Goal: Contribute content

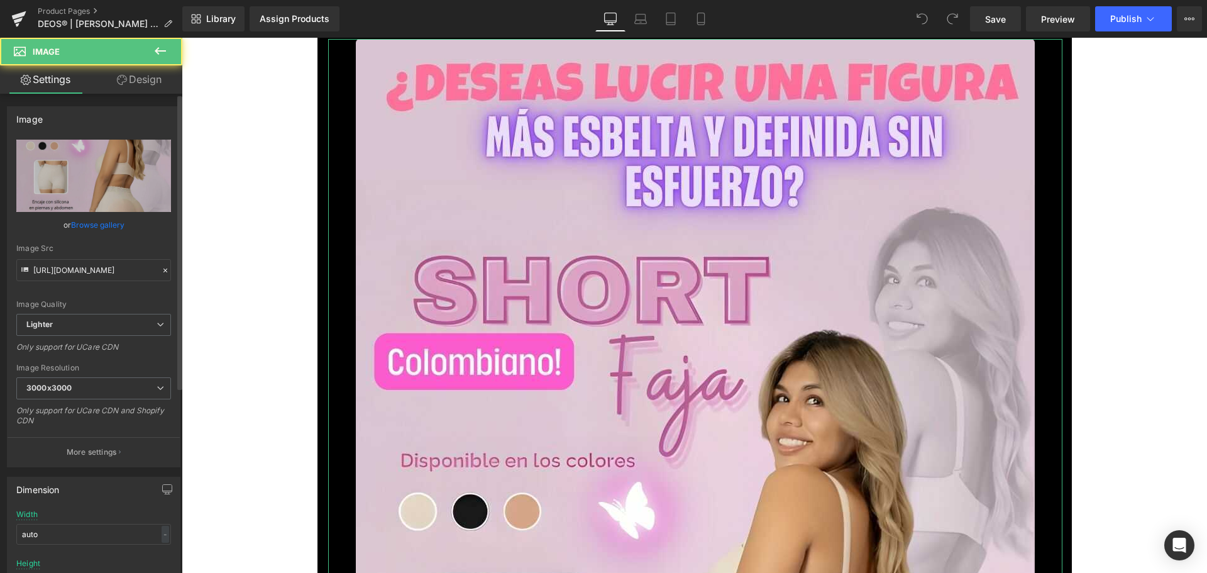
click at [117, 228] on link "Browse gallery" at bounding box center [97, 225] width 53 height 22
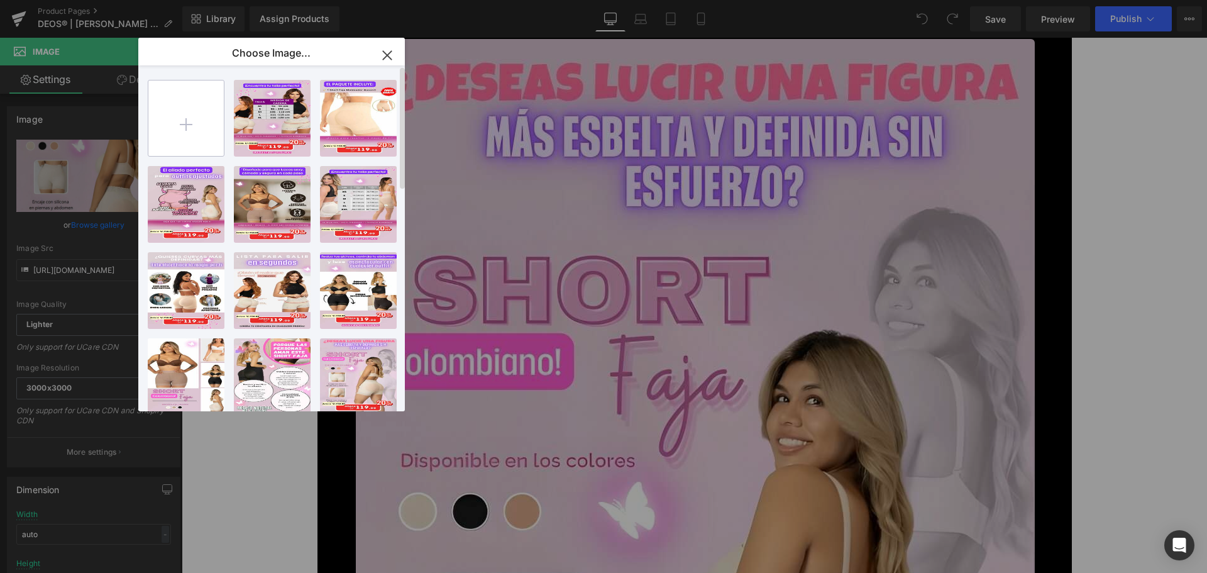
click at [196, 111] on input "file" at bounding box center [185, 117] width 75 height 75
type input "C:\fakepath\1.jpg"
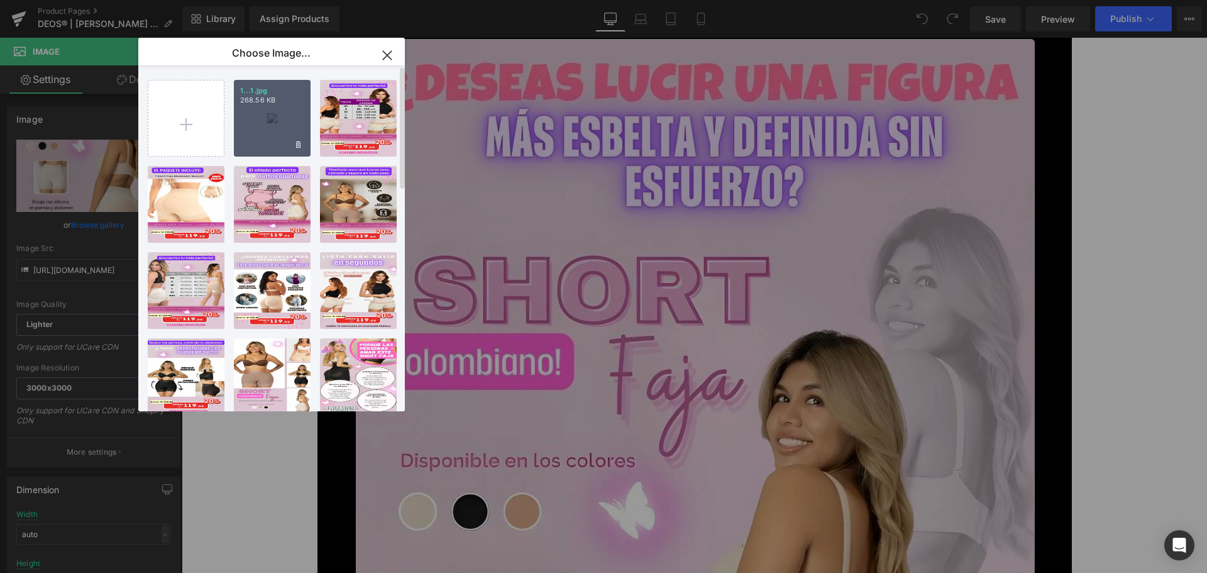
click at [268, 120] on div "1...1.jpg 268.56 KB" at bounding box center [272, 118] width 77 height 77
type input "[URL][DOMAIN_NAME]"
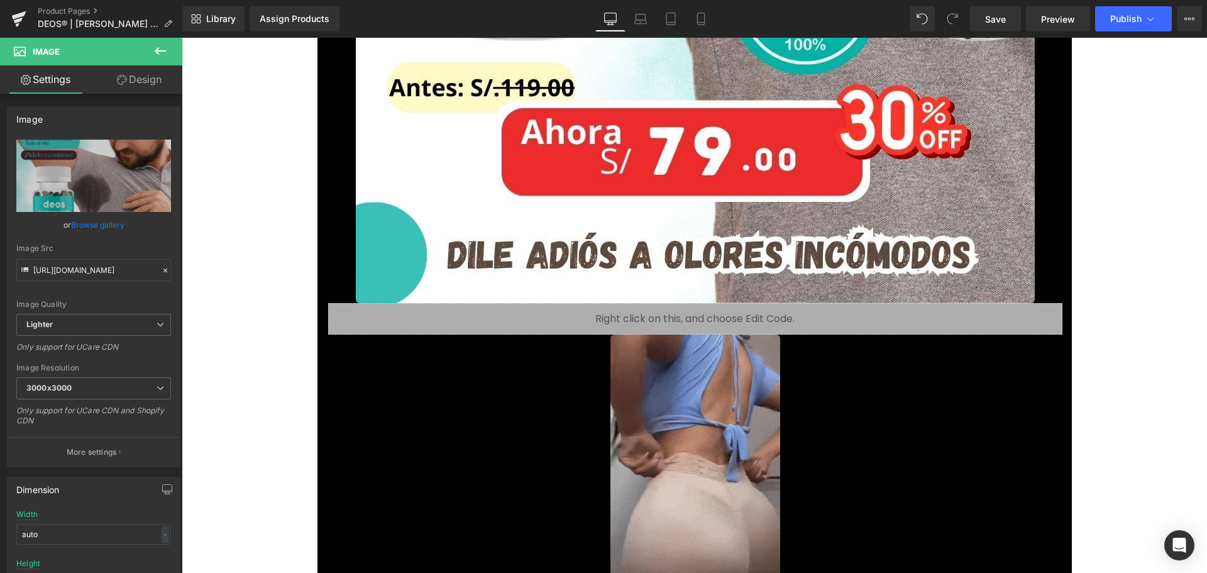
scroll to position [1194, 0]
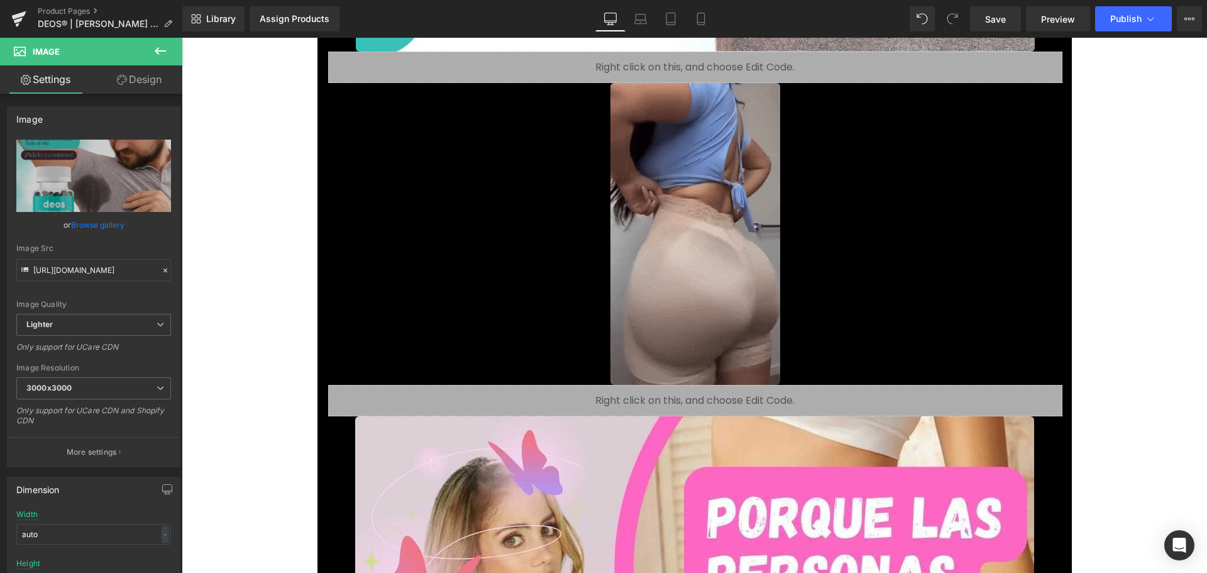
click at [707, 262] on img at bounding box center [695, 234] width 170 height 302
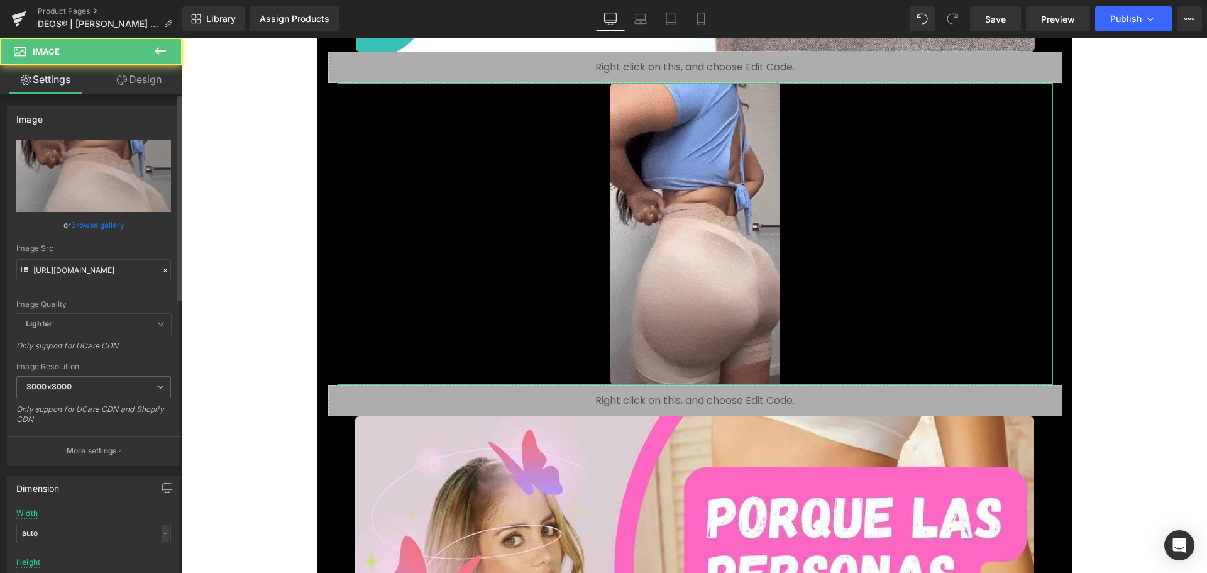
click at [106, 224] on link "Browse gallery" at bounding box center [97, 225] width 53 height 22
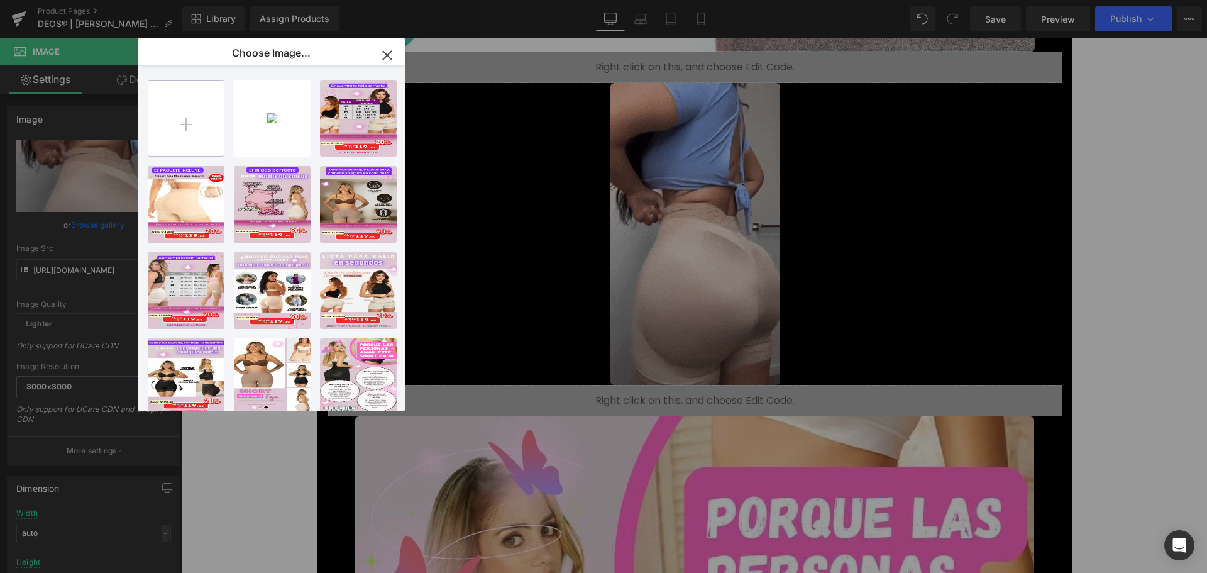
click at [180, 150] on input "file" at bounding box center [185, 117] width 75 height 75
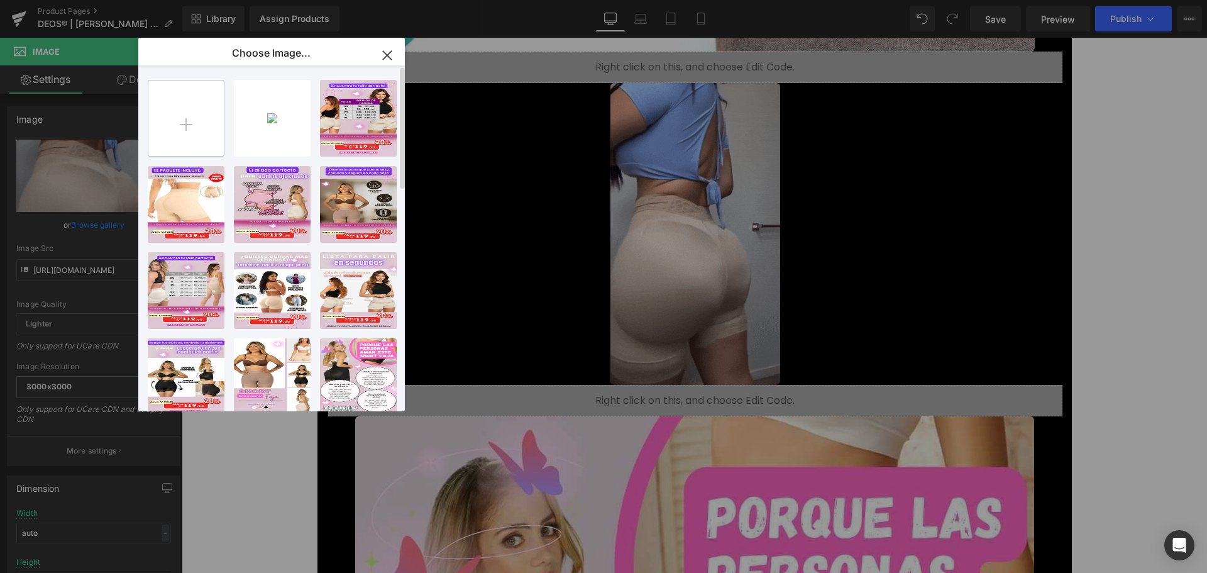
type input "C:\fakepath\giphy.gif"
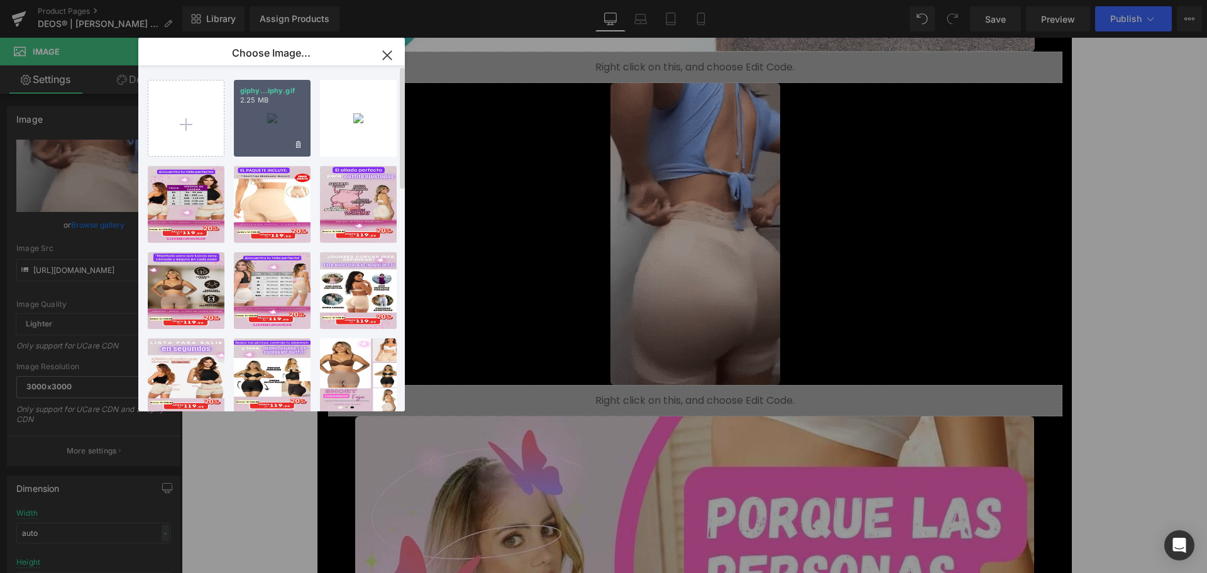
click at [284, 139] on div "giphy...iphy.gif 2.25 MB" at bounding box center [272, 118] width 77 height 77
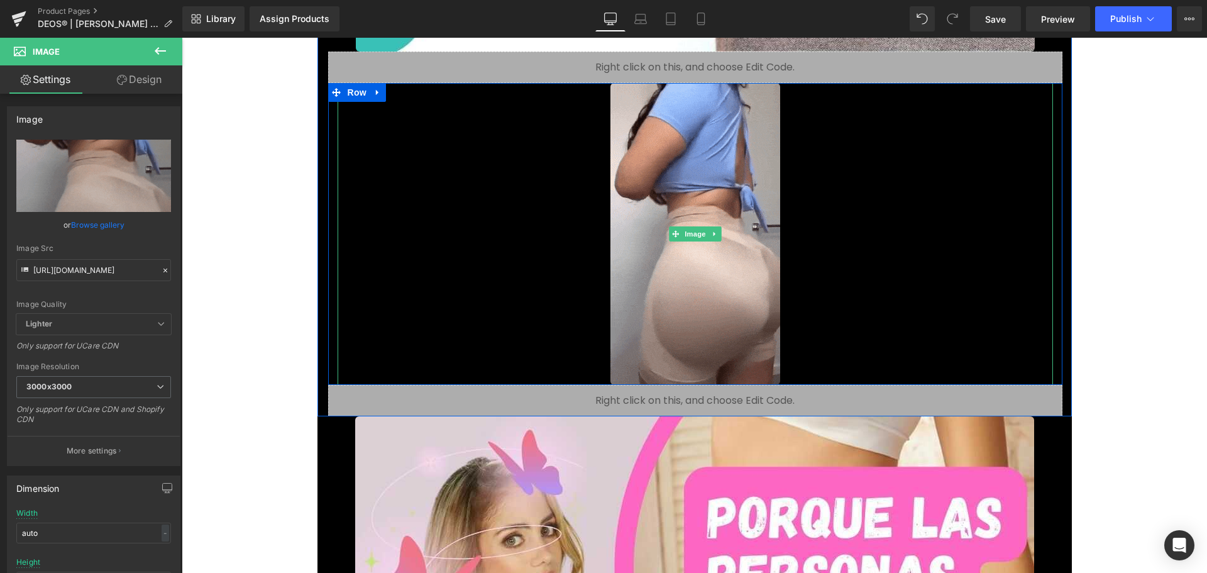
drag, startPoint x: 676, startPoint y: 229, endPoint x: 439, endPoint y: 207, distance: 238.6
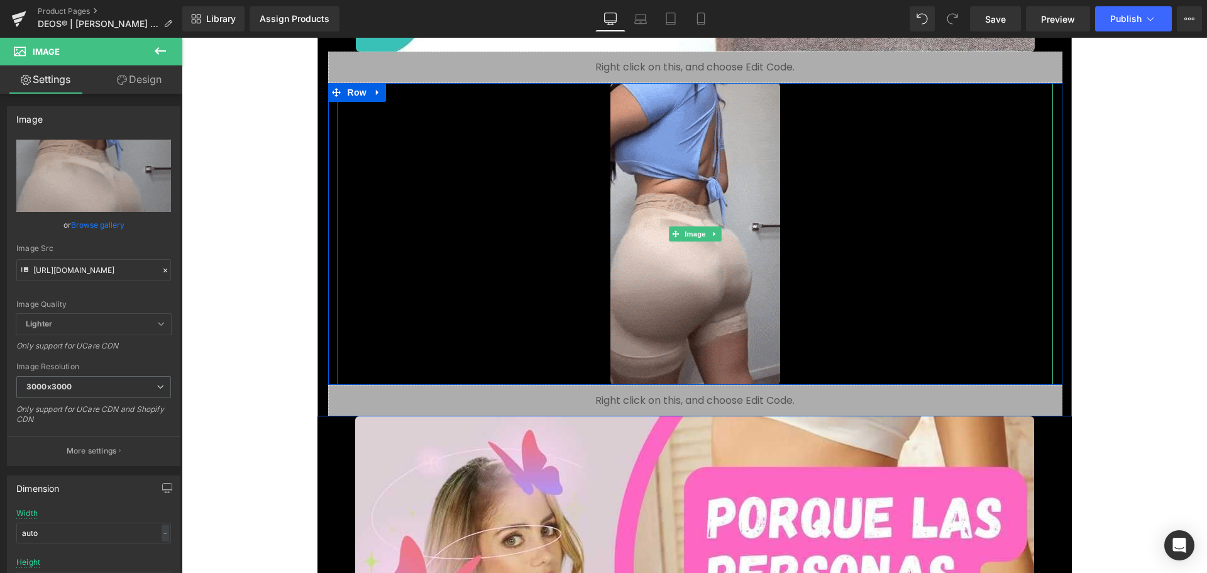
click at [677, 229] on link "Image" at bounding box center [688, 233] width 39 height 15
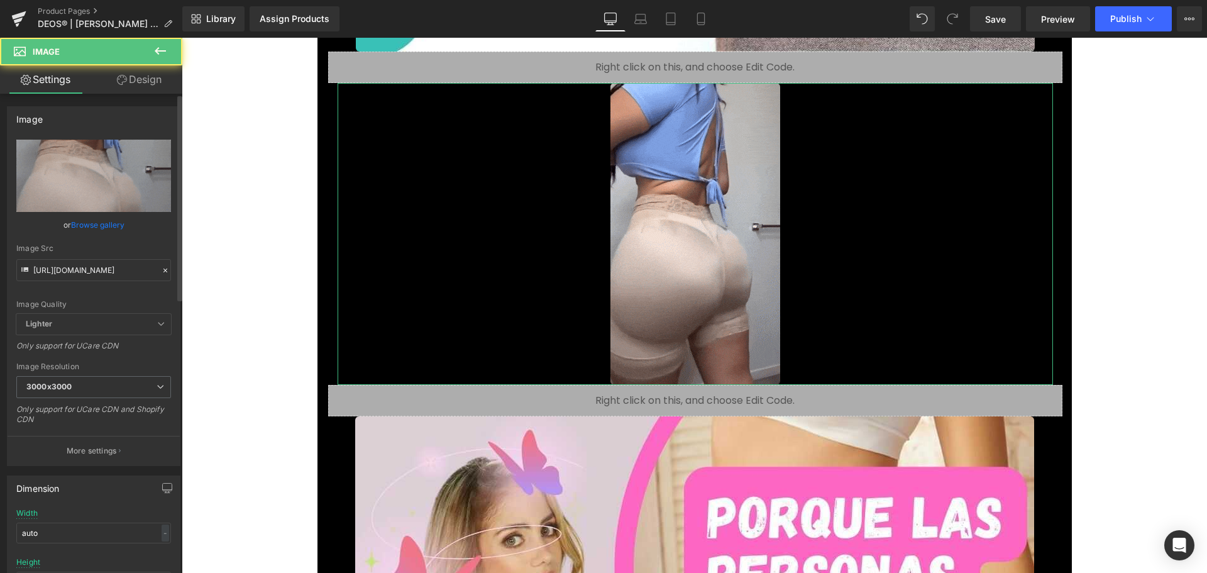
click at [114, 223] on link "Browse gallery" at bounding box center [97, 225] width 53 height 22
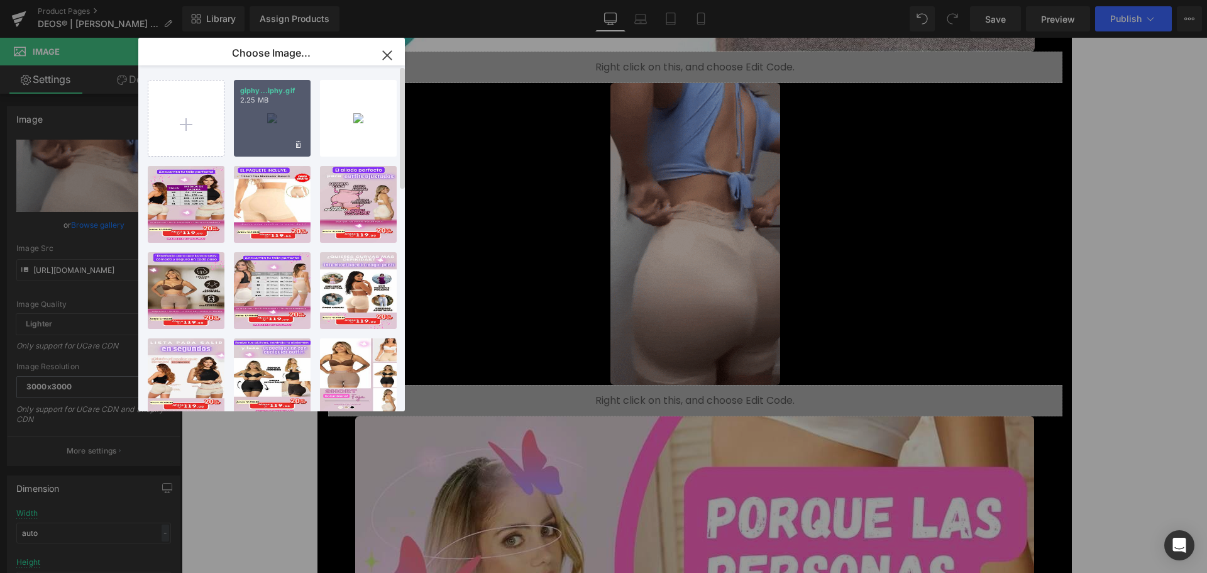
click at [252, 129] on div "giphy...iphy.gif 2.25 MB" at bounding box center [272, 118] width 77 height 77
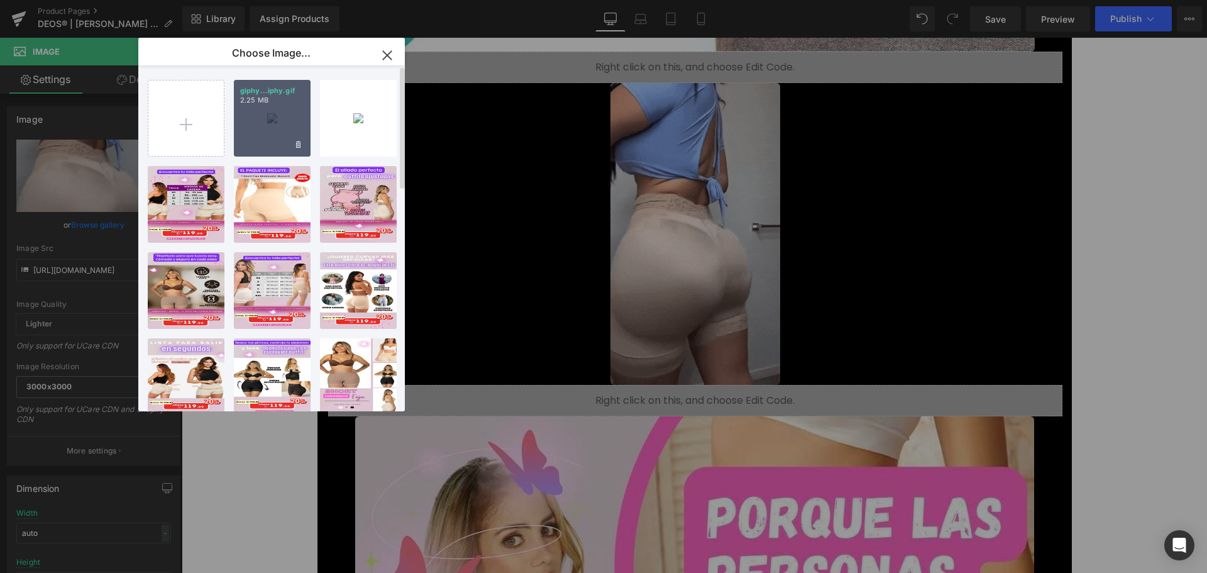
type input "[URL][DOMAIN_NAME]"
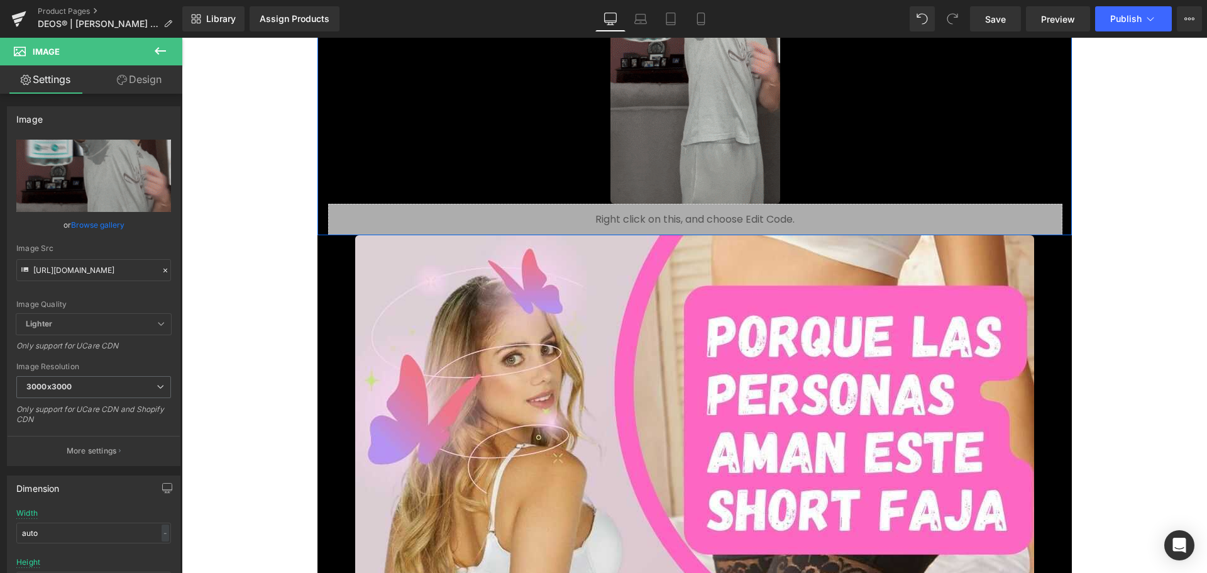
scroll to position [1446, 0]
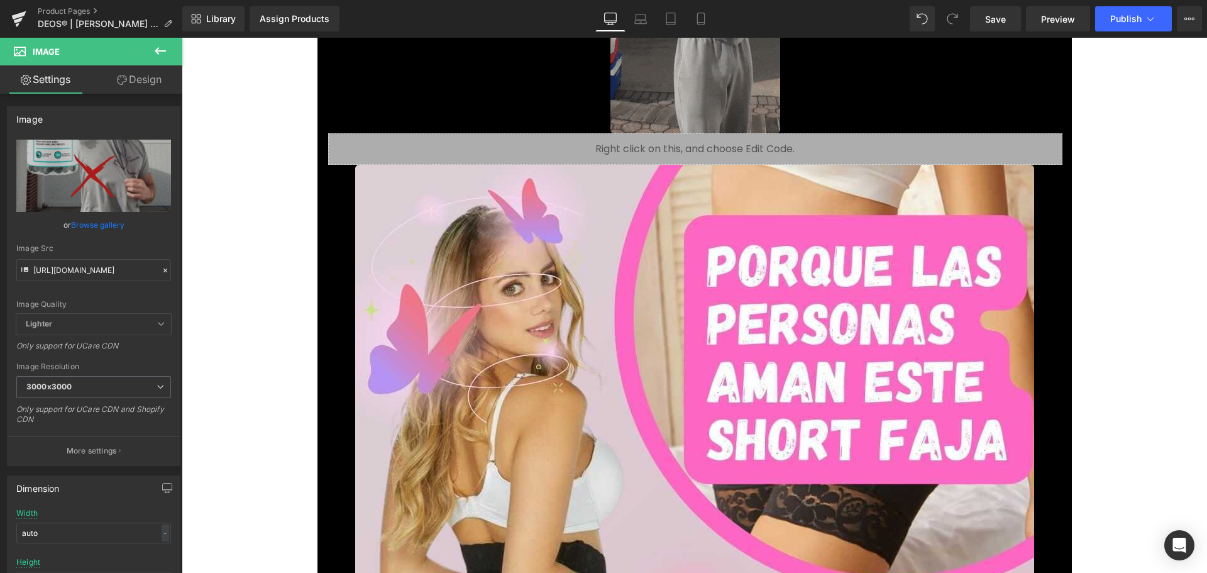
drag, startPoint x: 622, startPoint y: 260, endPoint x: 338, endPoint y: 234, distance: 285.3
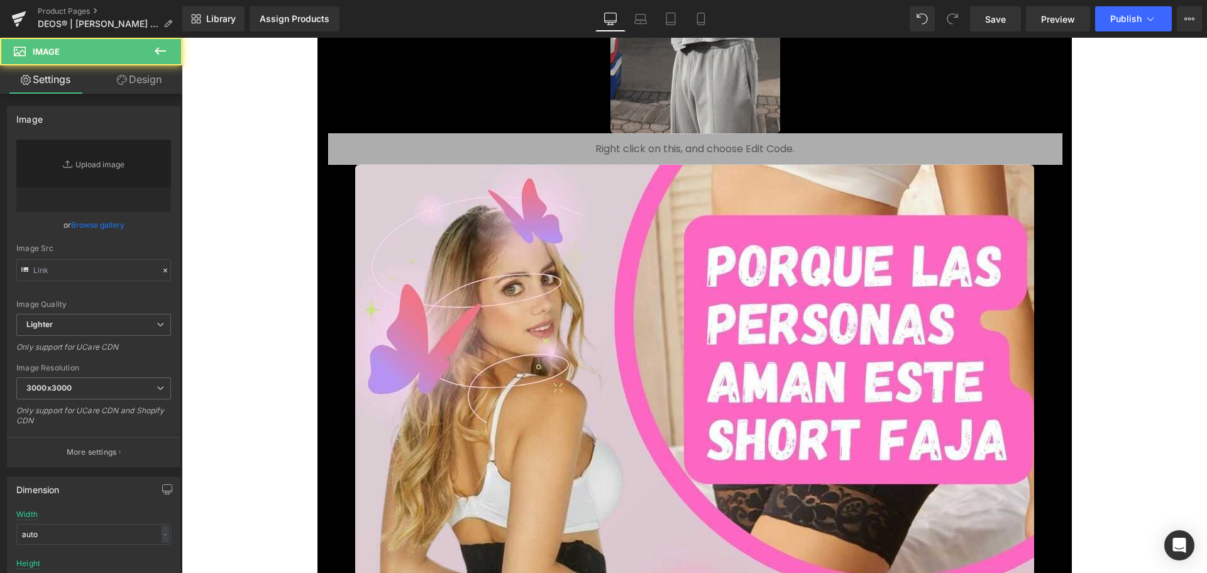
type input "[URL][DOMAIN_NAME]"
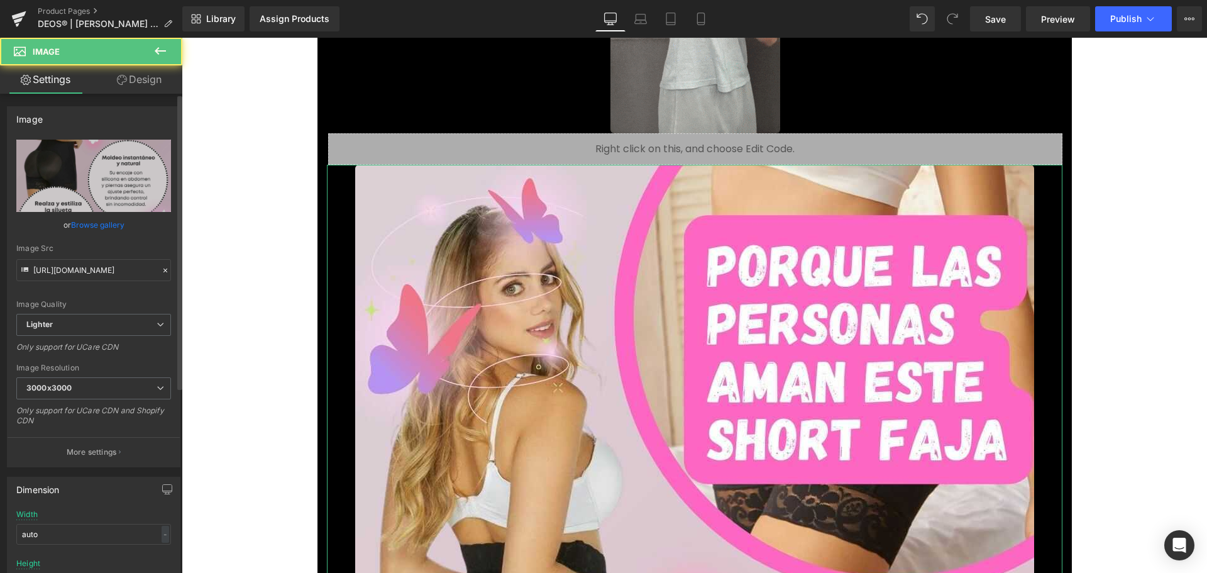
click at [123, 224] on div "or Browse gallery" at bounding box center [93, 224] width 155 height 13
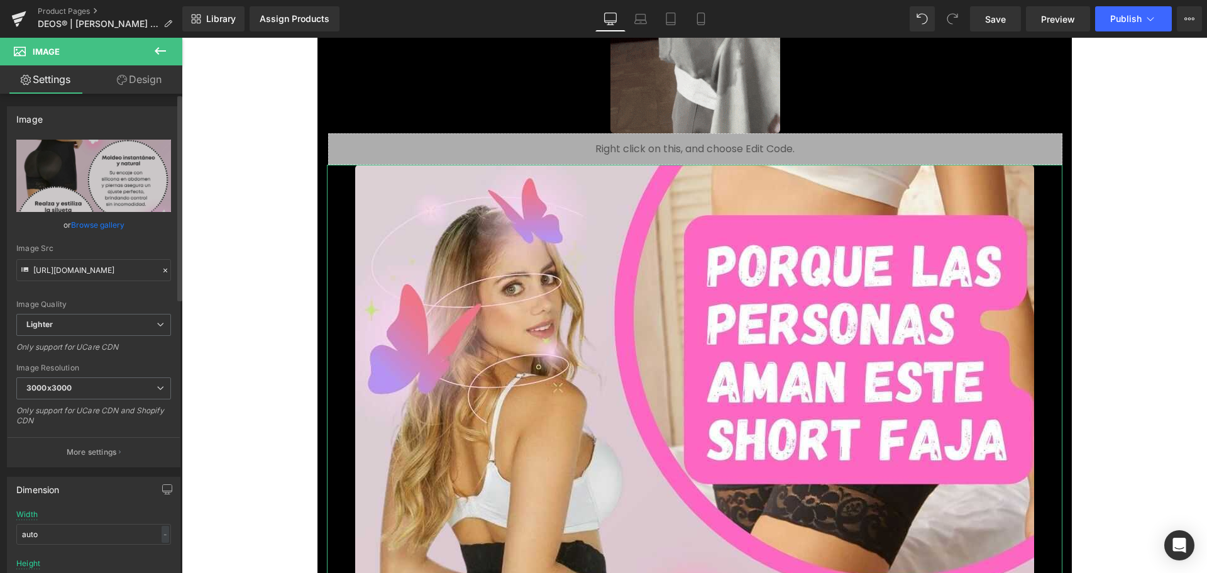
click at [107, 219] on link "Browse gallery" at bounding box center [97, 225] width 53 height 22
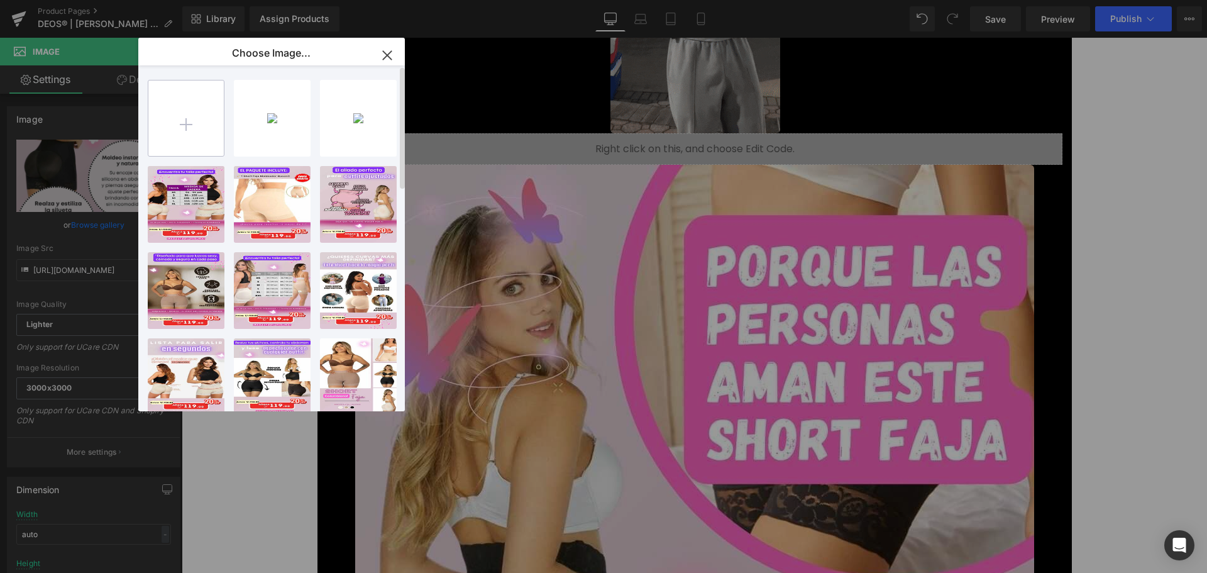
click at [167, 121] on input "file" at bounding box center [185, 117] width 75 height 75
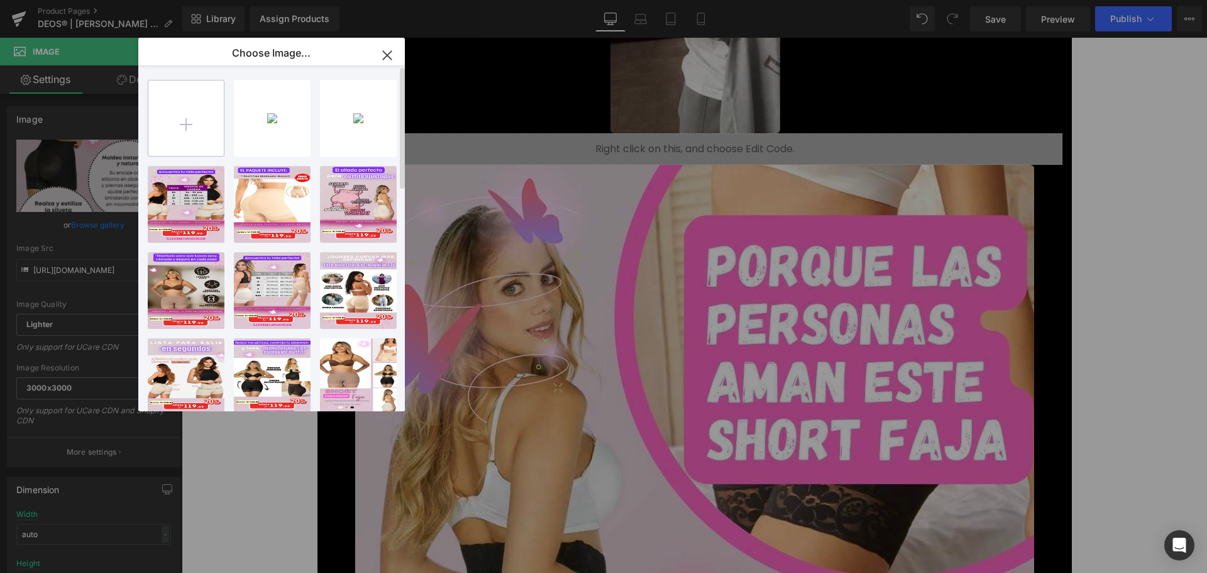
type input "C:\fakepath\2.jpg"
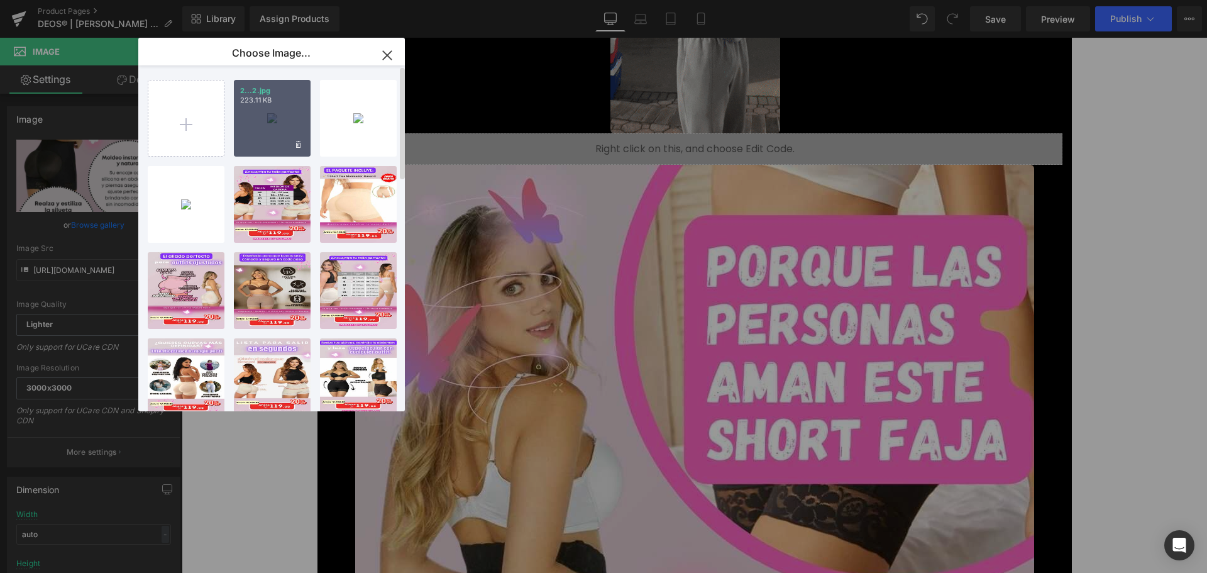
click at [279, 121] on div "2...2.jpg 223.11 KB" at bounding box center [272, 118] width 77 height 77
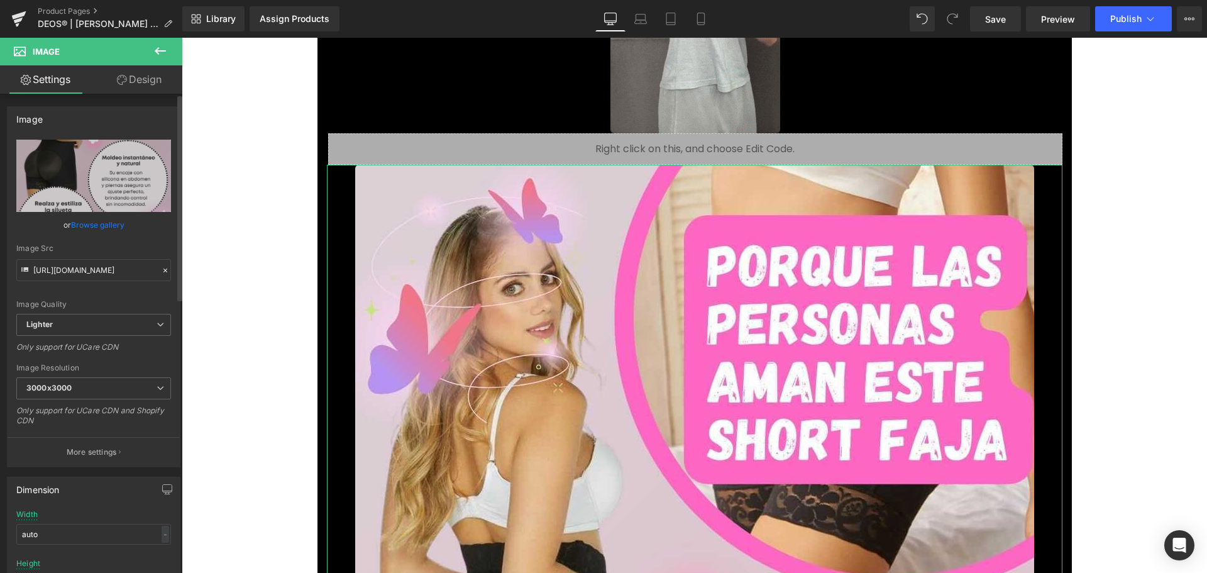
click at [116, 224] on link "Browse gallery" at bounding box center [97, 225] width 53 height 22
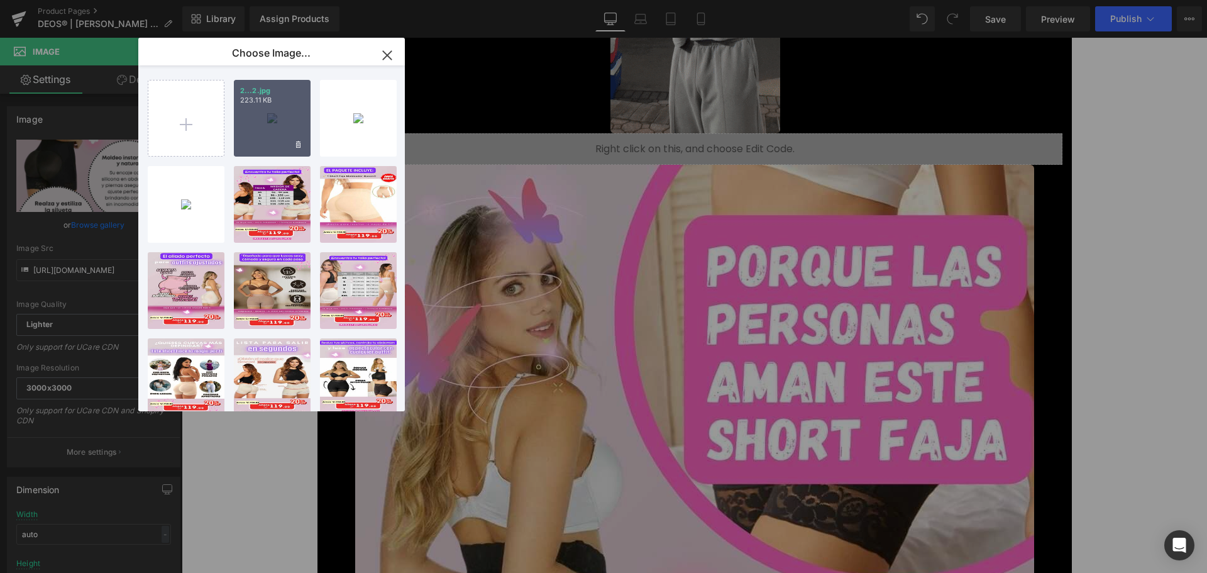
click at [277, 126] on div "2...2.jpg 223.11 KB" at bounding box center [272, 118] width 77 height 77
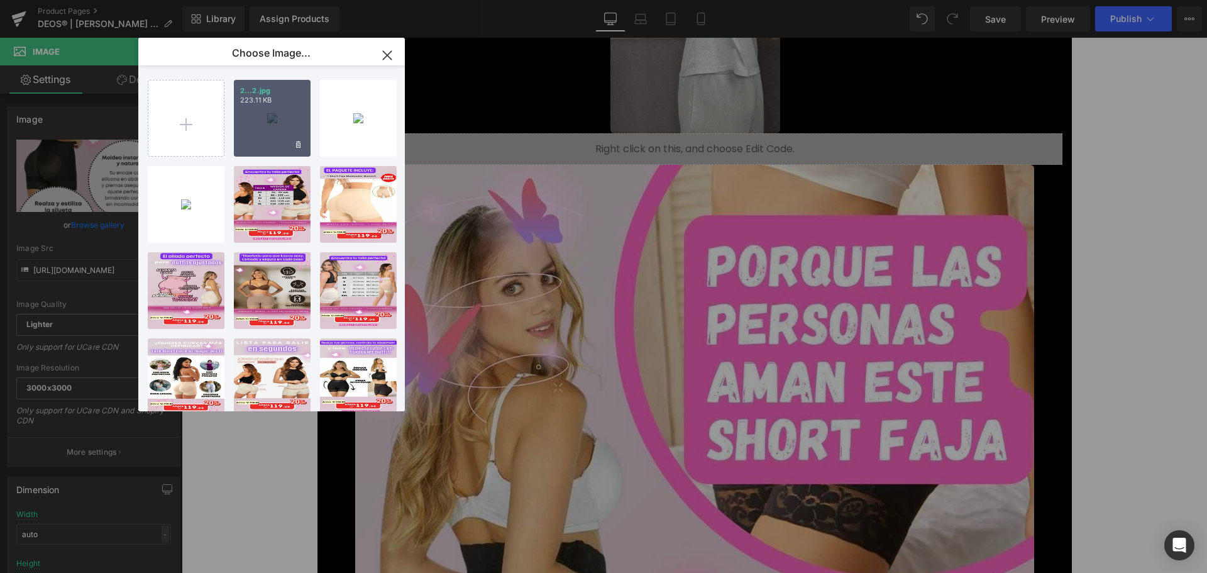
type input "[URL][DOMAIN_NAME]"
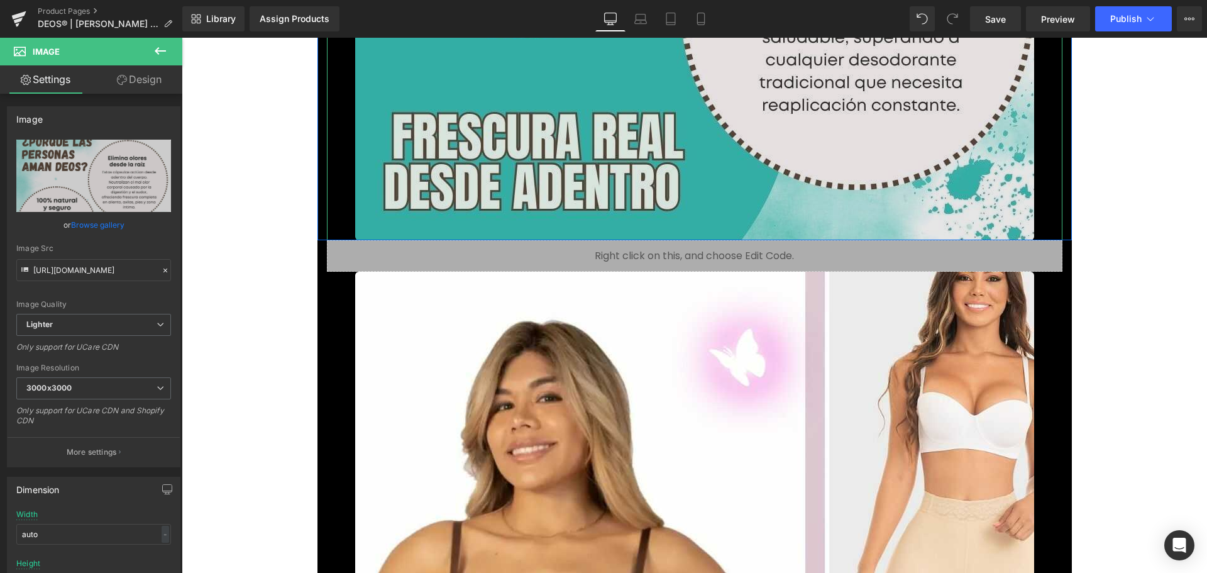
scroll to position [2891, 0]
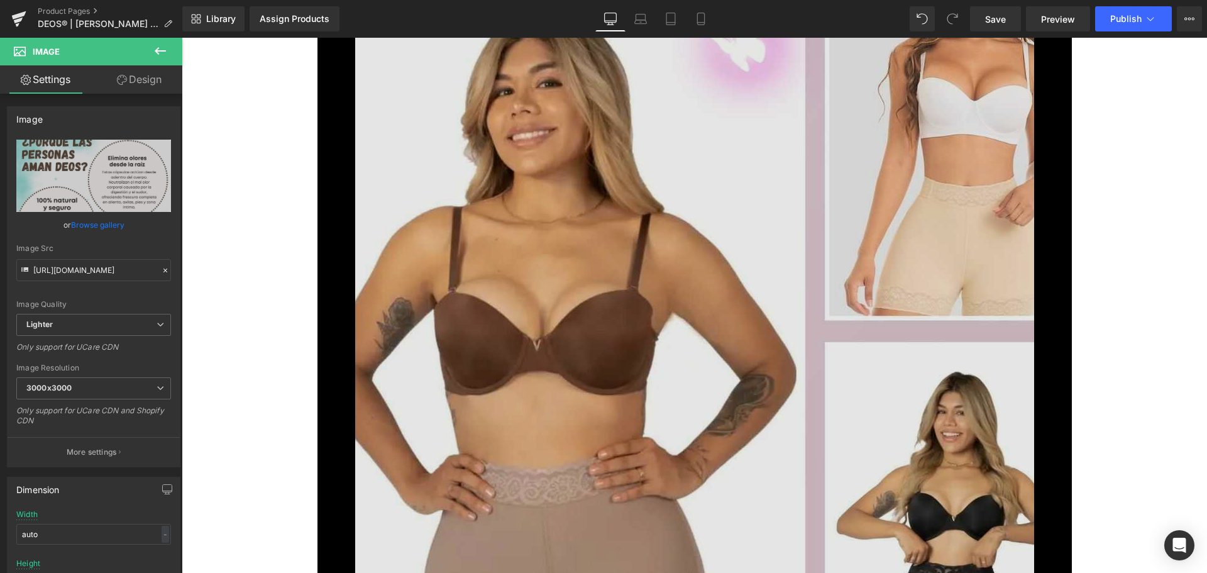
click at [578, 297] on img at bounding box center [694, 560] width 679 height 1207
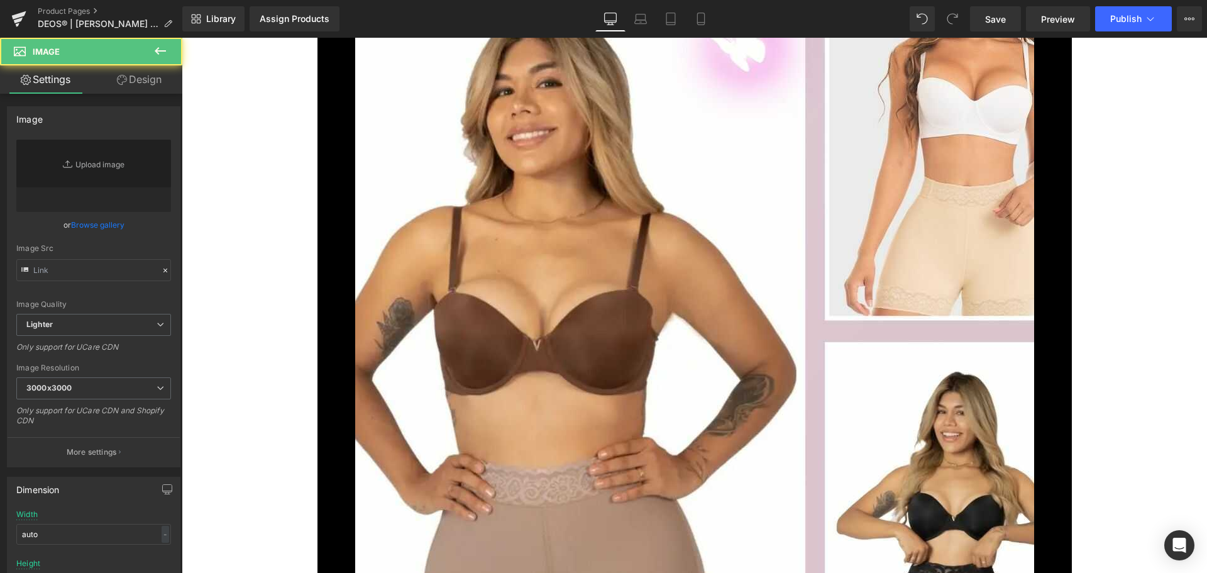
type input "[URL][DOMAIN_NAME]"
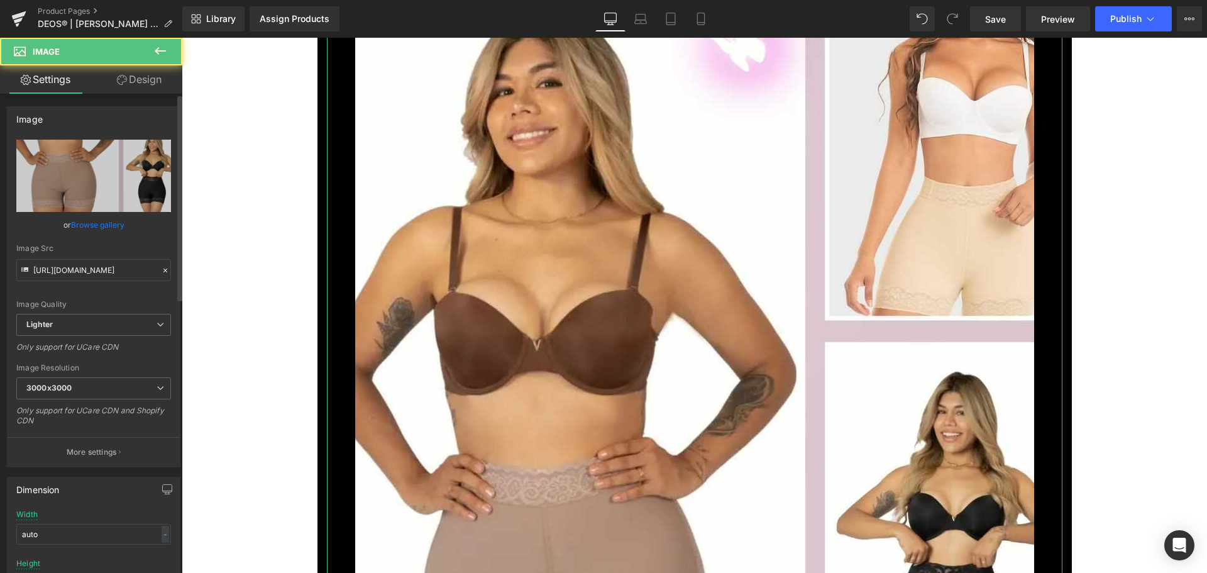
click at [101, 223] on link "Browse gallery" at bounding box center [97, 225] width 53 height 22
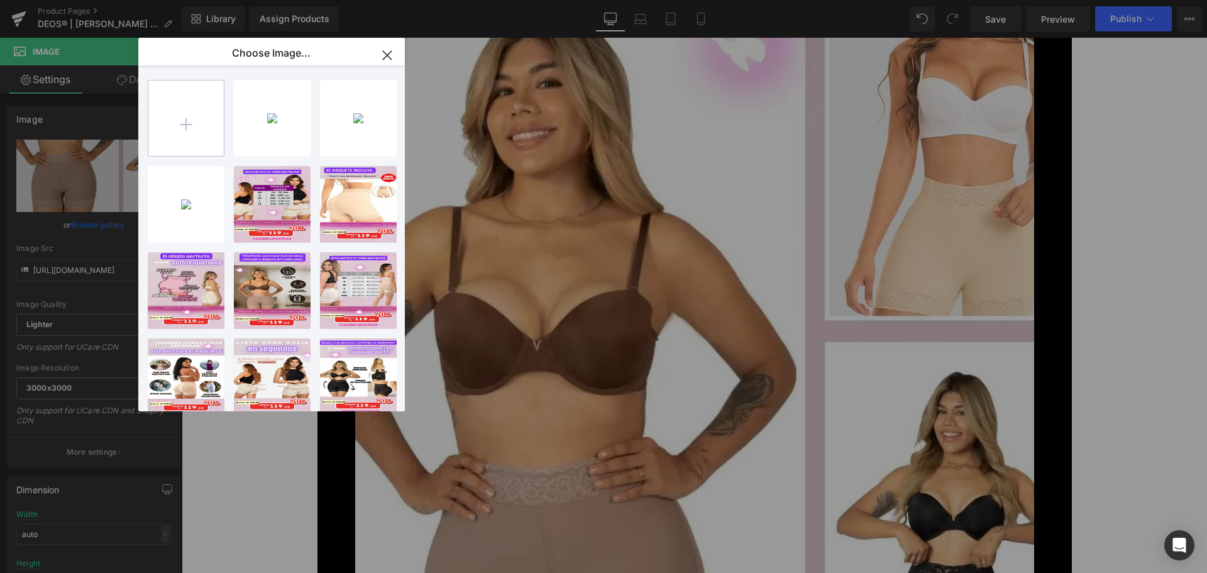
click at [152, 130] on input "file" at bounding box center [185, 117] width 75 height 75
type input "C:\fakepath\3.jpg"
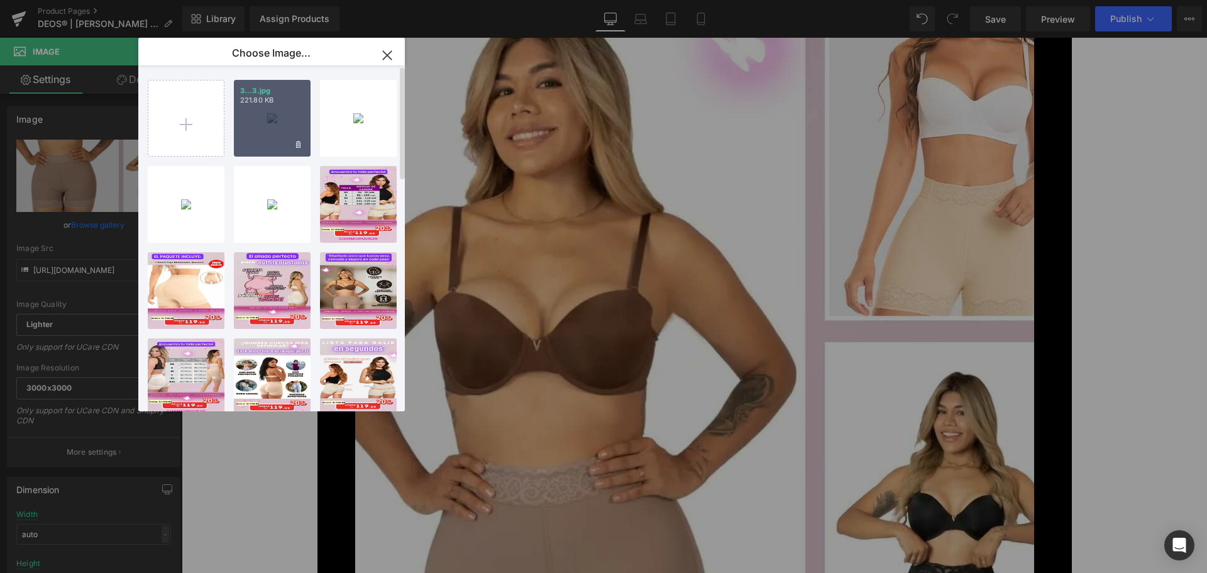
drag, startPoint x: 255, startPoint y: 121, endPoint x: 7, endPoint y: 86, distance: 250.1
click at [255, 121] on div "3...3.jpg 221.80 KB" at bounding box center [272, 118] width 77 height 77
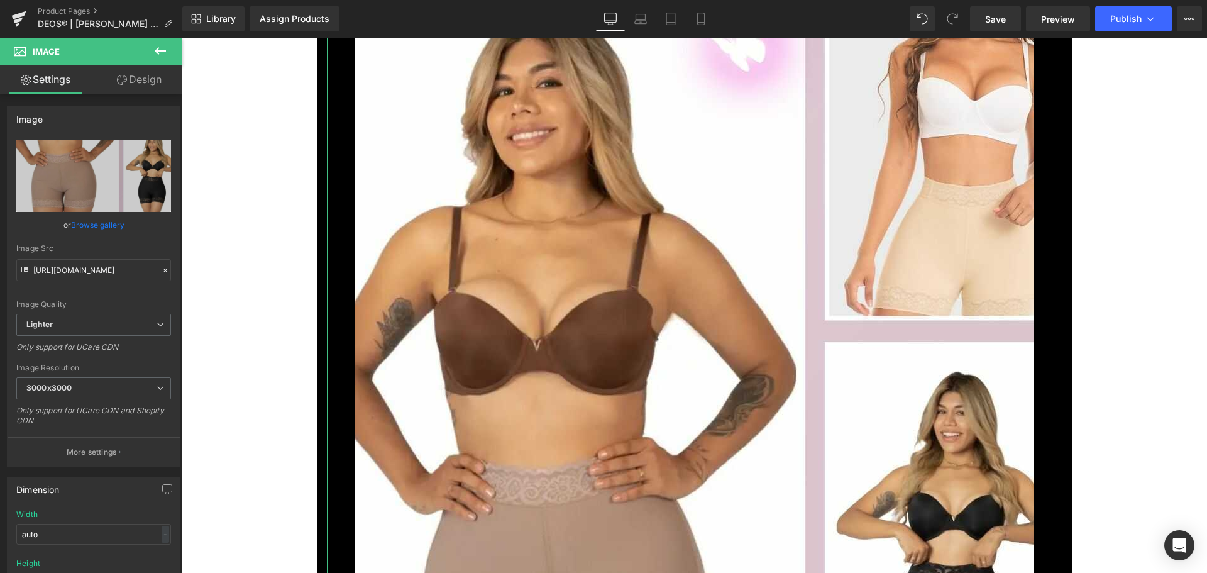
drag, startPoint x: 112, startPoint y: 221, endPoint x: 180, endPoint y: 176, distance: 82.1
click at [112, 221] on link "Browse gallery" at bounding box center [97, 225] width 53 height 22
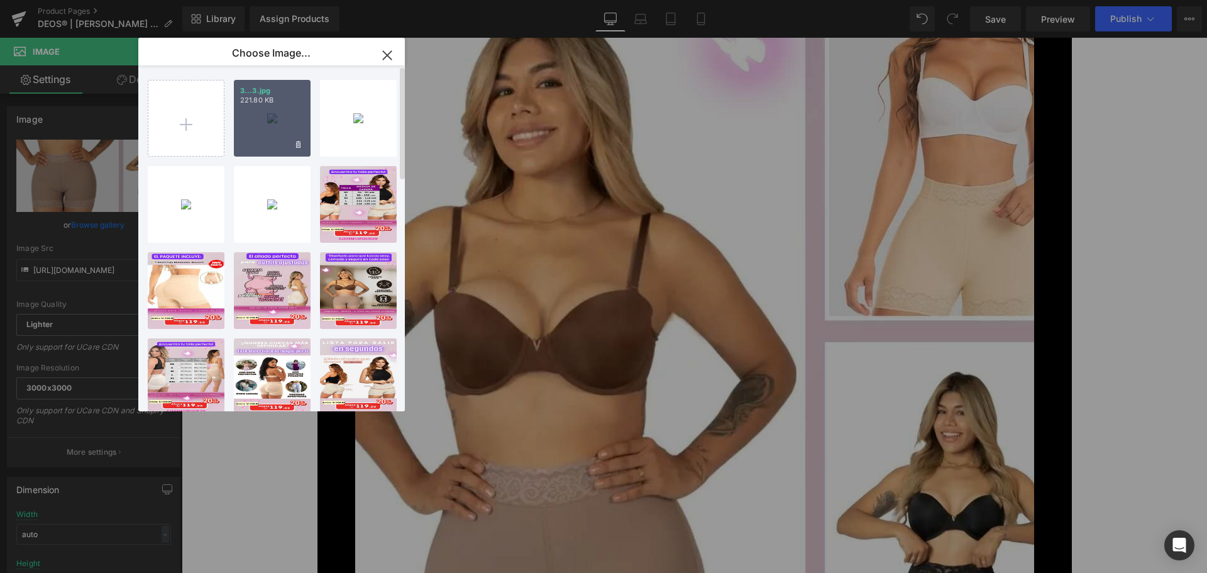
drag, startPoint x: 250, startPoint y: 112, endPoint x: 47, endPoint y: 74, distance: 207.1
click at [250, 112] on div "3...3.jpg 221.80 KB" at bounding box center [272, 118] width 77 height 77
type input "[URL][DOMAIN_NAME]"
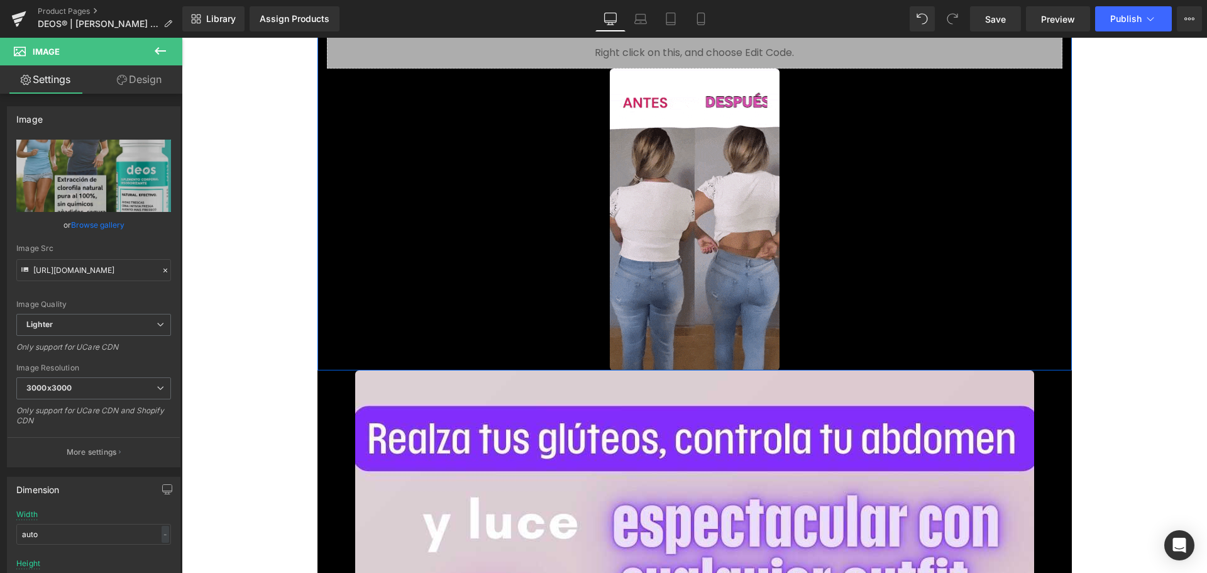
scroll to position [4023, 0]
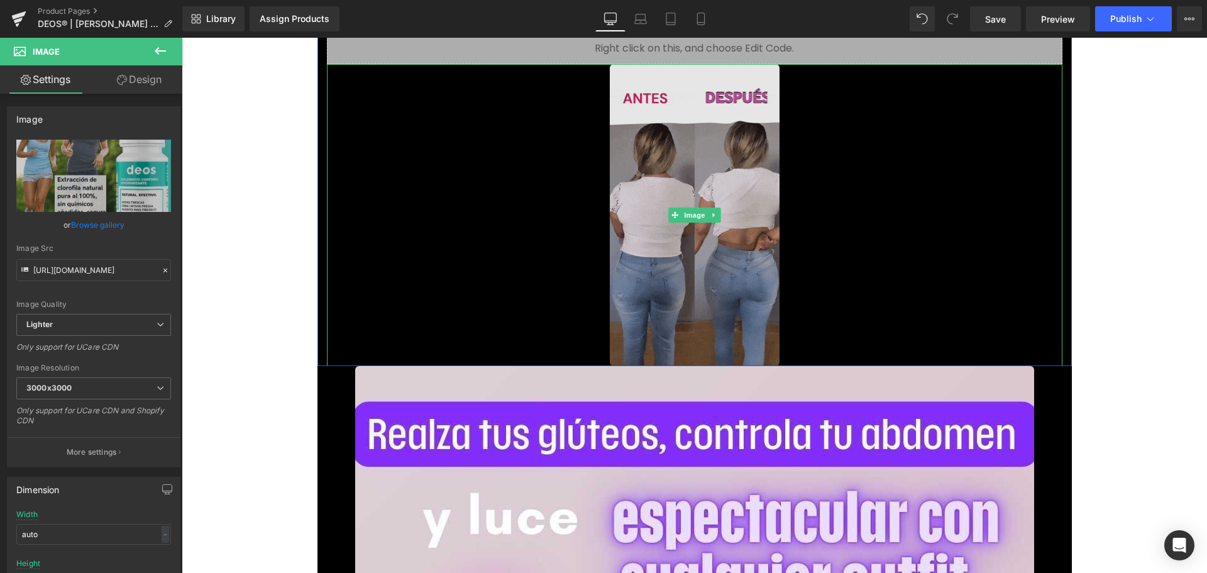
click at [680, 265] on img at bounding box center [695, 215] width 170 height 302
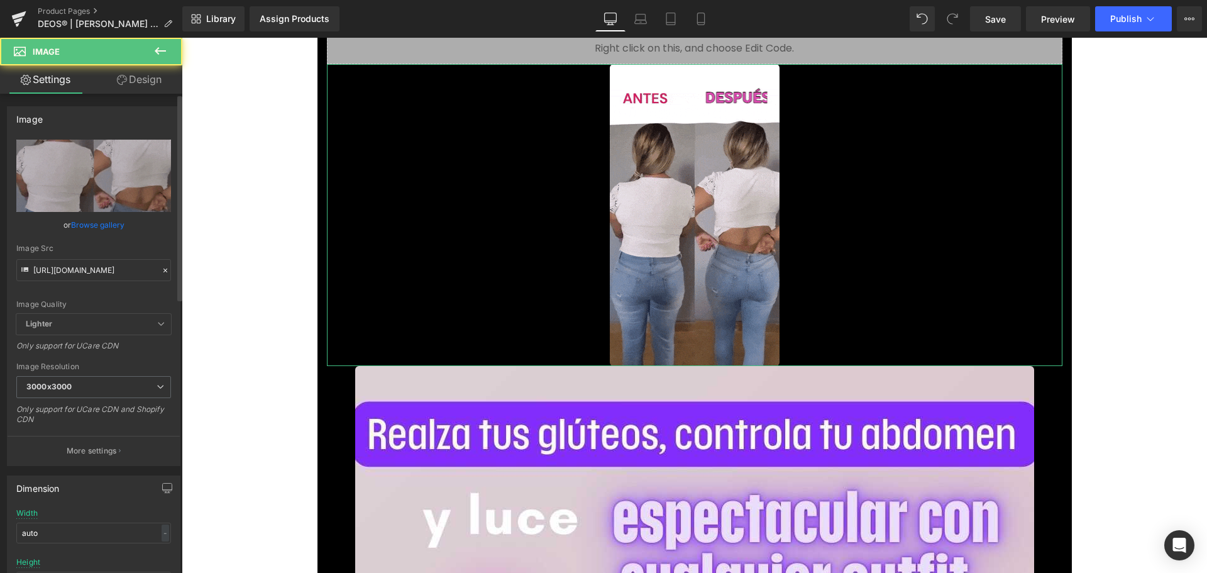
click at [104, 224] on link "Browse gallery" at bounding box center [97, 225] width 53 height 22
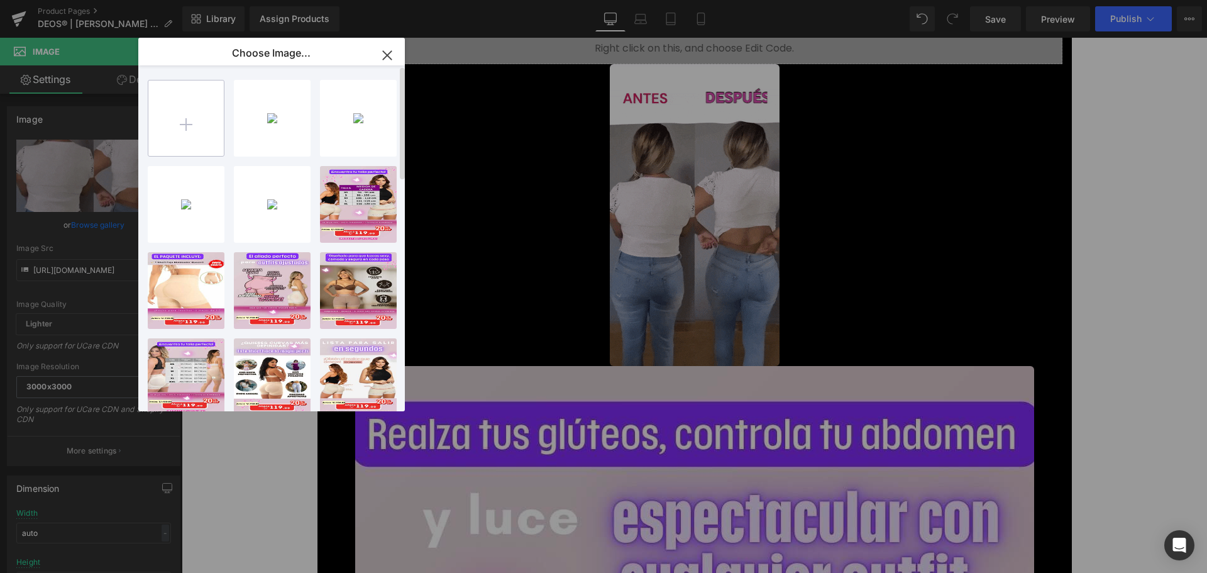
click at [199, 104] on input "file" at bounding box center [185, 117] width 75 height 75
type input "C:\fakepath\4.jpg"
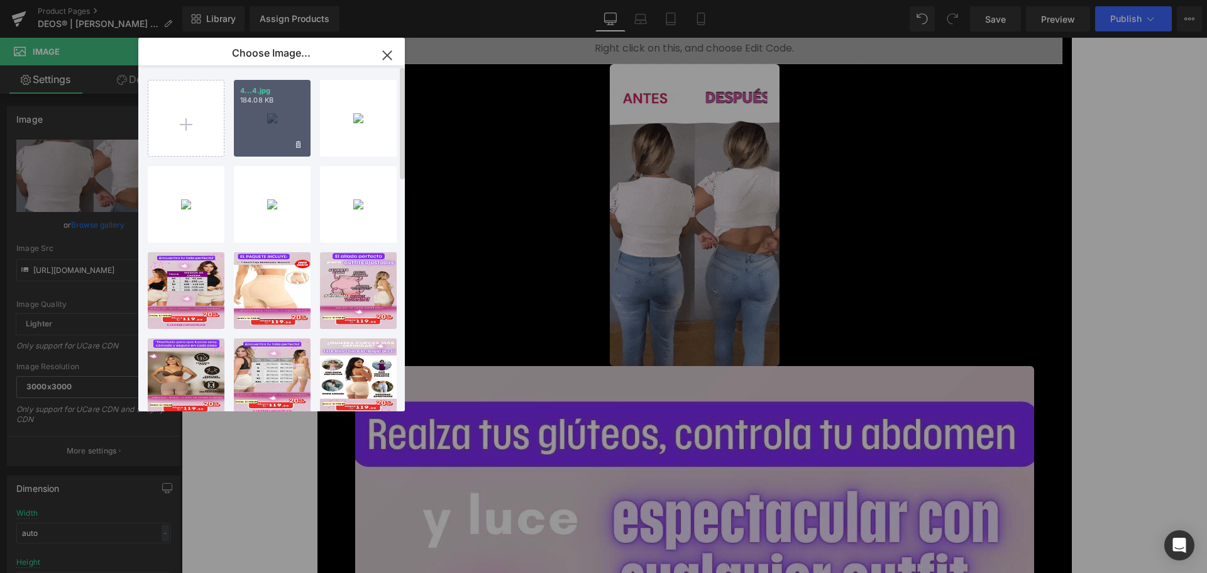
click at [263, 123] on div "4...4.jpg 184.08 KB" at bounding box center [272, 118] width 77 height 77
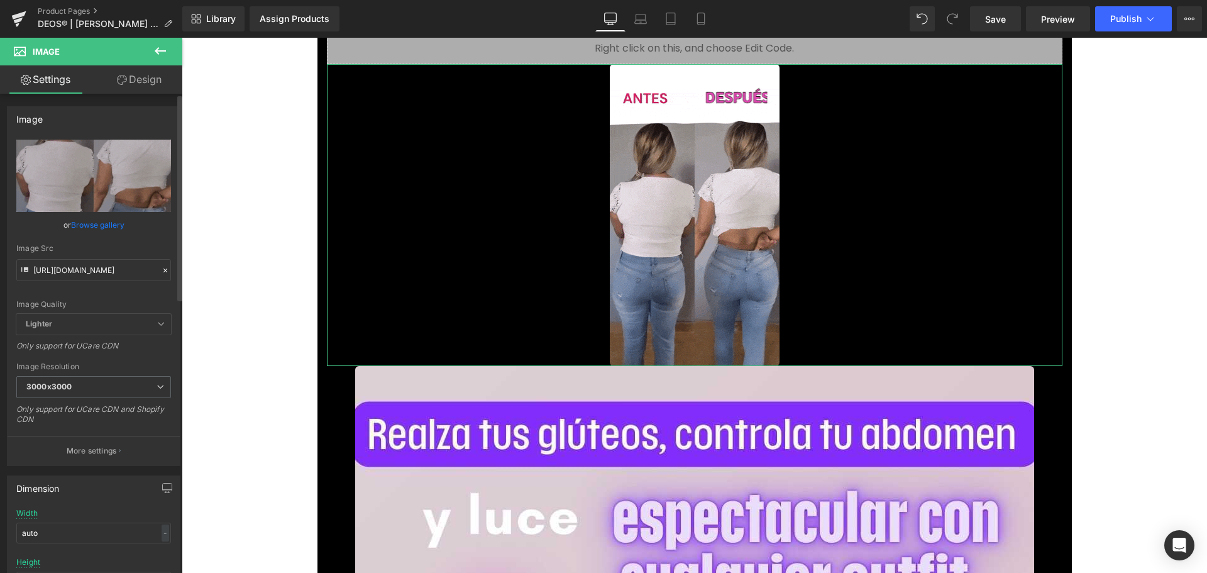
click at [101, 226] on link "Browse gallery" at bounding box center [97, 225] width 53 height 22
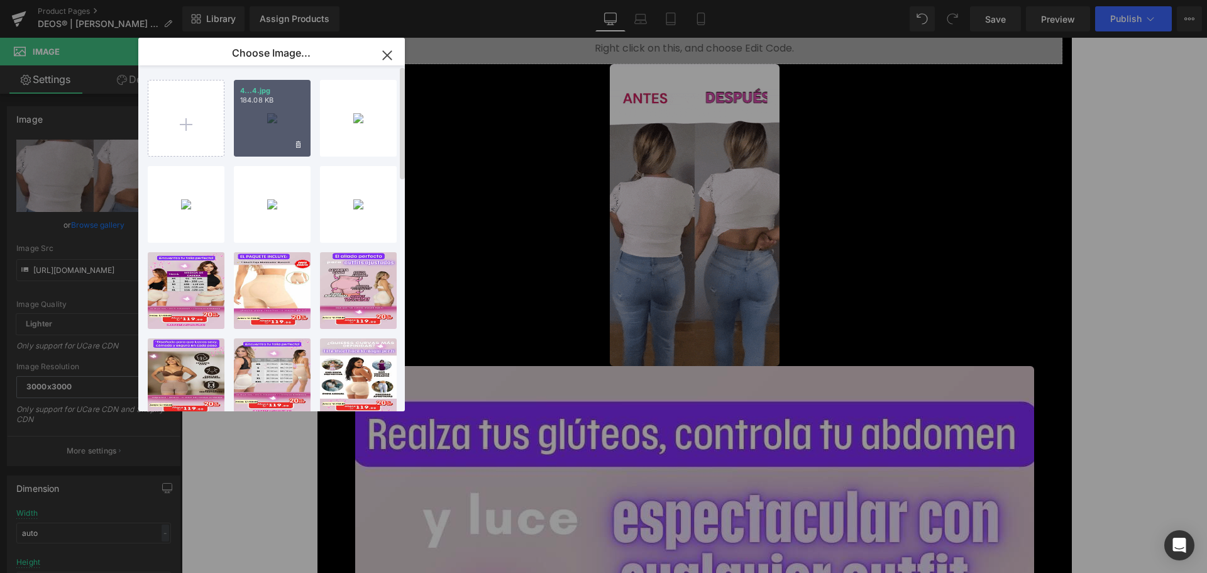
click at [263, 119] on div "4...4.jpg 184.08 KB" at bounding box center [272, 118] width 77 height 77
type input "[URL][DOMAIN_NAME]"
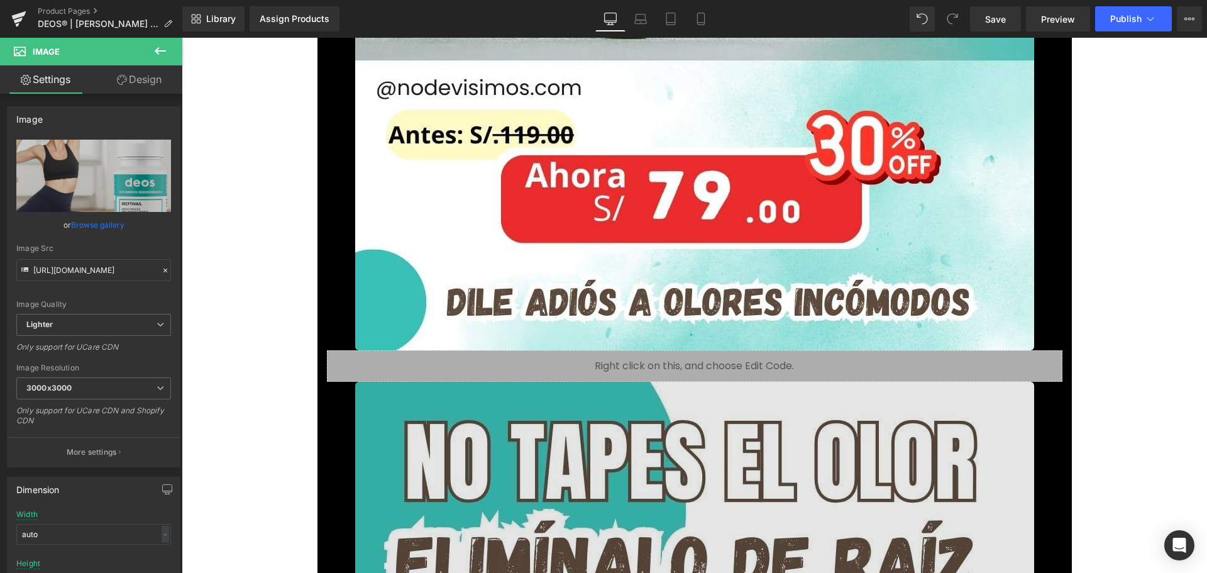
scroll to position [3834, 0]
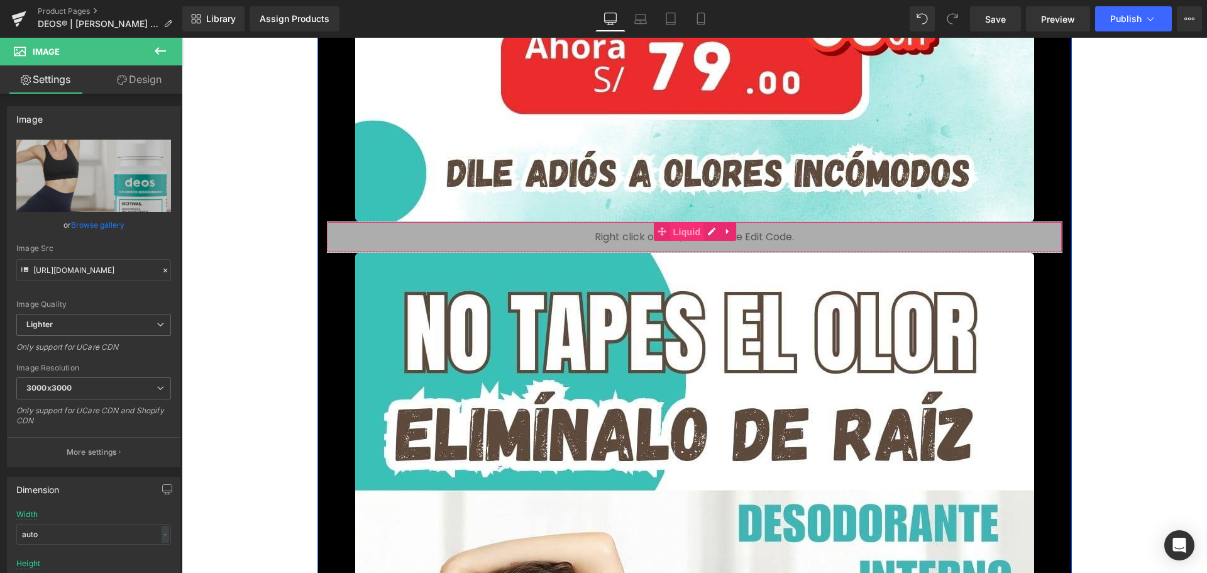
click at [673, 230] on span "Liquid" at bounding box center [687, 231] width 34 height 19
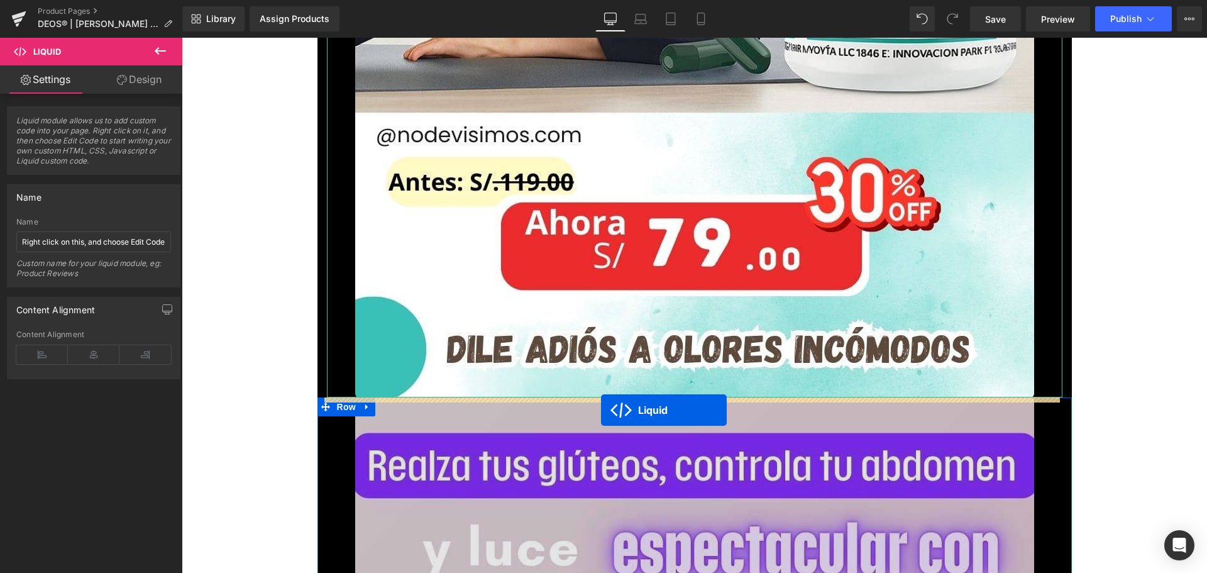
drag, startPoint x: 688, startPoint y: 270, endPoint x: 601, endPoint y: 410, distance: 165.2
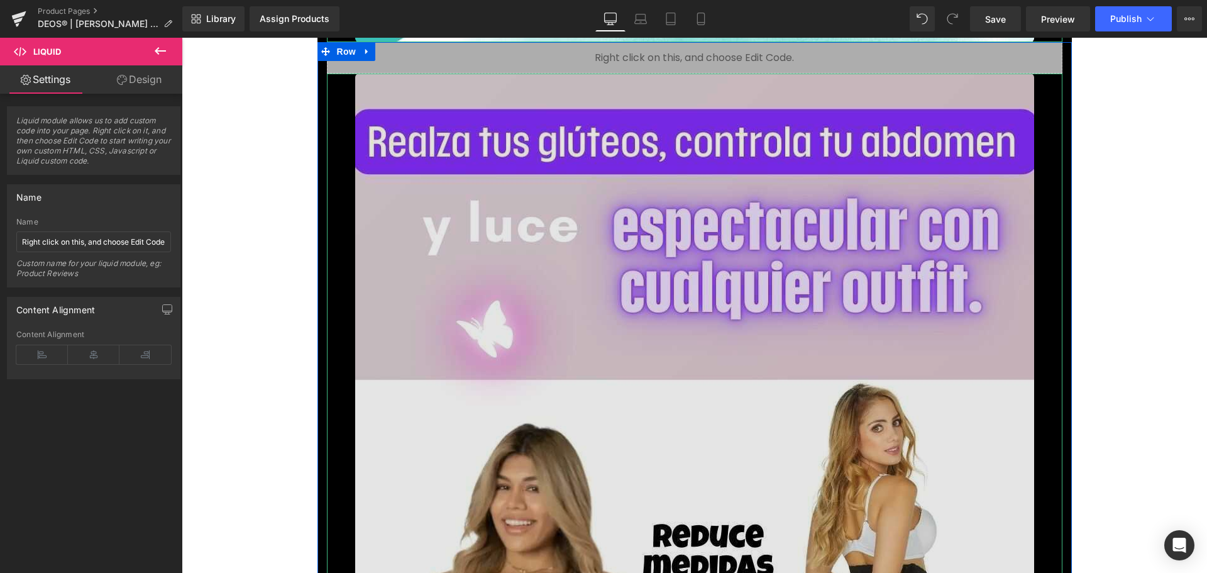
scroll to position [5273, 0]
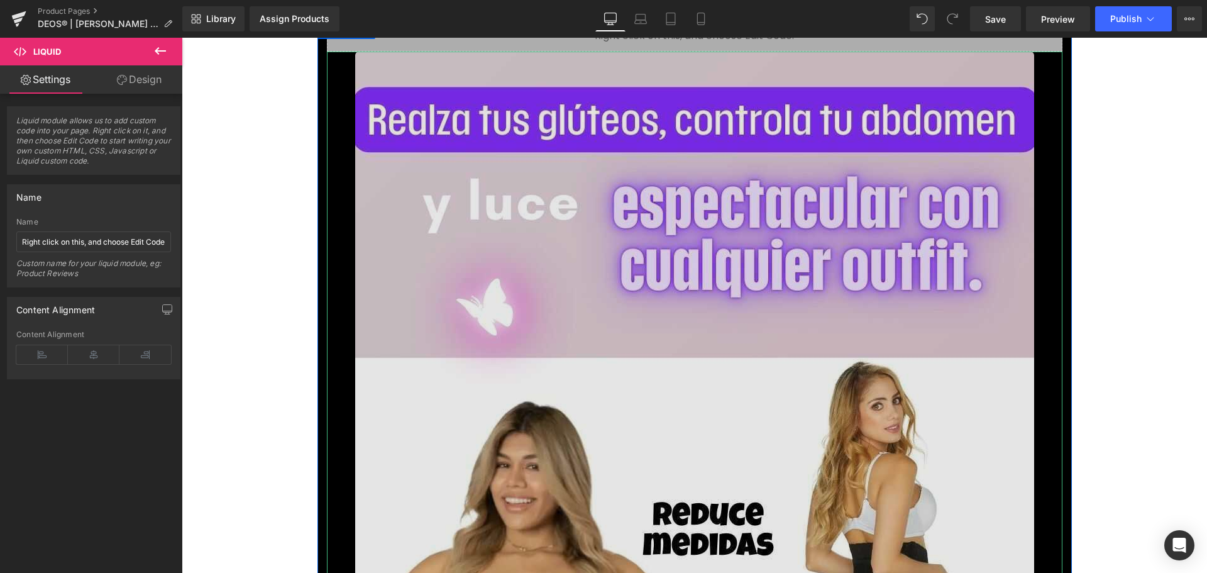
drag, startPoint x: 601, startPoint y: 410, endPoint x: 251, endPoint y: 320, distance: 361.6
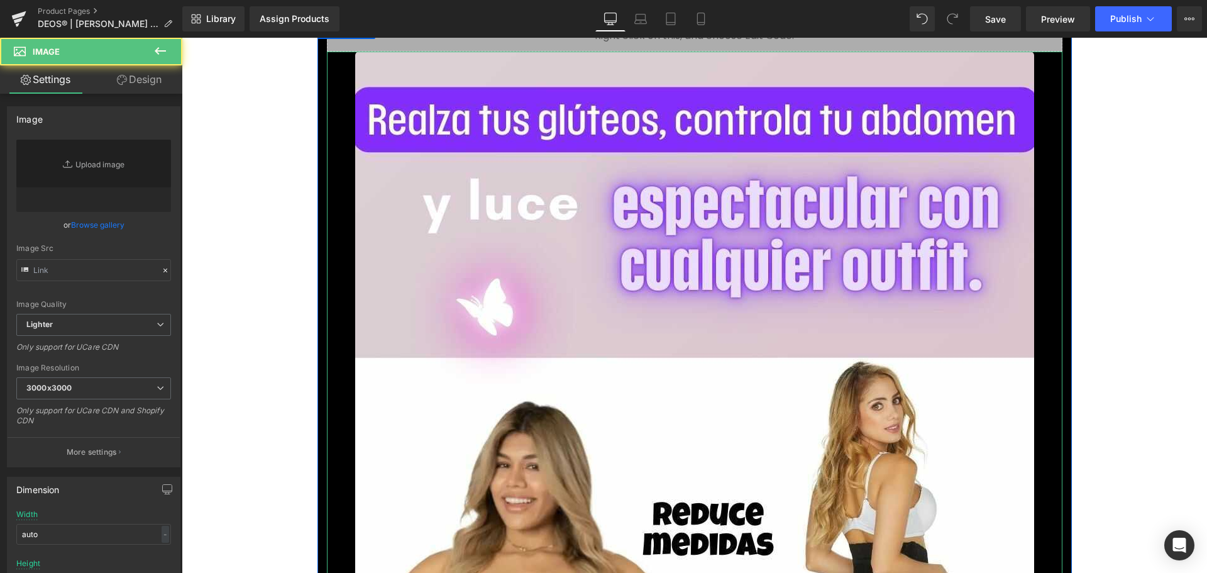
type input "[URL][DOMAIN_NAME]"
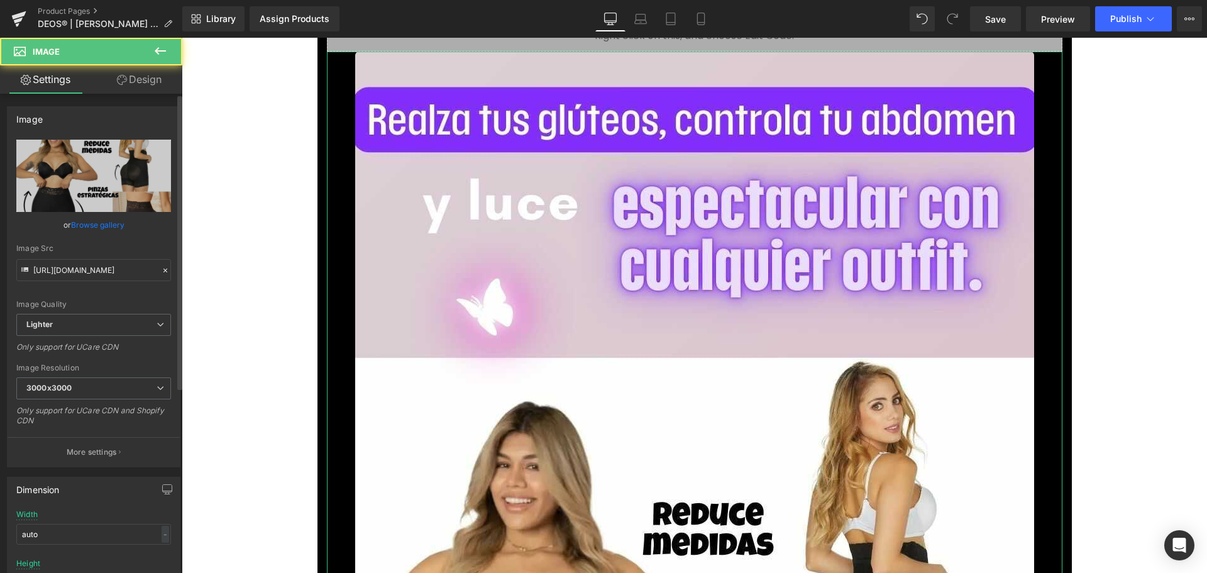
click at [99, 228] on link "Browse gallery" at bounding box center [97, 225] width 53 height 22
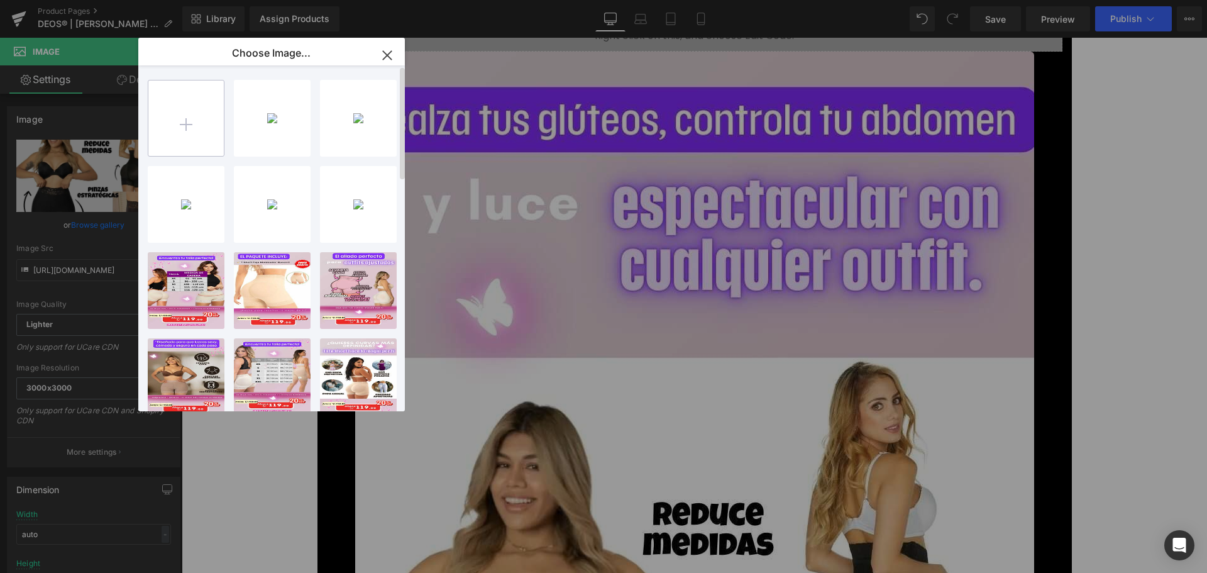
click at [190, 109] on input "file" at bounding box center [185, 117] width 75 height 75
type input "C:\fakepath\5.jpg"
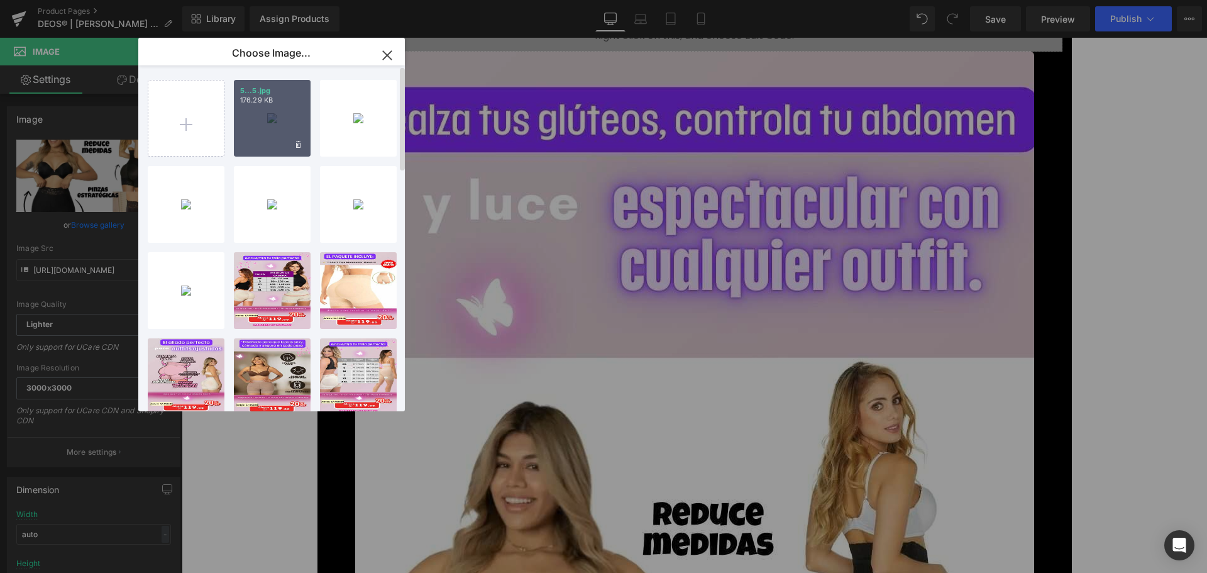
click at [244, 122] on div "5...5.jpg 176.29 KB" at bounding box center [272, 118] width 77 height 77
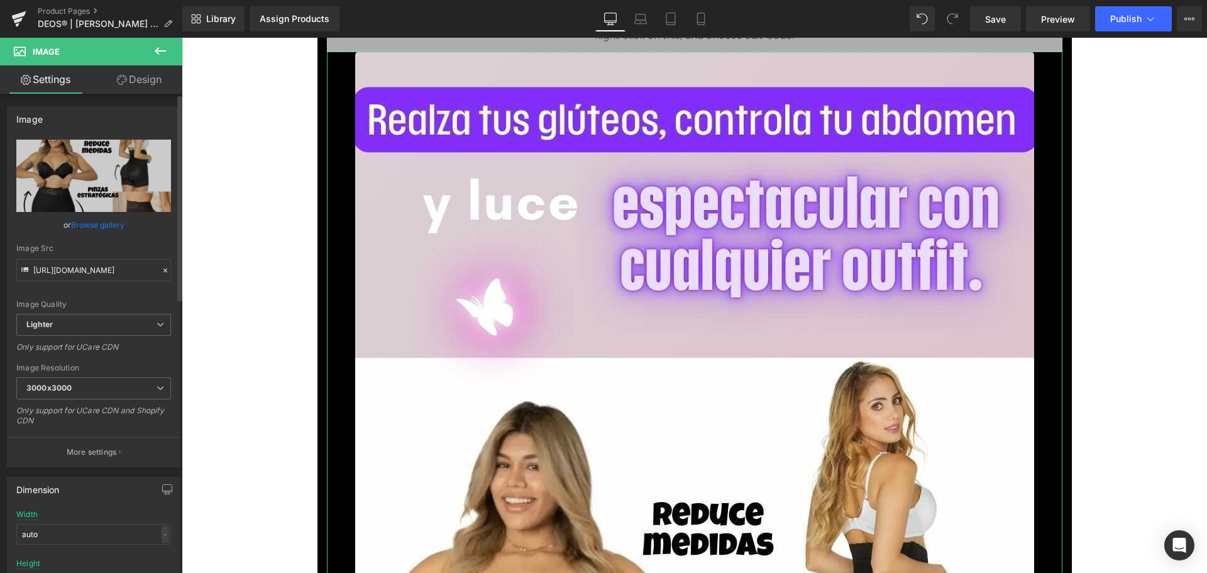
click at [100, 225] on link "Browse gallery" at bounding box center [97, 225] width 53 height 22
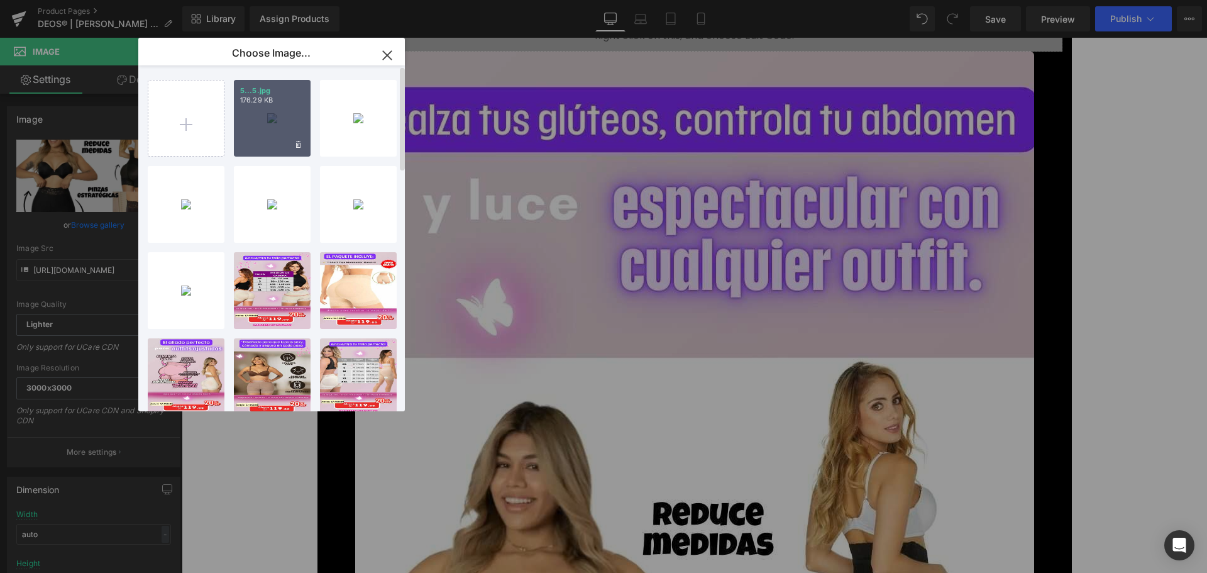
click at [262, 106] on div "5...5.jpg 176.29 KB" at bounding box center [272, 118] width 77 height 77
type input "[URL][DOMAIN_NAME]"
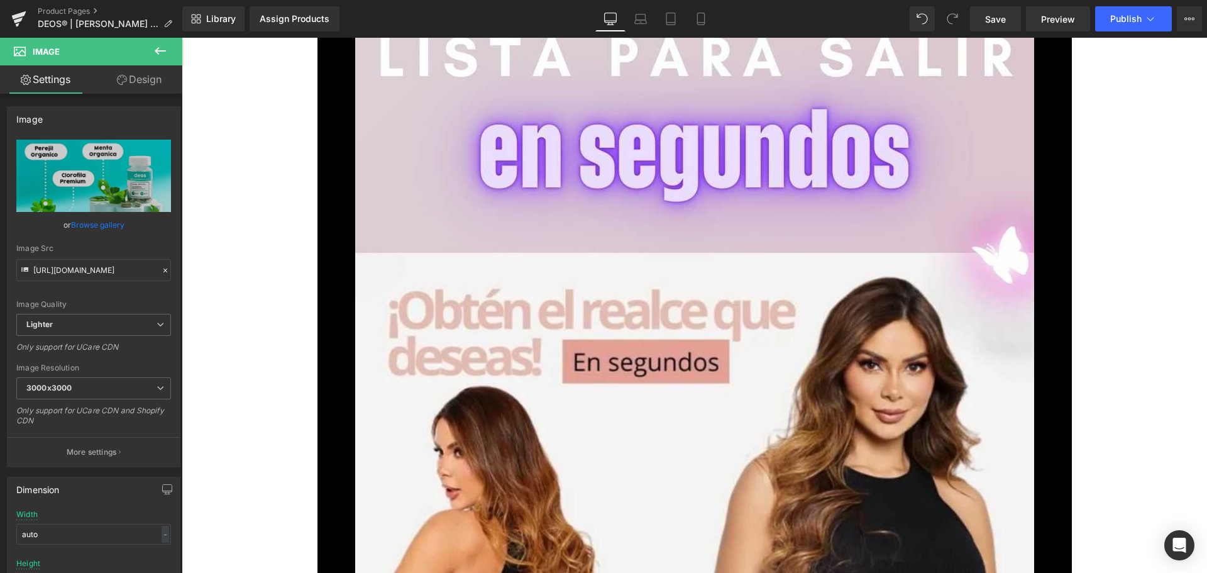
scroll to position [6593, 0]
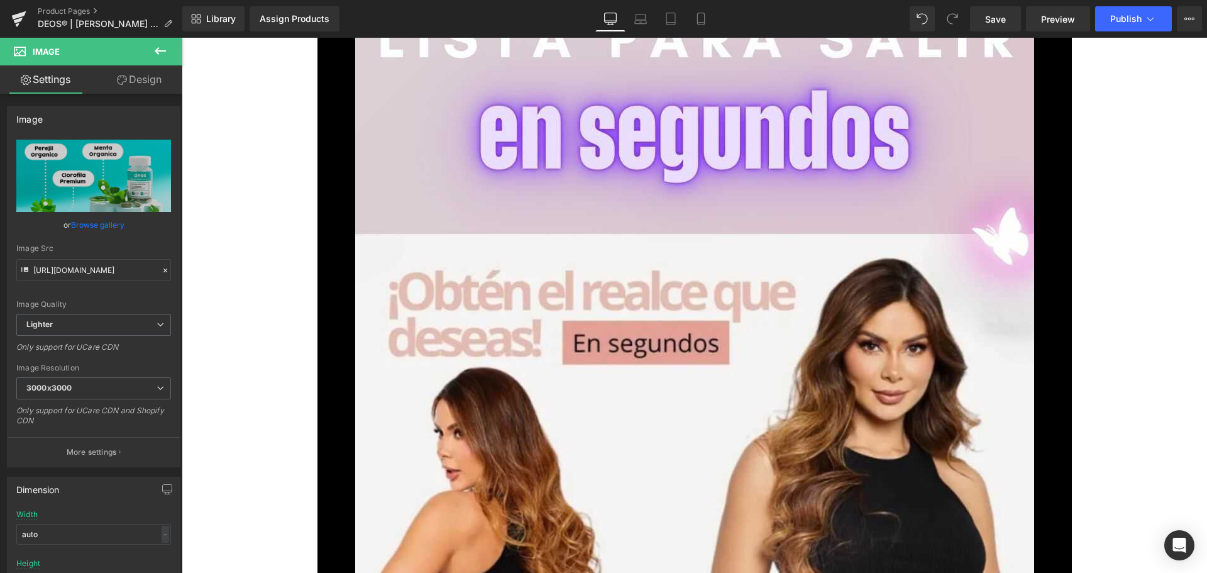
click at [635, 432] on img at bounding box center [694, 573] width 679 height 1207
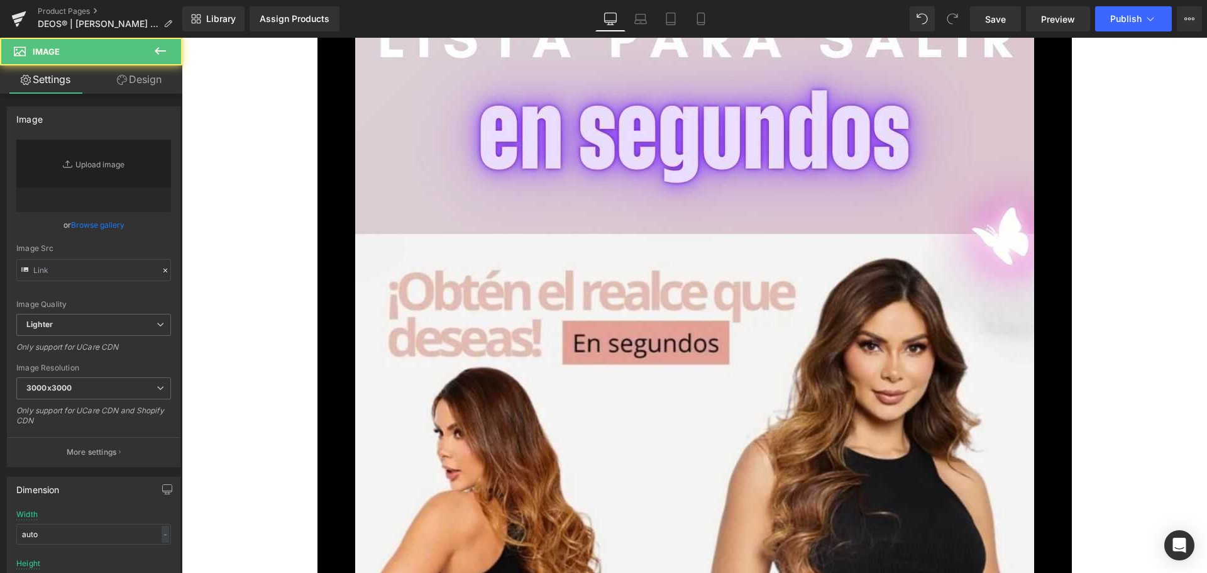
type input "[URL][DOMAIN_NAME]"
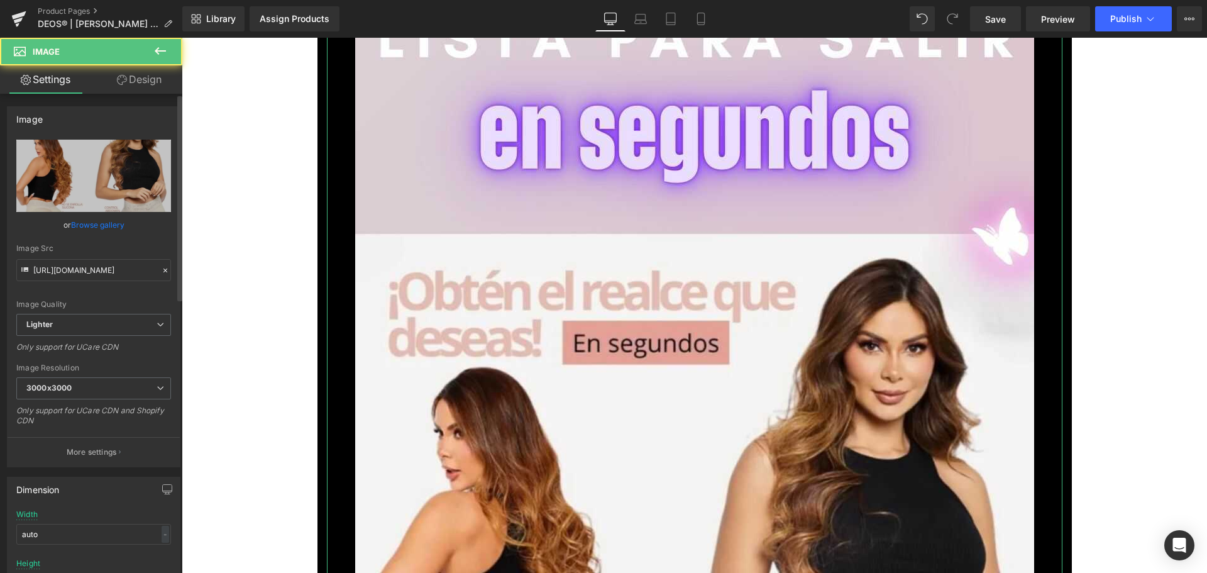
click at [112, 222] on link "Browse gallery" at bounding box center [97, 225] width 53 height 22
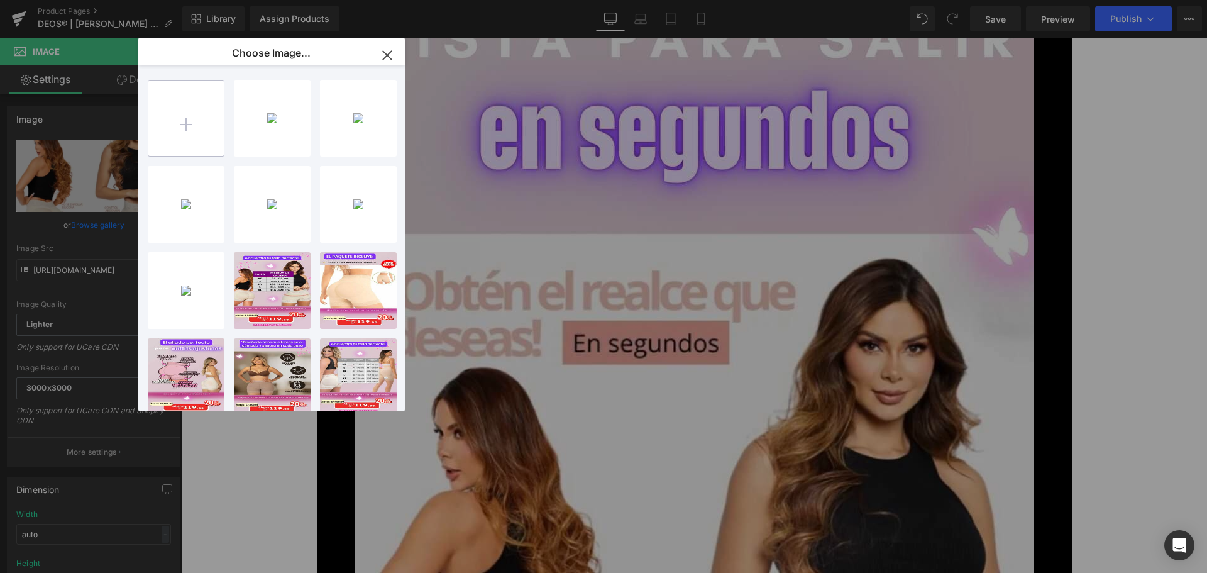
click at [175, 111] on input "file" at bounding box center [185, 117] width 75 height 75
type input "C:\fakepath\6.jpg"
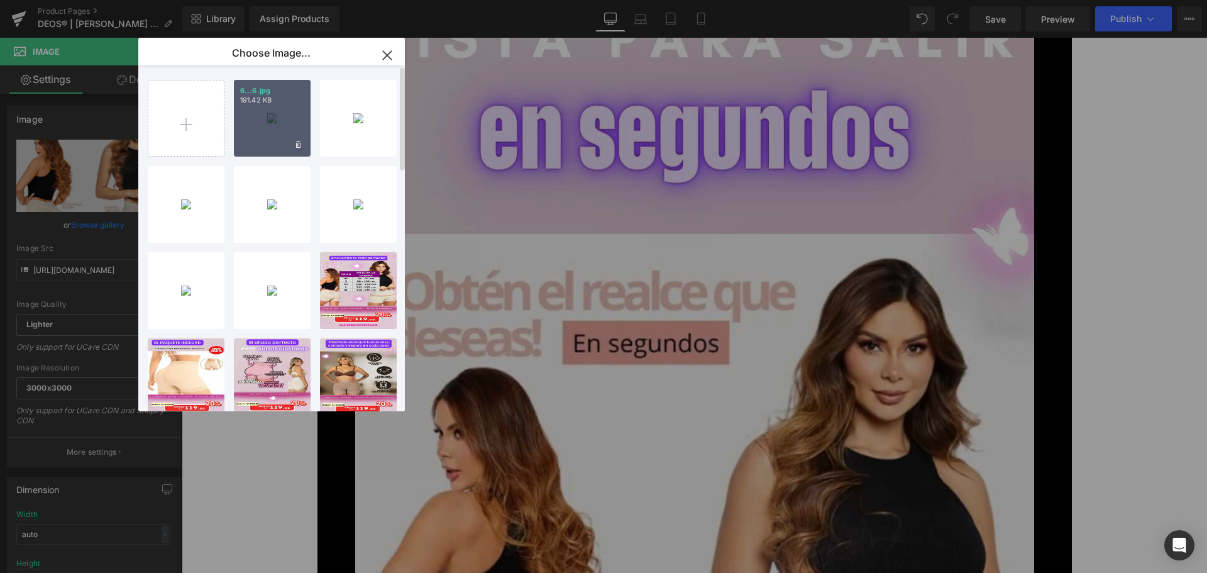
drag, startPoint x: 269, startPoint y: 120, endPoint x: 90, endPoint y: 99, distance: 180.4
click at [269, 120] on div "6...6.jpg 191.42 KB" at bounding box center [272, 118] width 77 height 77
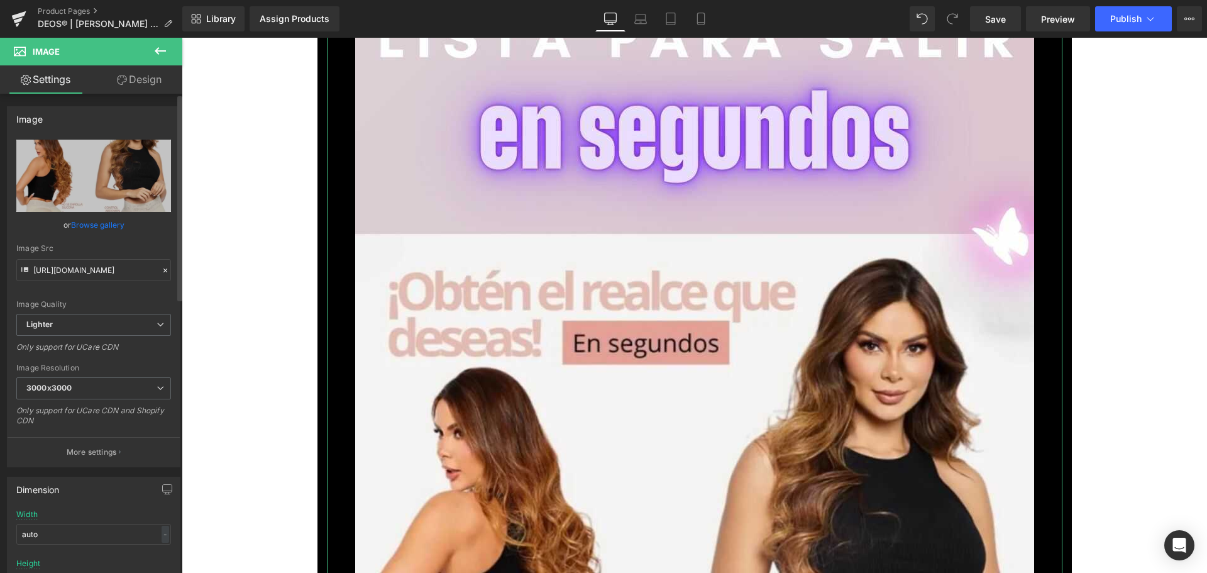
click at [115, 226] on link "Browse gallery" at bounding box center [97, 225] width 53 height 22
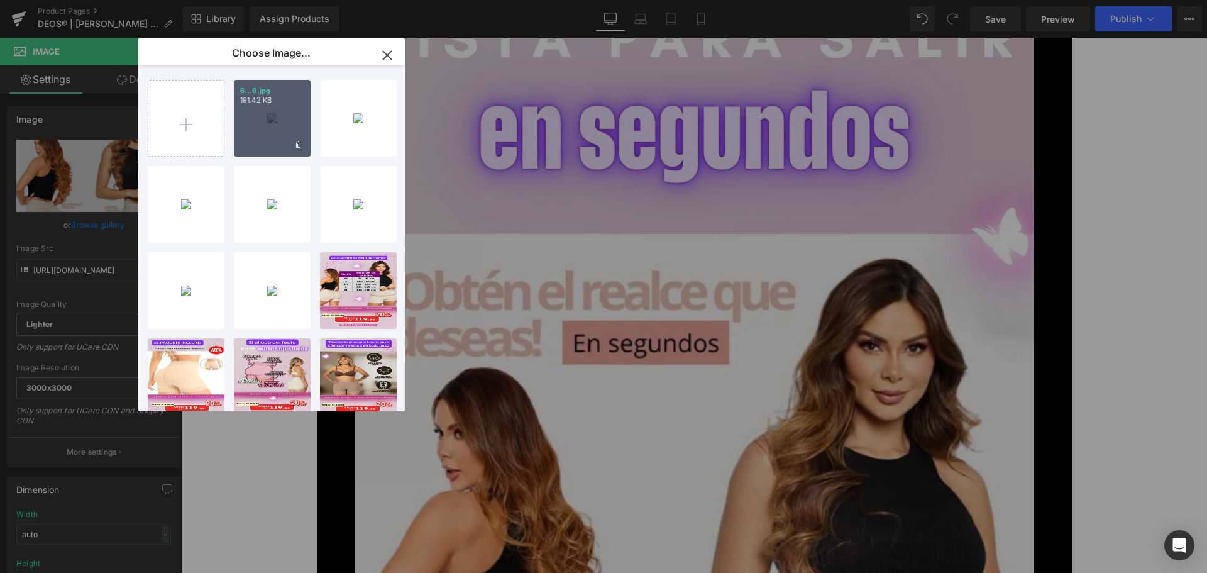
click at [265, 135] on div "6...6.jpg 191.42 KB" at bounding box center [272, 118] width 77 height 77
type input "[URL][DOMAIN_NAME]"
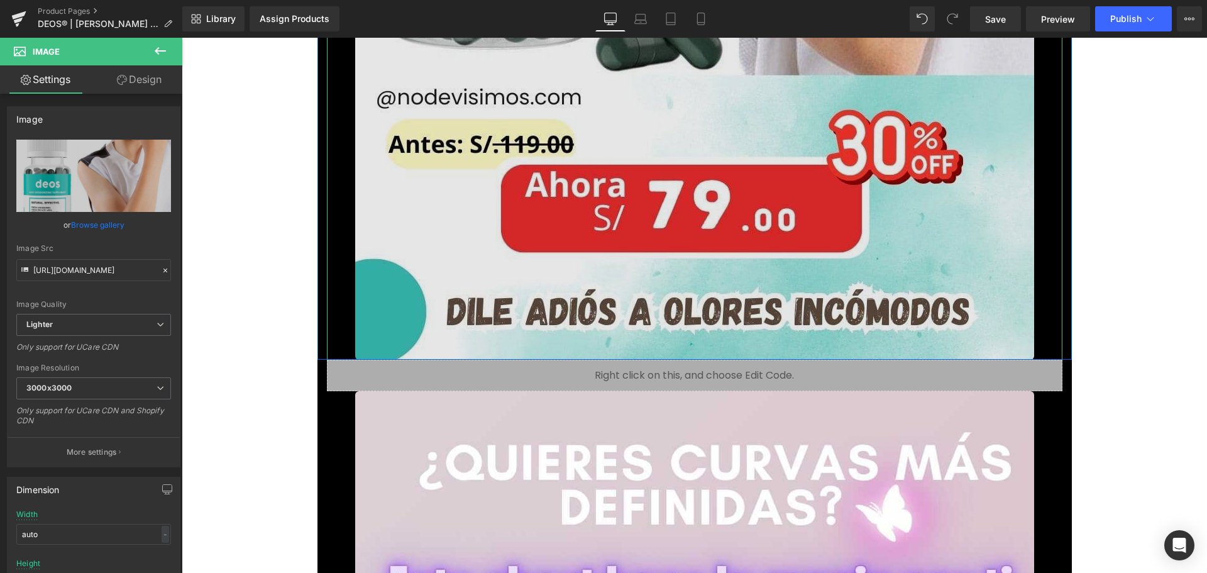
scroll to position [7724, 0]
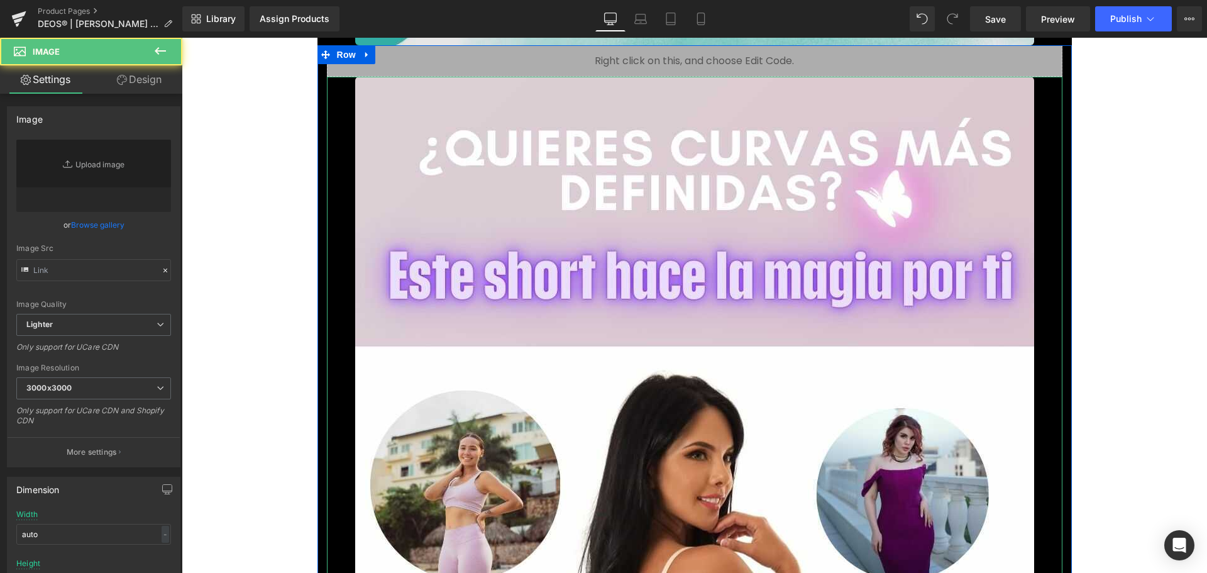
type input "[URL][DOMAIN_NAME]"
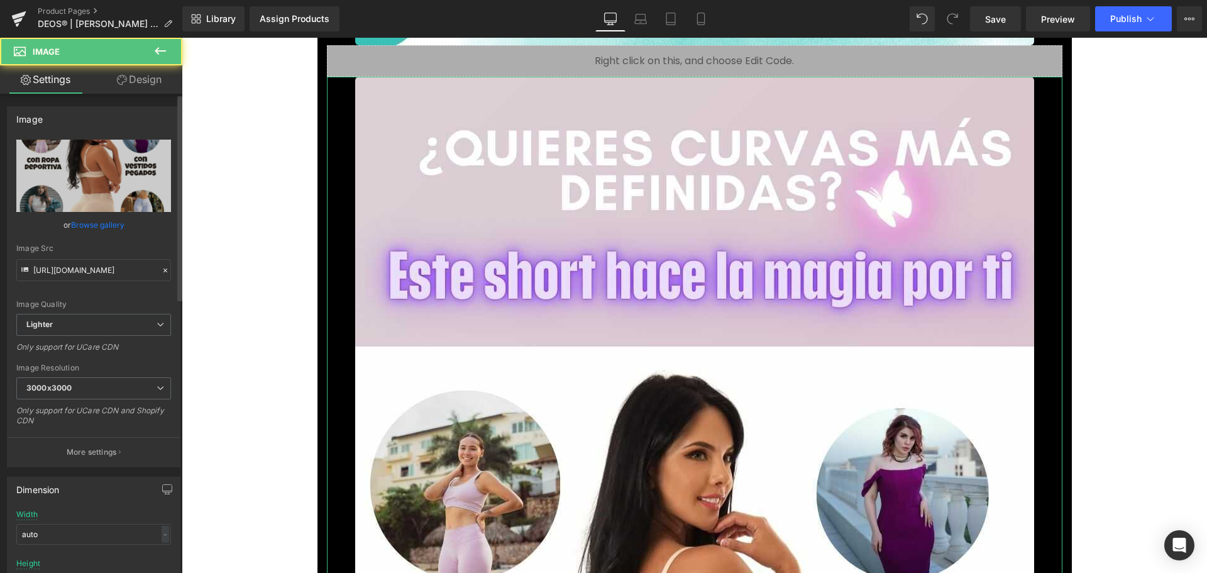
click at [106, 223] on link "Browse gallery" at bounding box center [97, 225] width 53 height 22
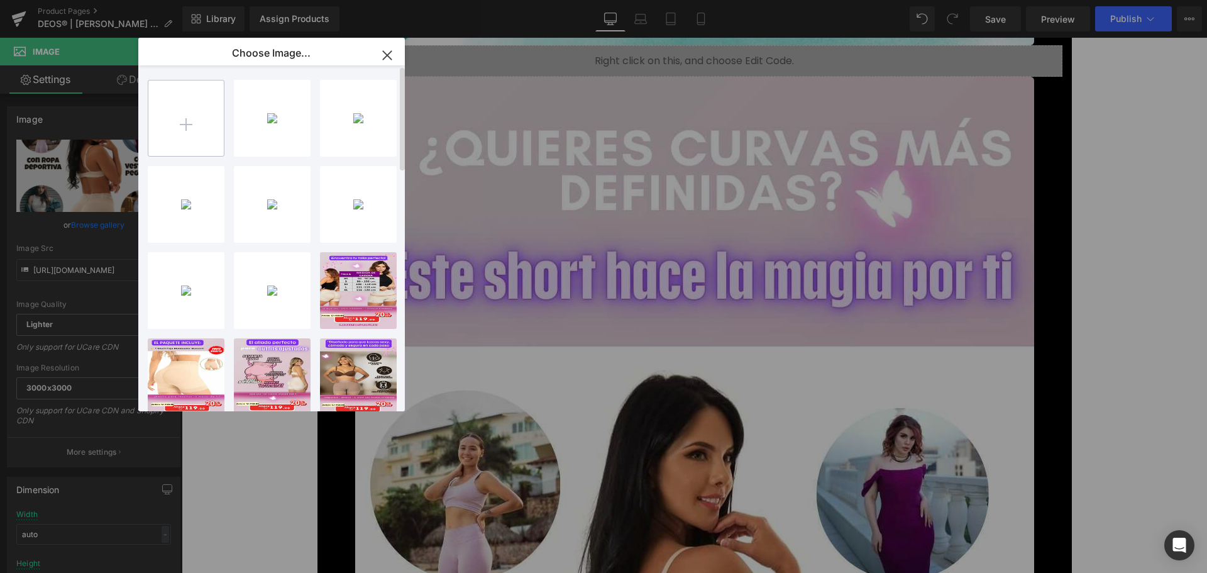
click at [180, 127] on input "file" at bounding box center [185, 117] width 75 height 75
type input "C:\fakepath\7.jpg"
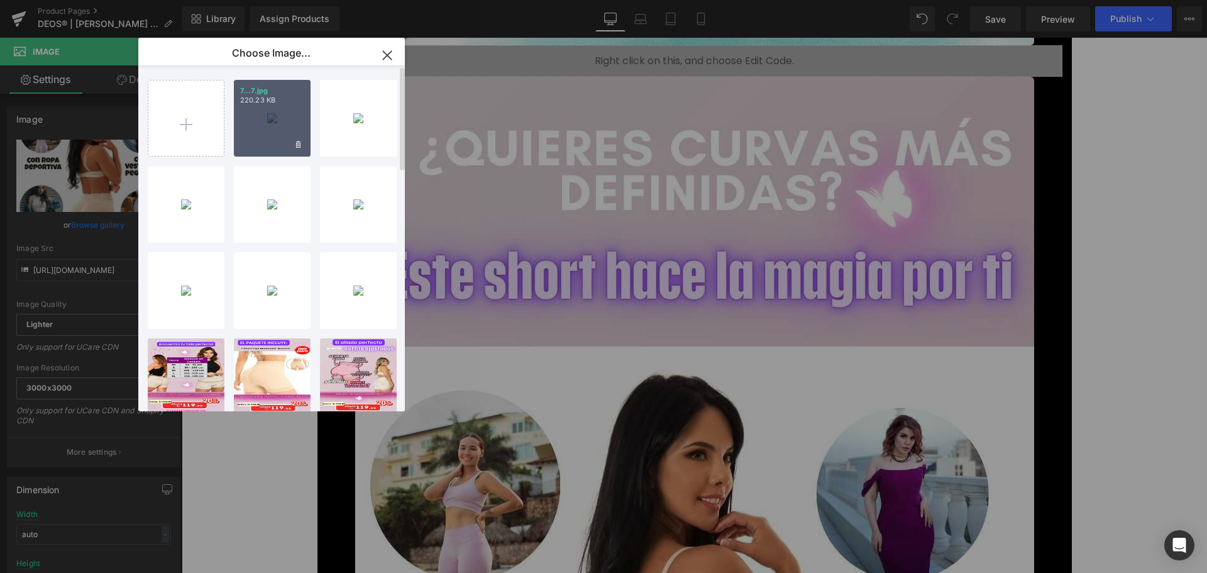
click at [271, 116] on div "7...7.jpg 220.23 KB" at bounding box center [272, 118] width 77 height 77
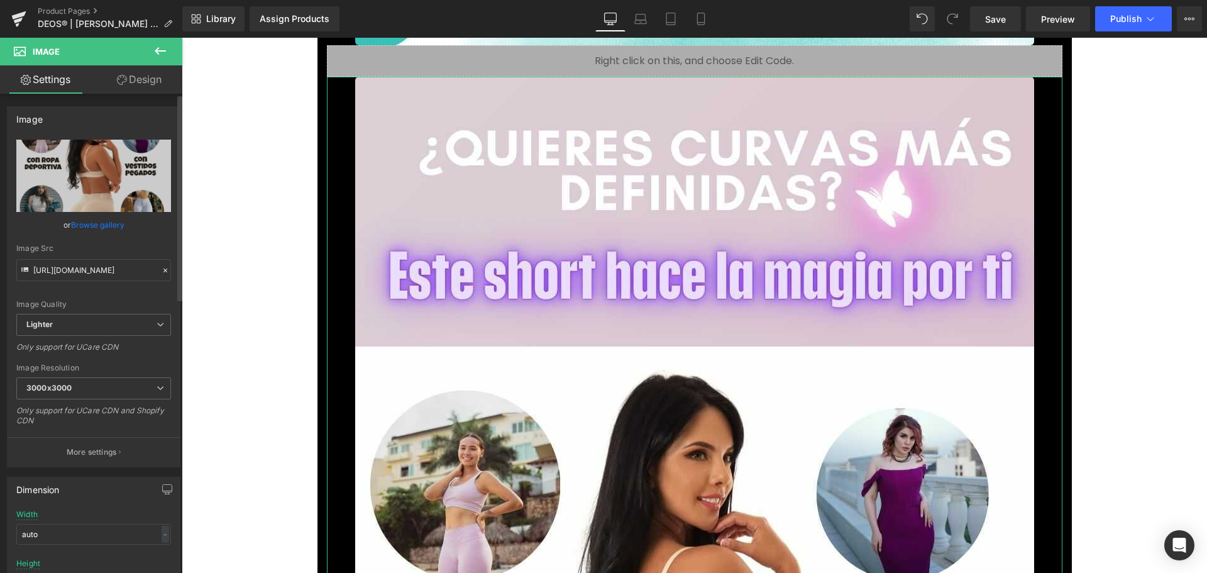
click at [126, 224] on div "or Browse gallery" at bounding box center [93, 224] width 155 height 13
click at [117, 223] on link "Browse gallery" at bounding box center [97, 225] width 53 height 22
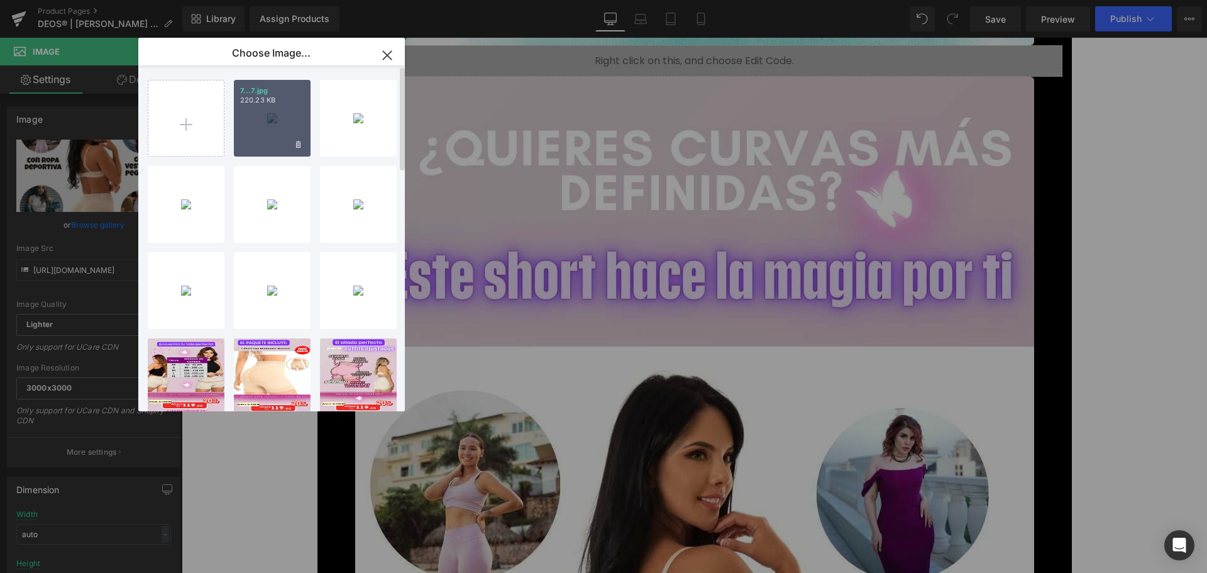
drag, startPoint x: 271, startPoint y: 118, endPoint x: 89, endPoint y: 88, distance: 184.6
click at [271, 118] on div "7...7.jpg 220.23 KB" at bounding box center [272, 118] width 77 height 77
type input "[URL][DOMAIN_NAME]"
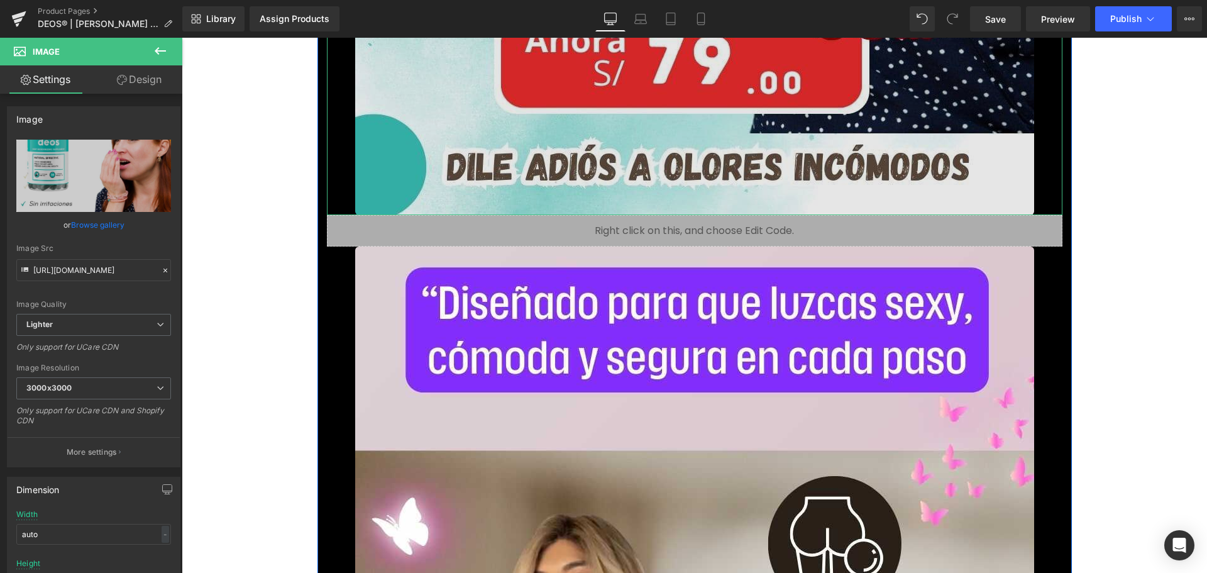
scroll to position [9044, 0]
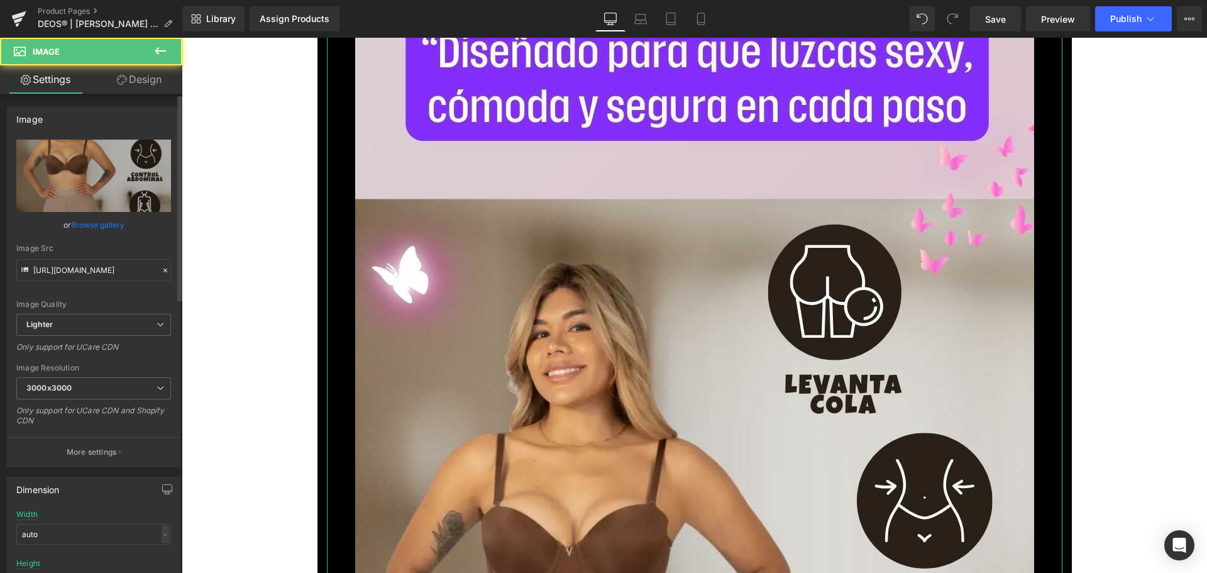
click at [108, 225] on link "Browse gallery" at bounding box center [97, 225] width 53 height 22
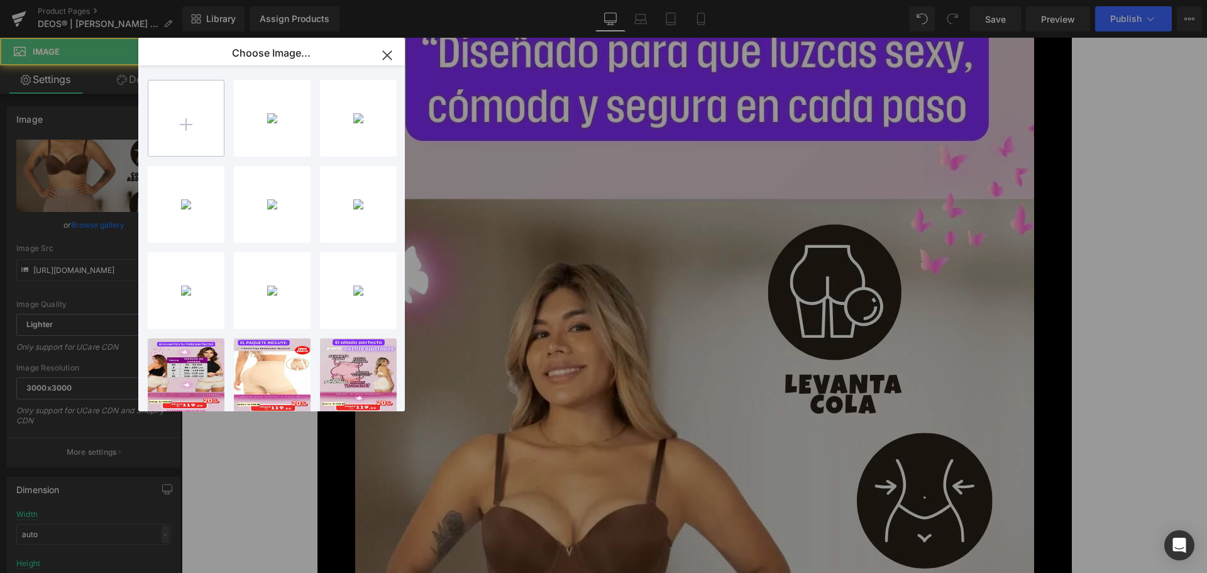
click at [204, 128] on input "file" at bounding box center [185, 117] width 75 height 75
type input "C:\fakepath\8.jpg"
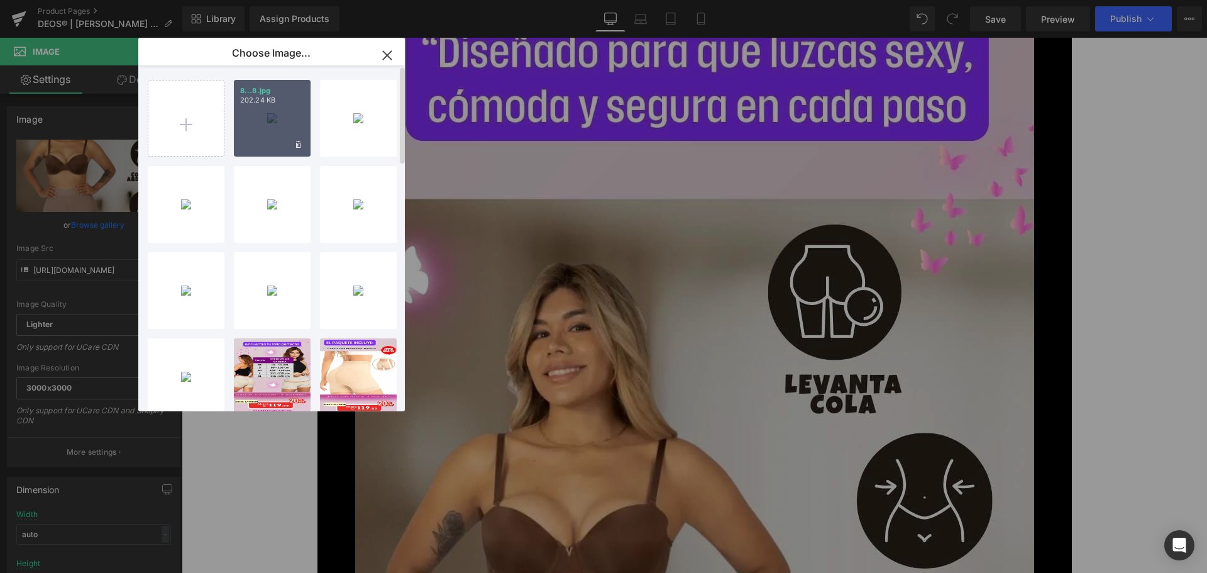
drag, startPoint x: 267, startPoint y: 119, endPoint x: 85, endPoint y: 82, distance: 185.9
click at [267, 119] on div "8...8.jpg 202.24 KB" at bounding box center [272, 118] width 77 height 77
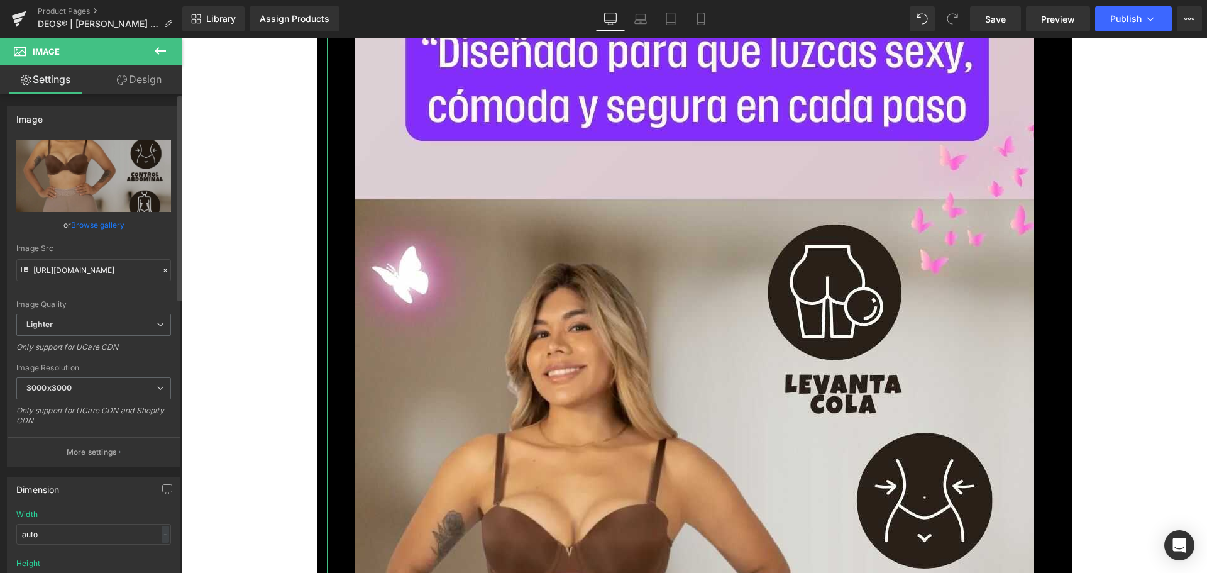
click at [118, 225] on link "Browse gallery" at bounding box center [97, 225] width 53 height 22
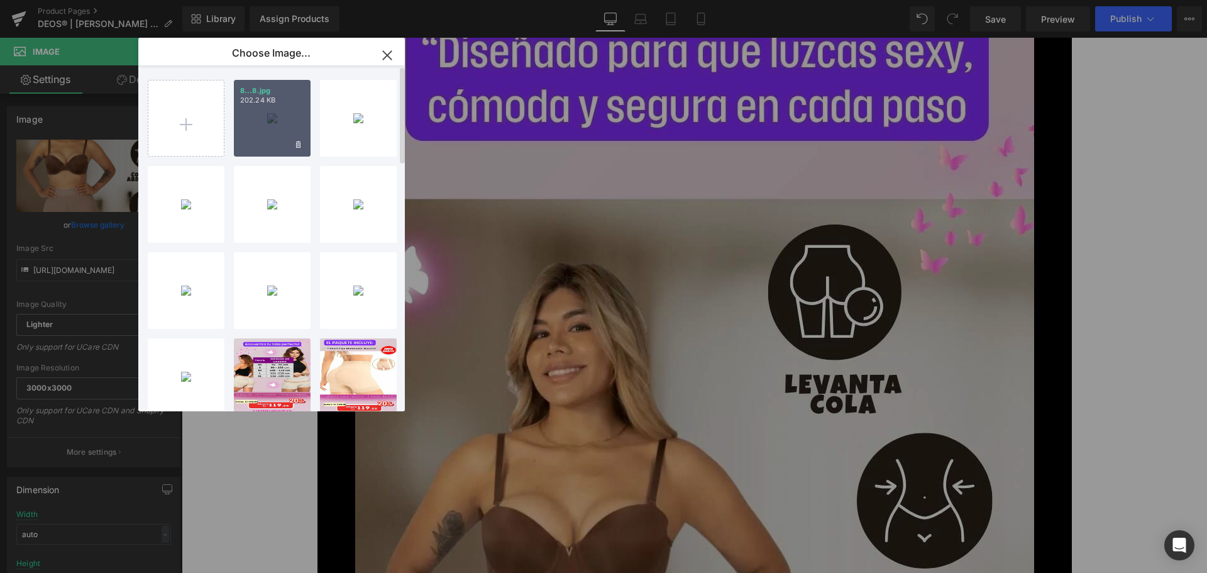
click at [288, 92] on p "8...8.jpg" at bounding box center [272, 90] width 64 height 9
type input "[URL][DOMAIN_NAME]"
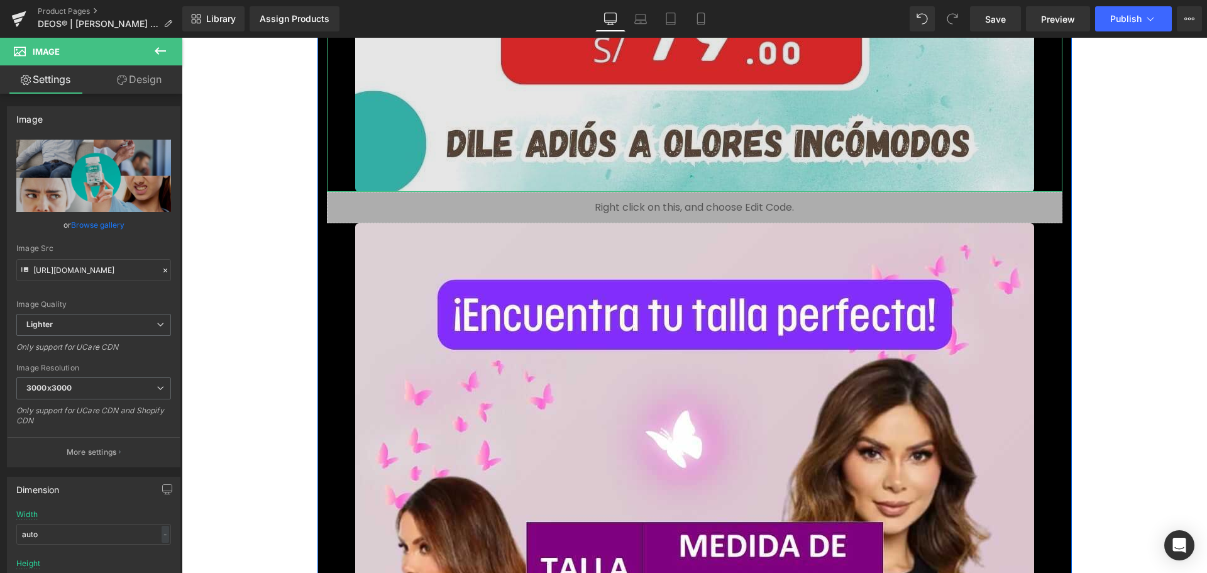
scroll to position [10176, 0]
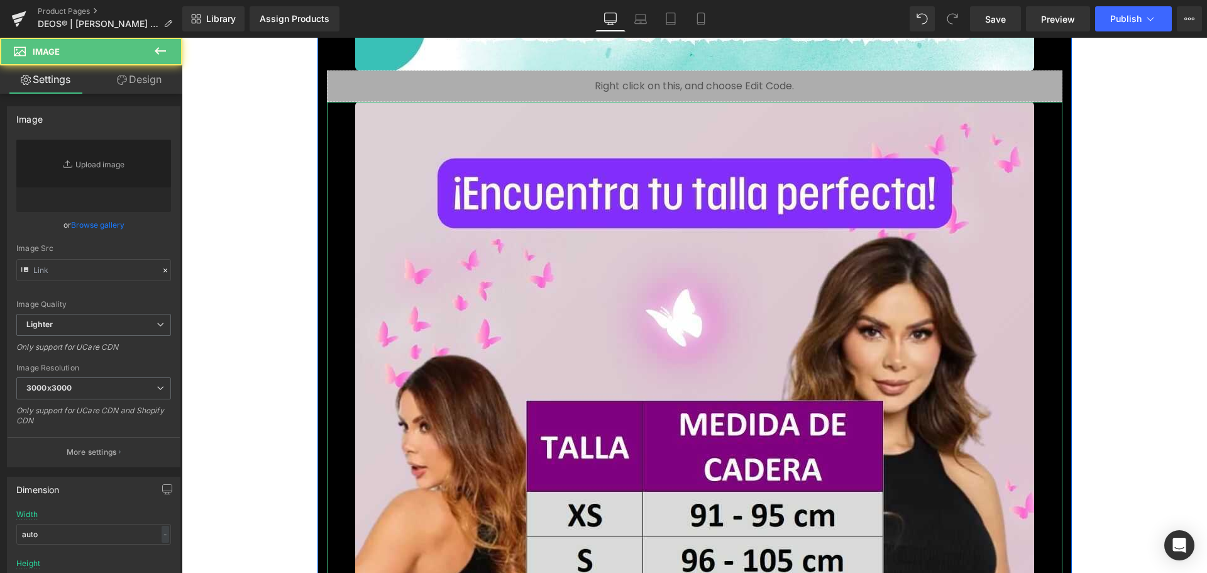
type input "[URL][DOMAIN_NAME]"
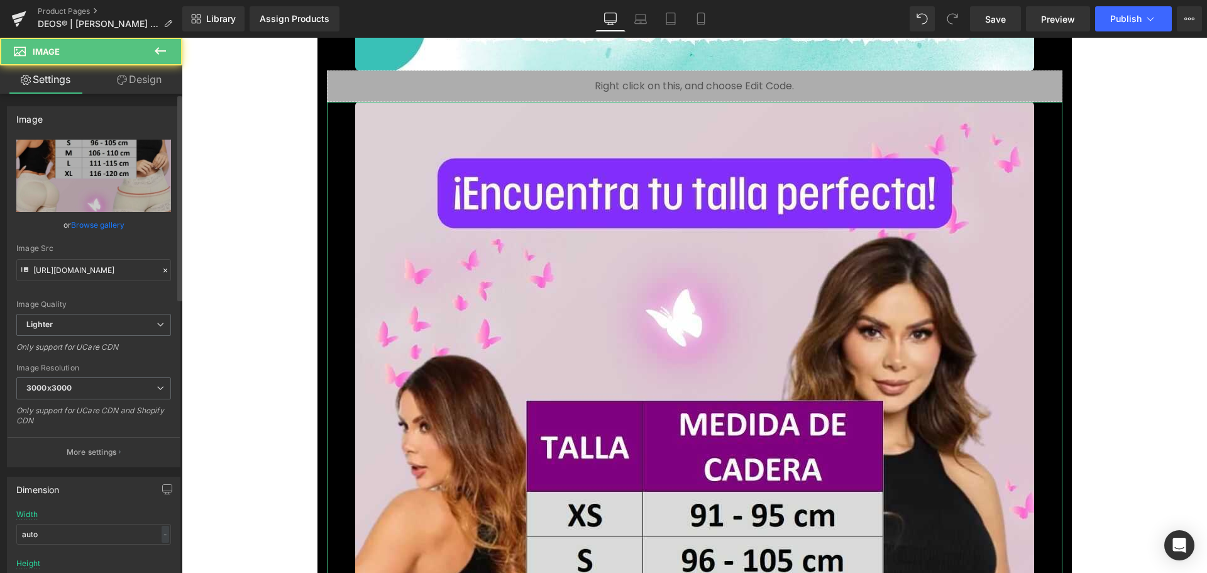
click at [110, 220] on link "Browse gallery" at bounding box center [97, 225] width 53 height 22
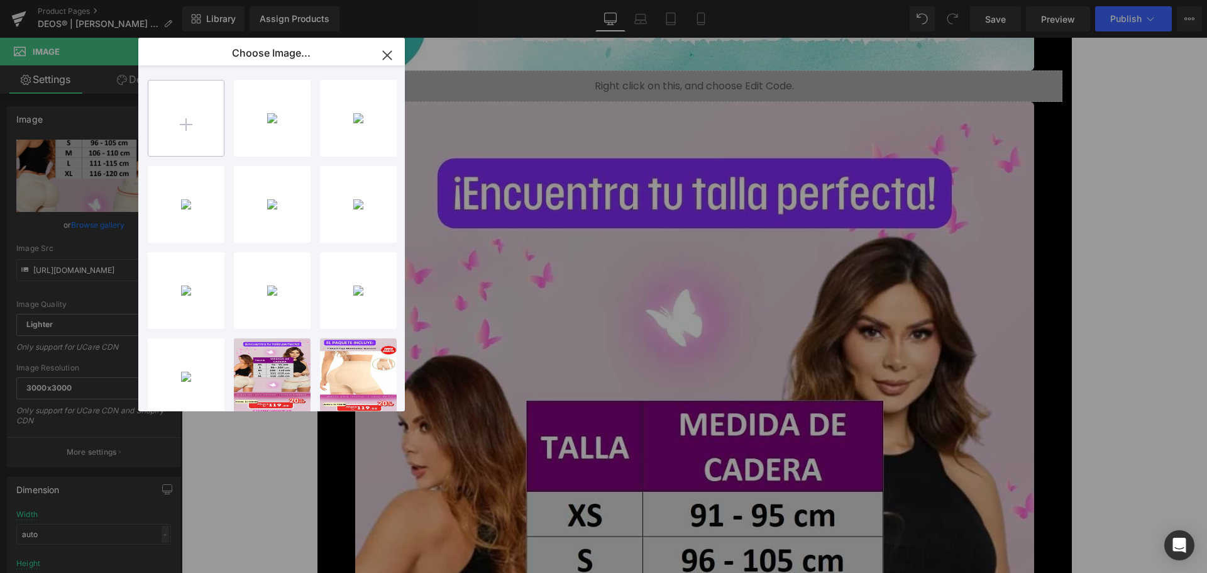
click at [166, 104] on input "file" at bounding box center [185, 117] width 75 height 75
type input "C:\fakepath\9.jpg"
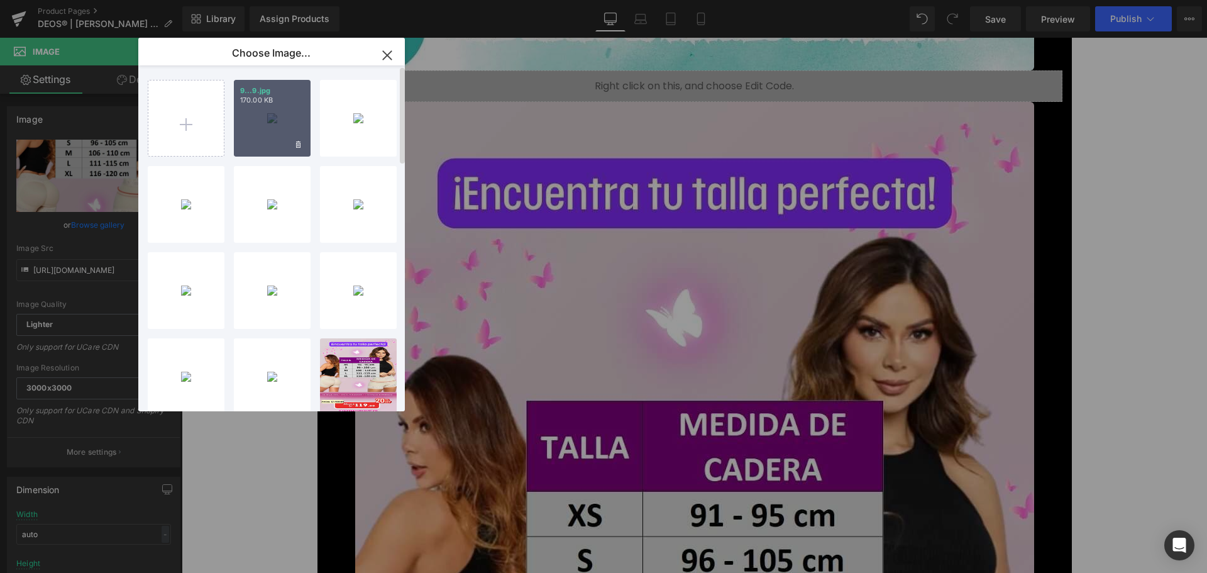
drag, startPoint x: 270, startPoint y: 133, endPoint x: 85, endPoint y: 96, distance: 188.6
click at [270, 133] on div "9...9.jpg 170.00 KB" at bounding box center [272, 118] width 77 height 77
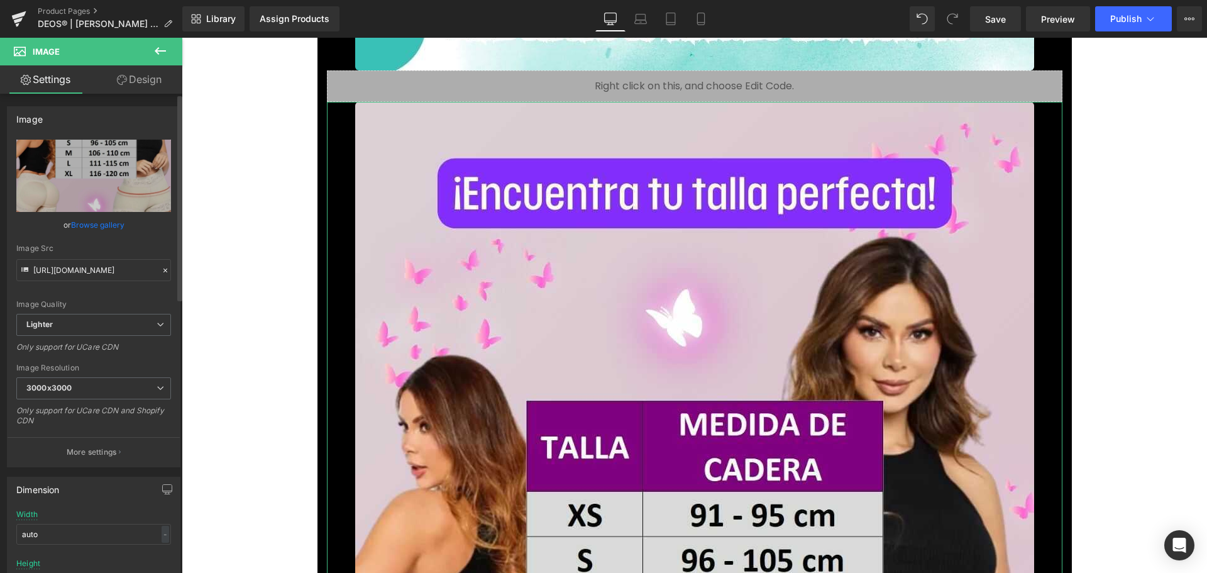
click at [112, 225] on link "Browse gallery" at bounding box center [97, 225] width 53 height 22
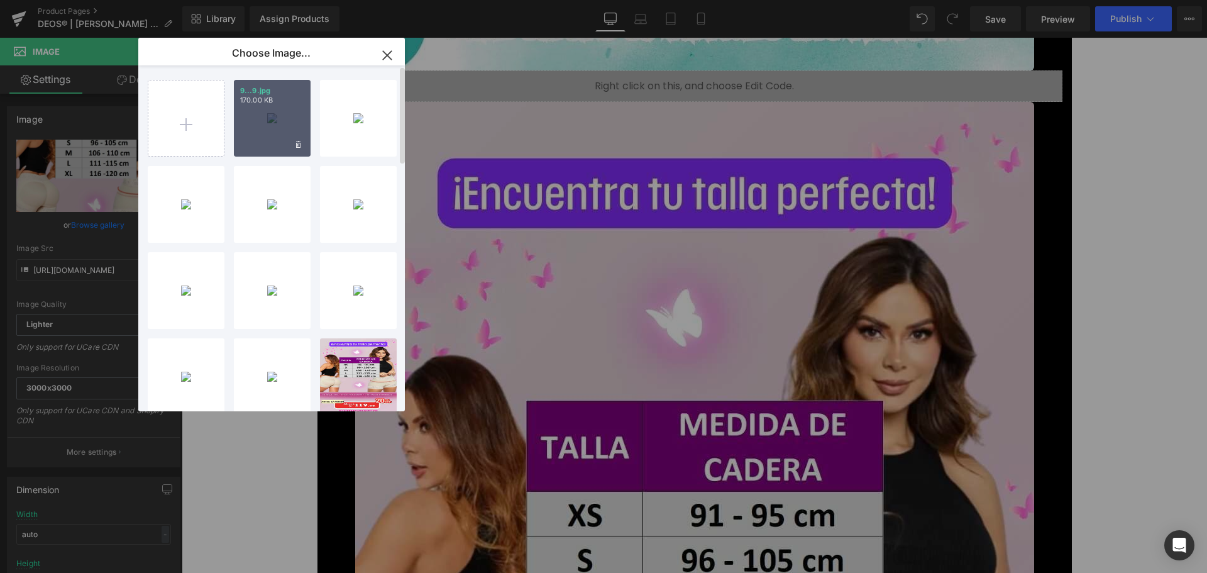
click at [279, 103] on p "170.00 KB" at bounding box center [272, 100] width 64 height 9
type input "[URL][DOMAIN_NAME]"
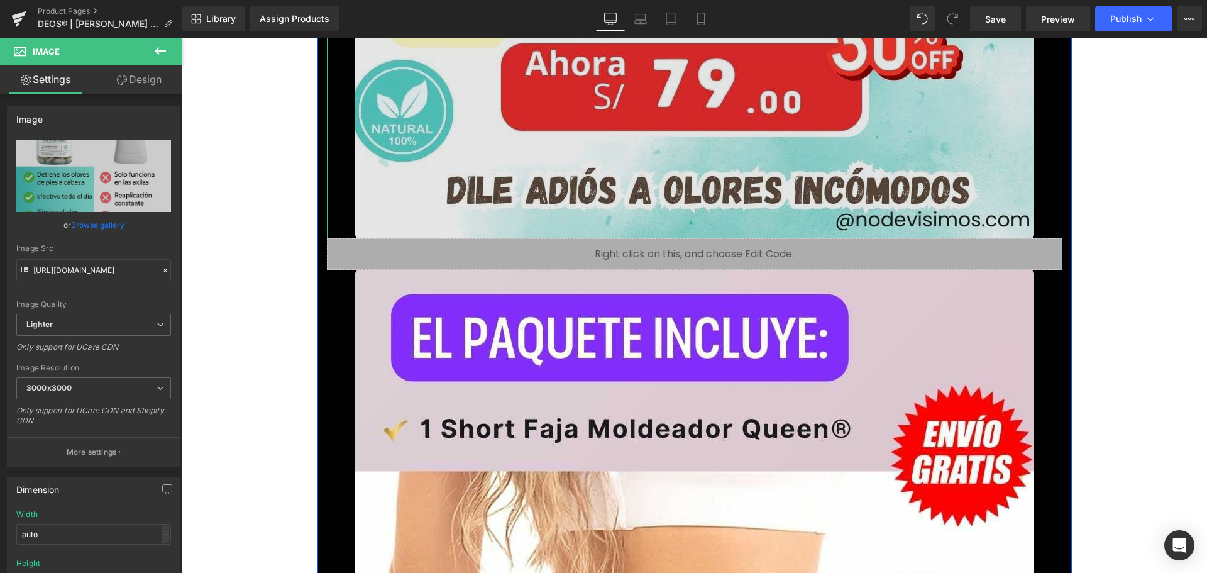
scroll to position [11307, 0]
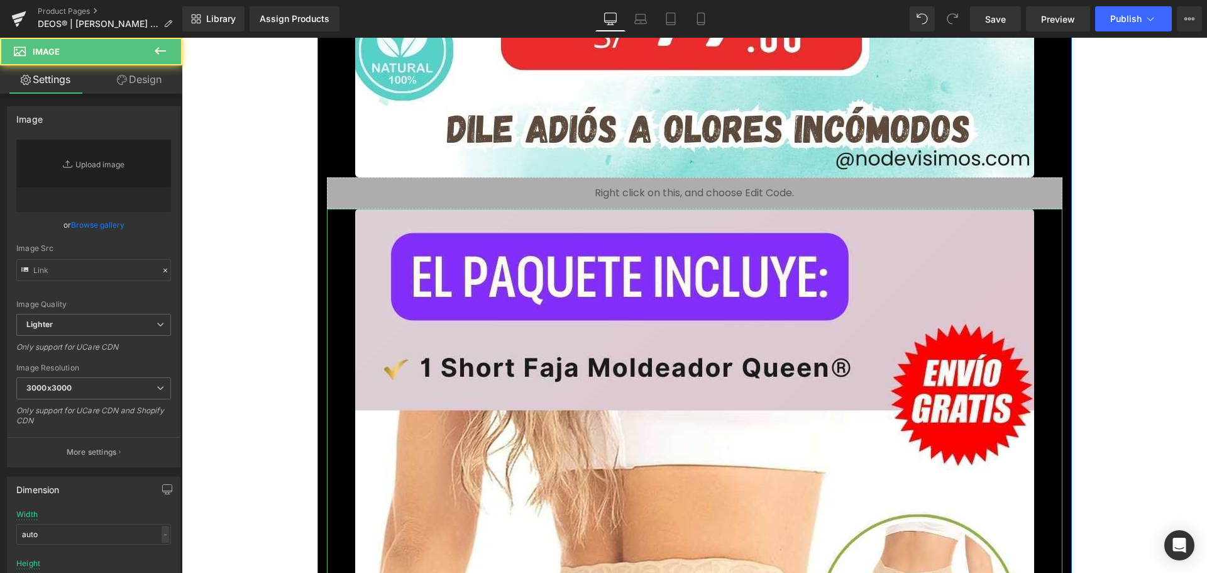
type input "[URL][DOMAIN_NAME]"
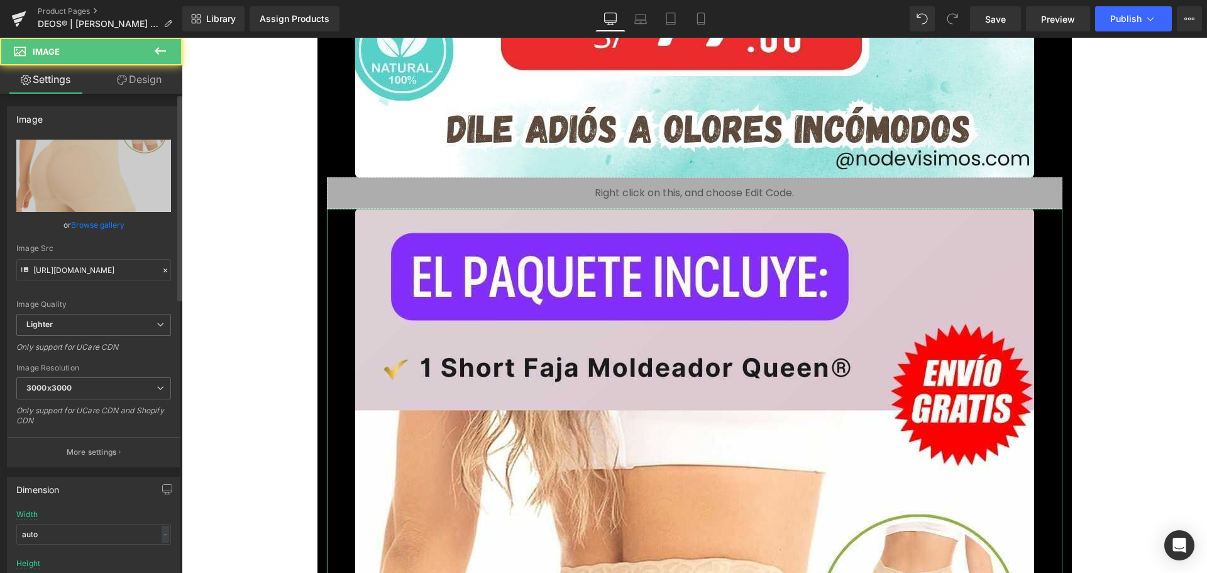
click at [111, 222] on link "Browse gallery" at bounding box center [97, 225] width 53 height 22
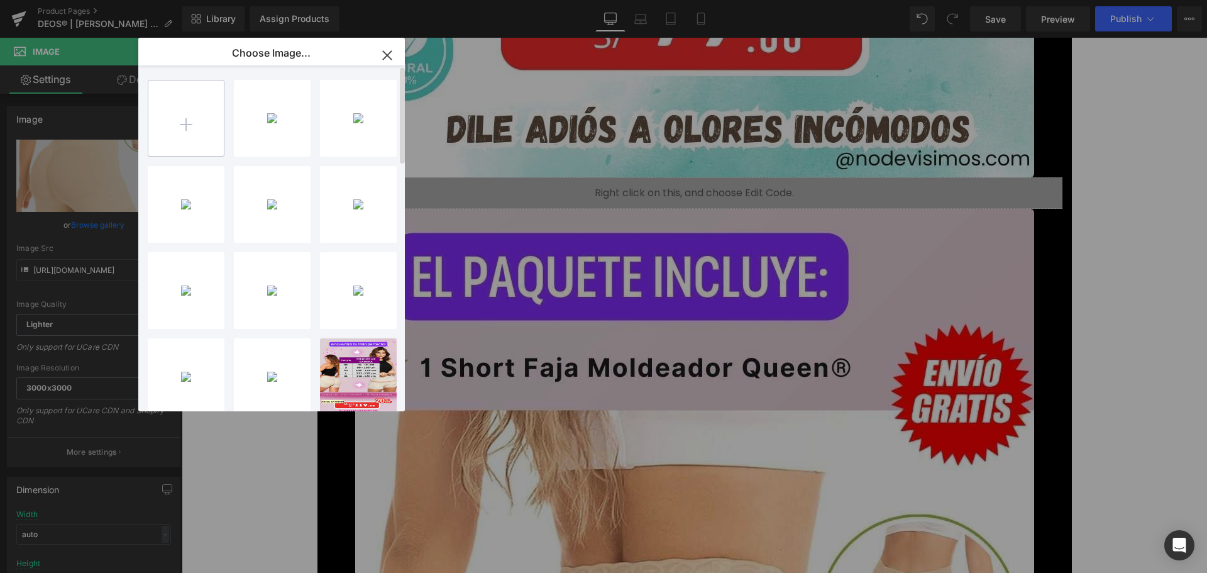
click at [188, 111] on input "file" at bounding box center [185, 117] width 75 height 75
type input "C:\fakepath\10.jpg"
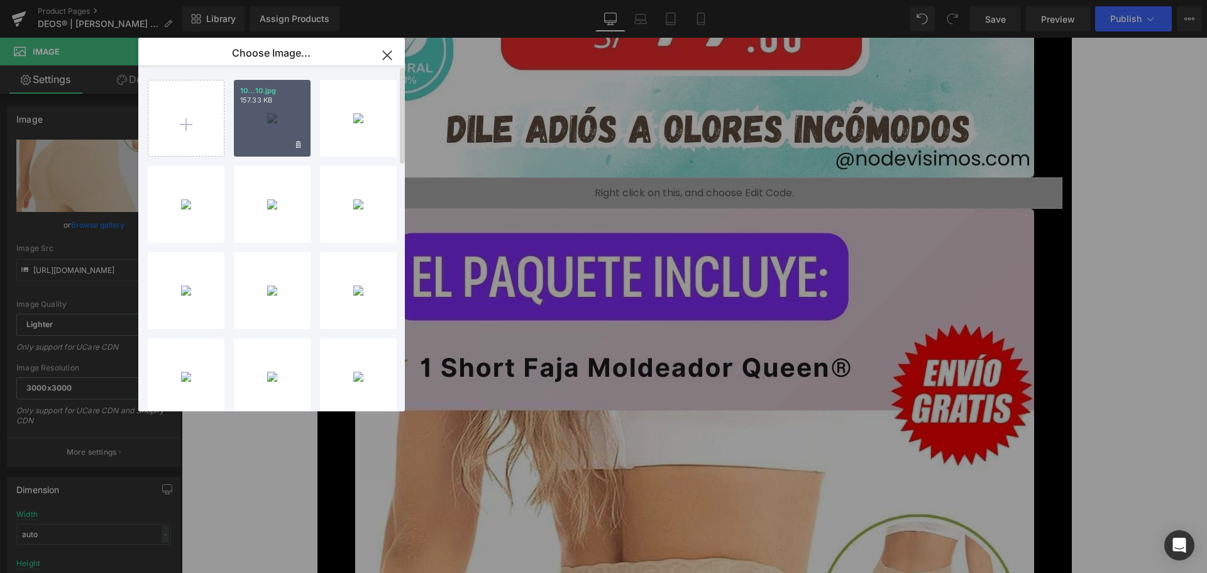
click at [270, 136] on div "10...10.jpg 157.33 KB" at bounding box center [272, 118] width 77 height 77
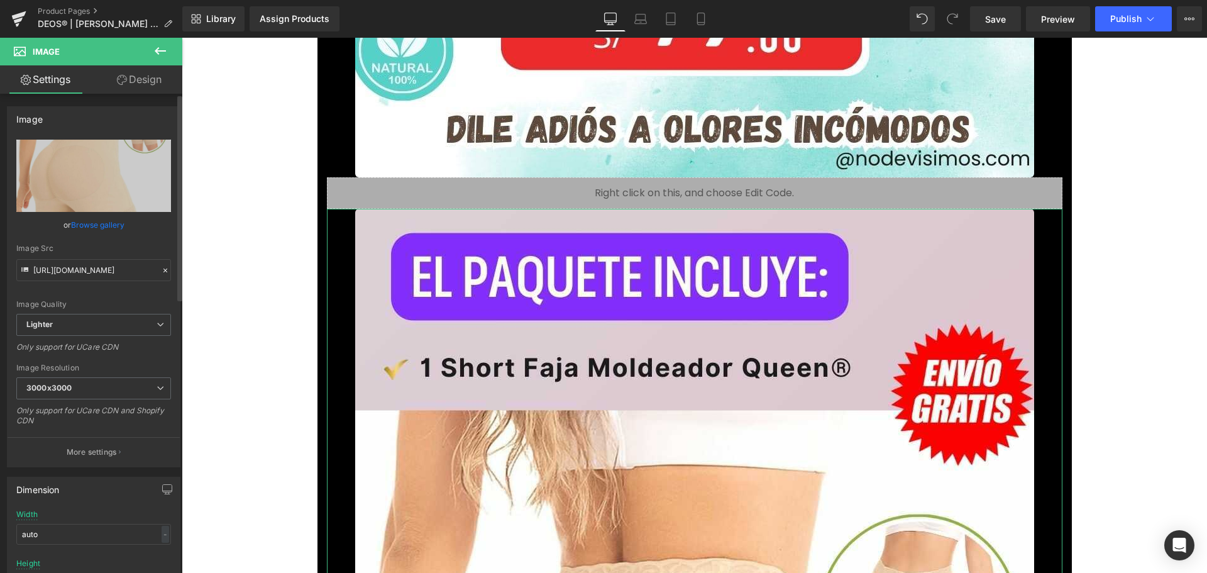
click at [94, 224] on link "Browse gallery" at bounding box center [97, 225] width 53 height 22
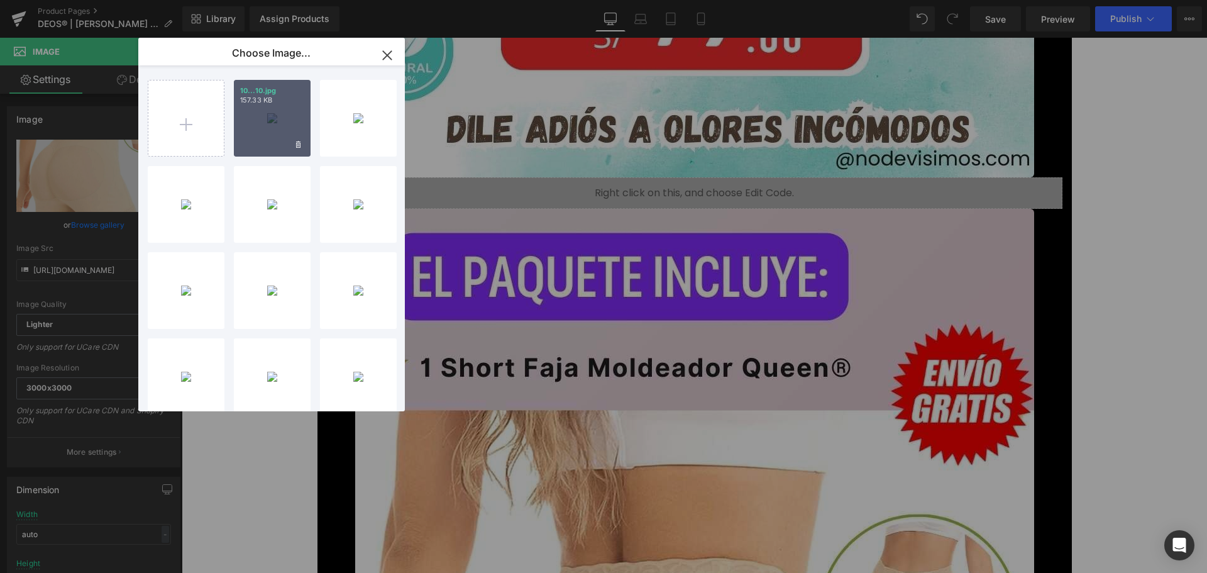
click at [258, 113] on div "10...10.jpg 157.33 KB" at bounding box center [272, 118] width 77 height 77
type input "[URL][DOMAIN_NAME]"
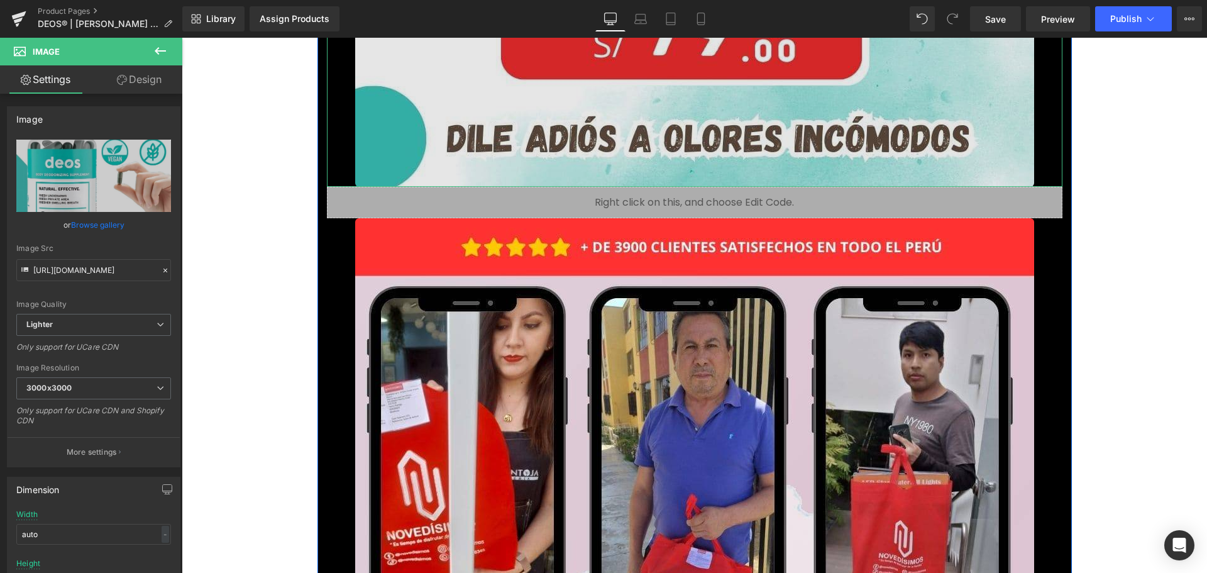
scroll to position [12627, 0]
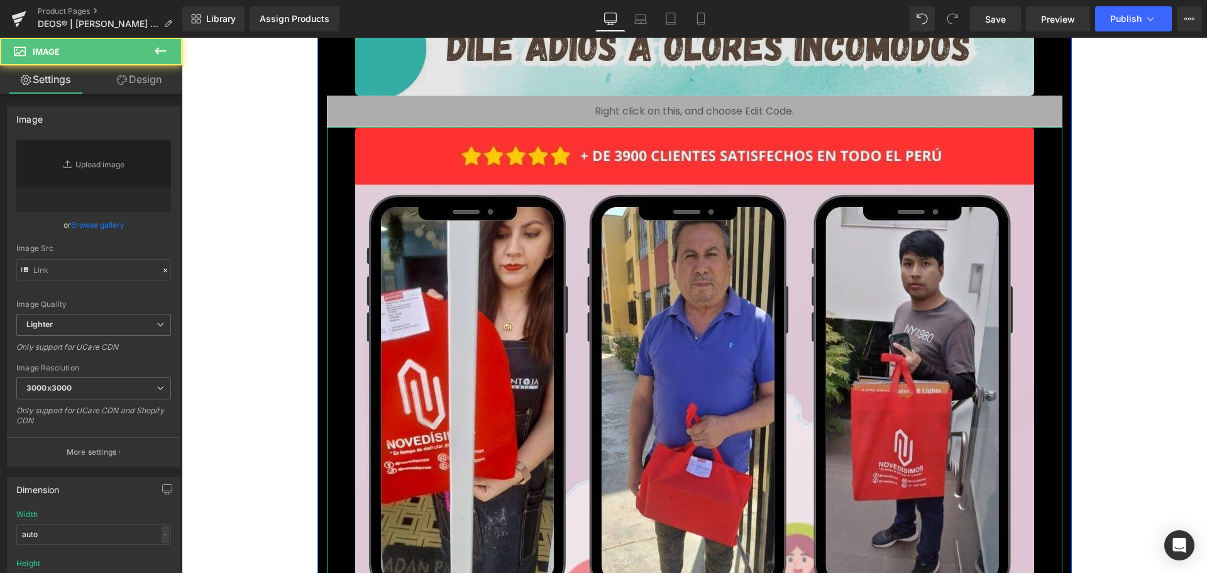
type input "[URL][DOMAIN_NAME]"
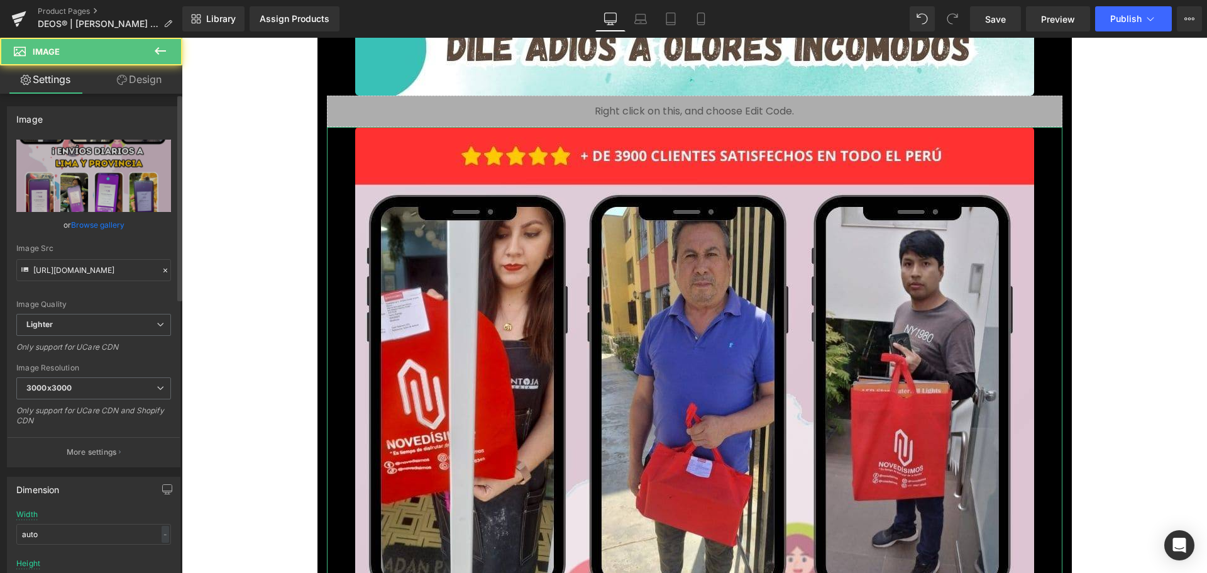
click at [109, 226] on link "Browse gallery" at bounding box center [97, 225] width 53 height 22
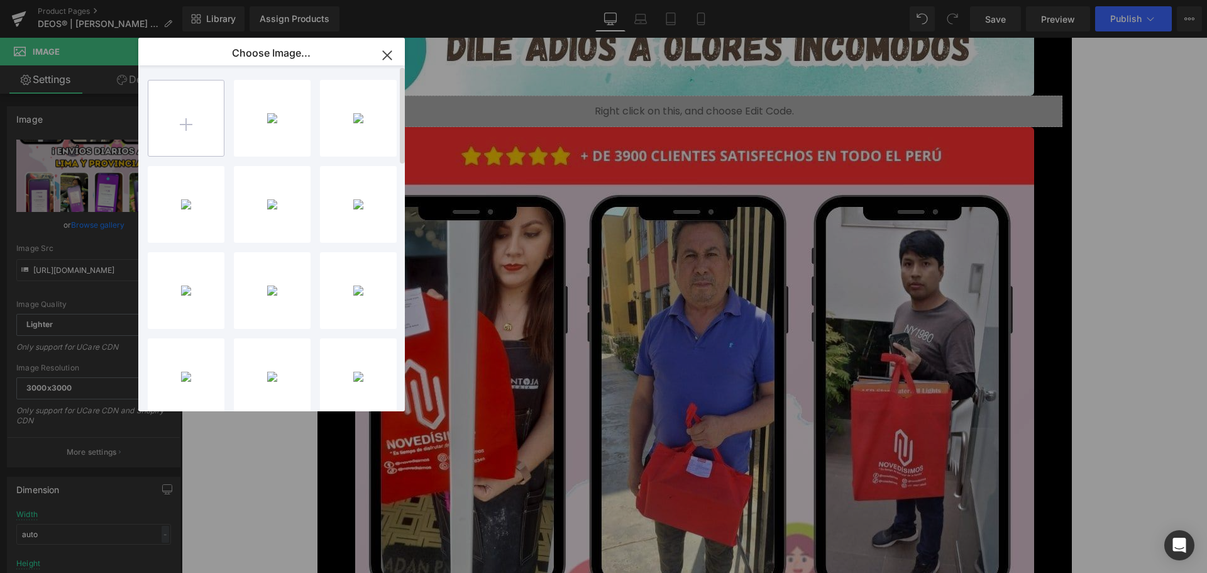
click at [174, 124] on input "file" at bounding box center [185, 117] width 75 height 75
type input "C:\fakepath\11.jpg"
click at [275, 114] on div "11...11.jpg 265.00 KB" at bounding box center [272, 118] width 77 height 77
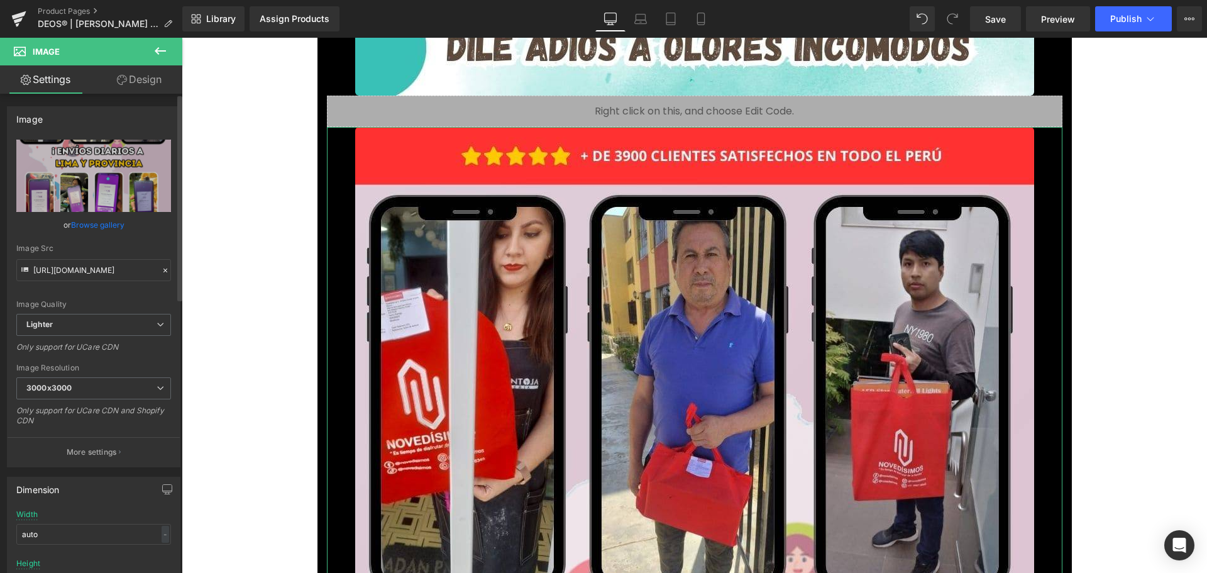
click at [116, 224] on link "Browse gallery" at bounding box center [97, 225] width 53 height 22
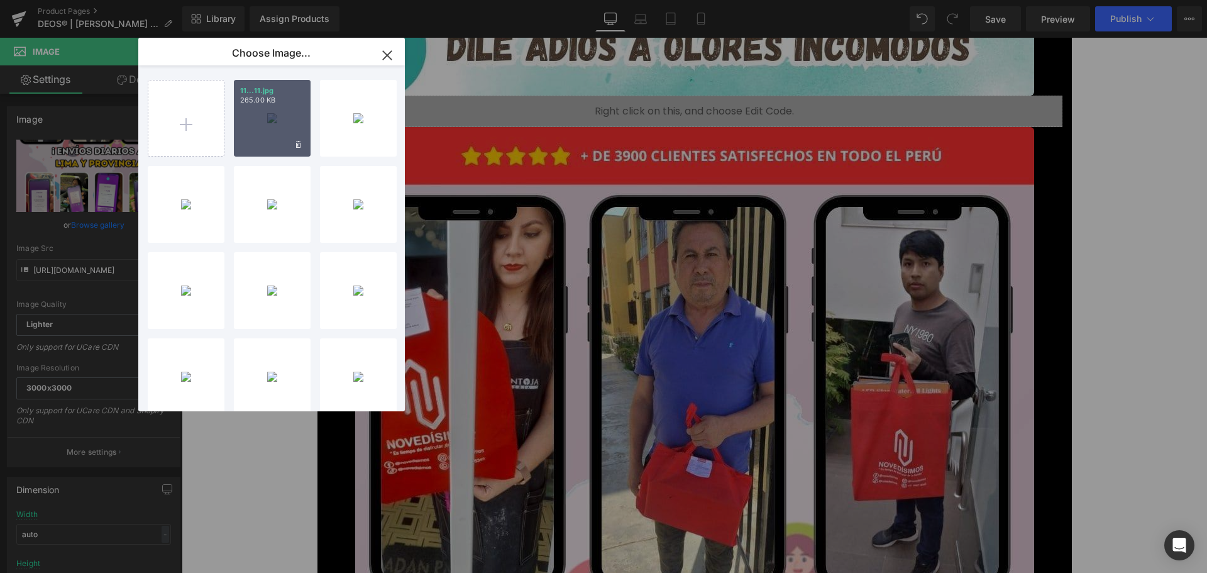
click at [278, 119] on div "11...11.jpg 265.00 KB" at bounding box center [272, 118] width 77 height 77
type input "[URL][DOMAIN_NAME]"
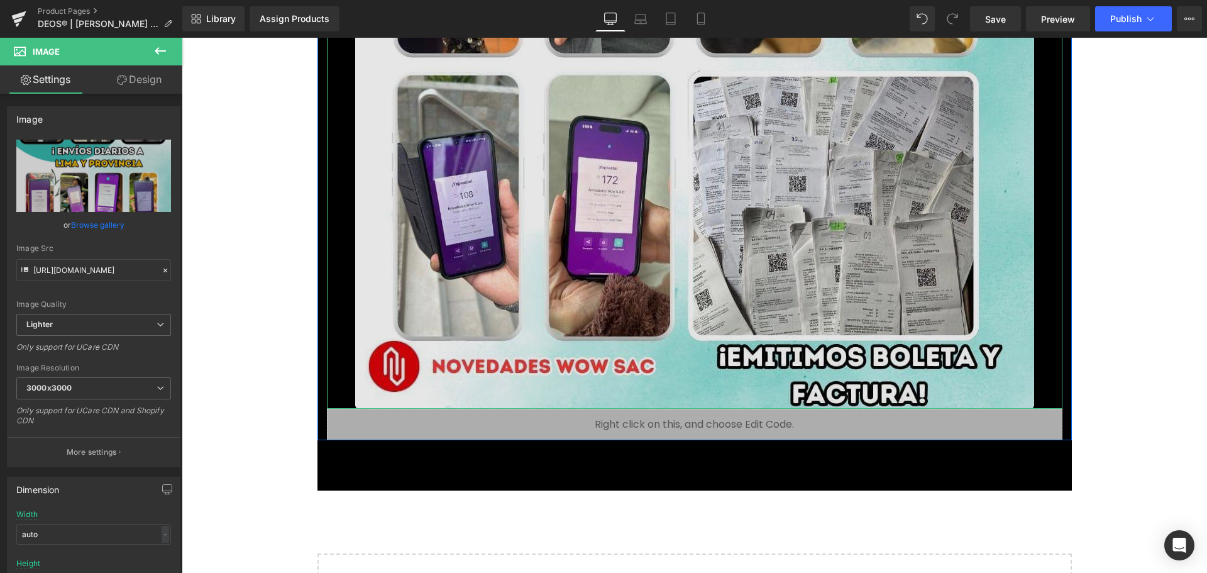
scroll to position [13636, 0]
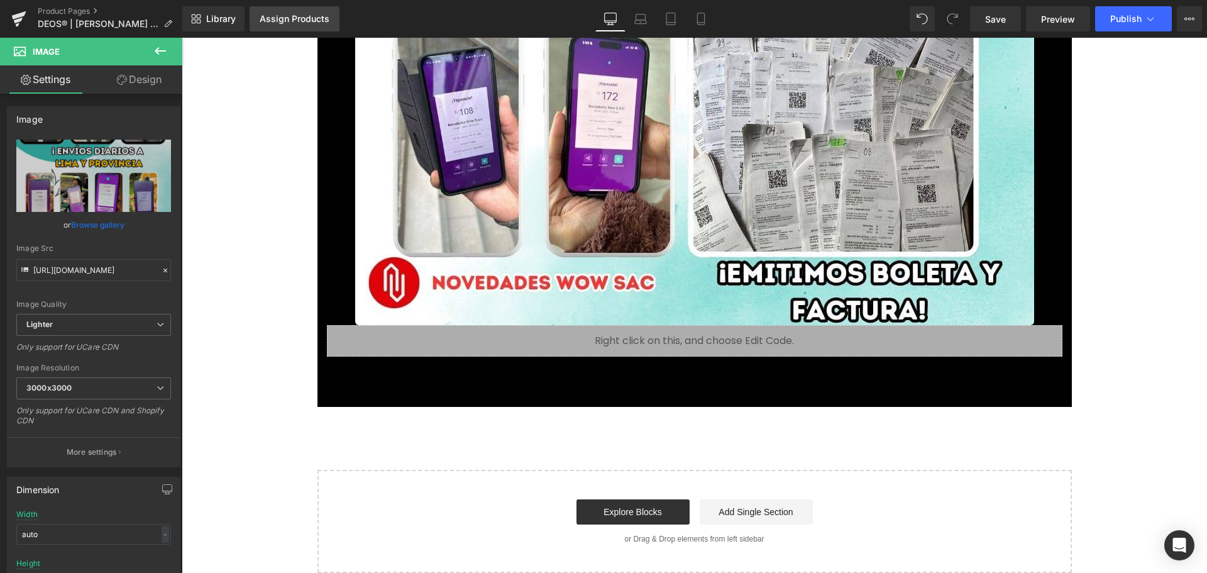
click at [294, 11] on link "Assign Products" at bounding box center [295, 18] width 90 height 25
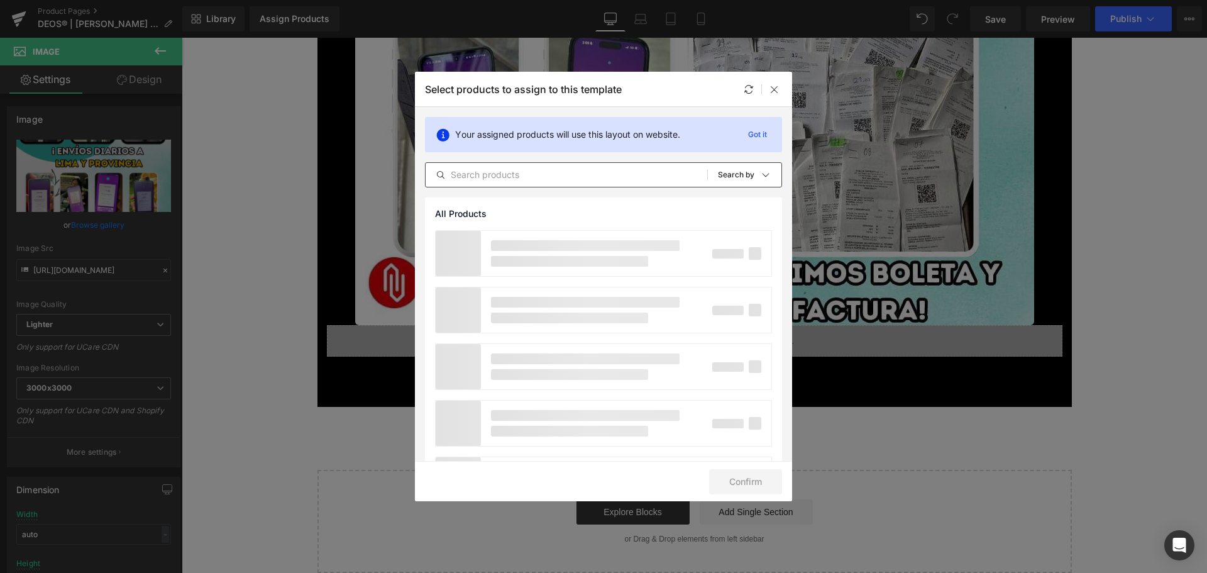
click at [512, 176] on input "text" at bounding box center [567, 174] width 282 height 15
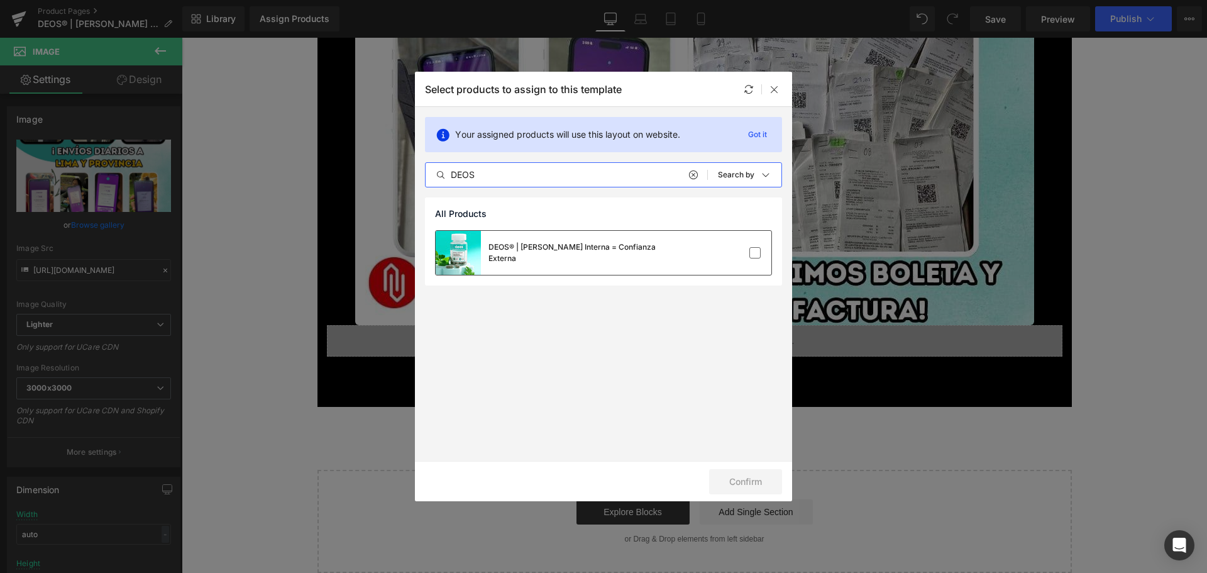
type input "DEOS"
click at [597, 267] on div "DEOS® | [PERSON_NAME] Interna = Confianza Externa" at bounding box center [556, 253] width 241 height 44
click at [757, 479] on button "Confirm" at bounding box center [745, 481] width 73 height 25
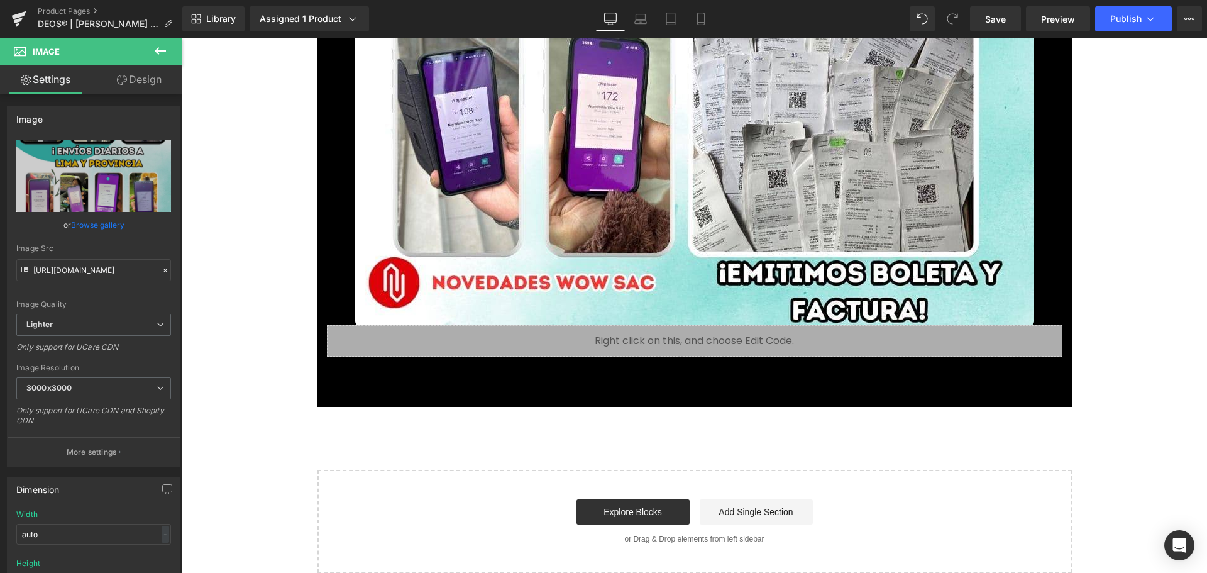
click at [725, 397] on div "Add To Cart (P) Cart Button" at bounding box center [694, 390] width 723 height 31
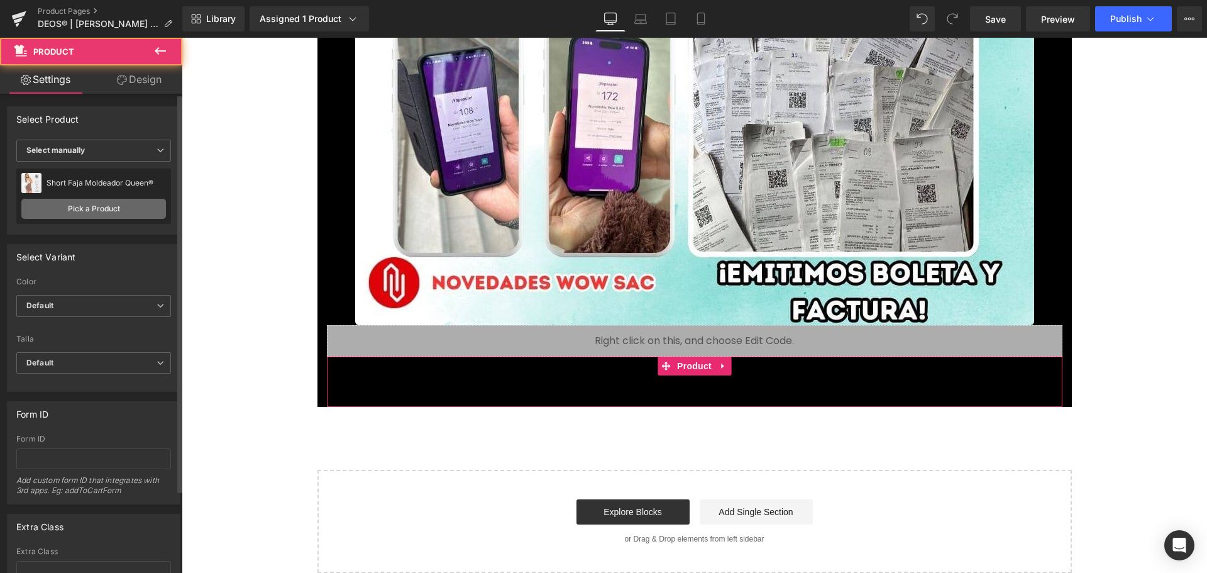
click at [118, 211] on link "Pick a Product" at bounding box center [93, 209] width 145 height 20
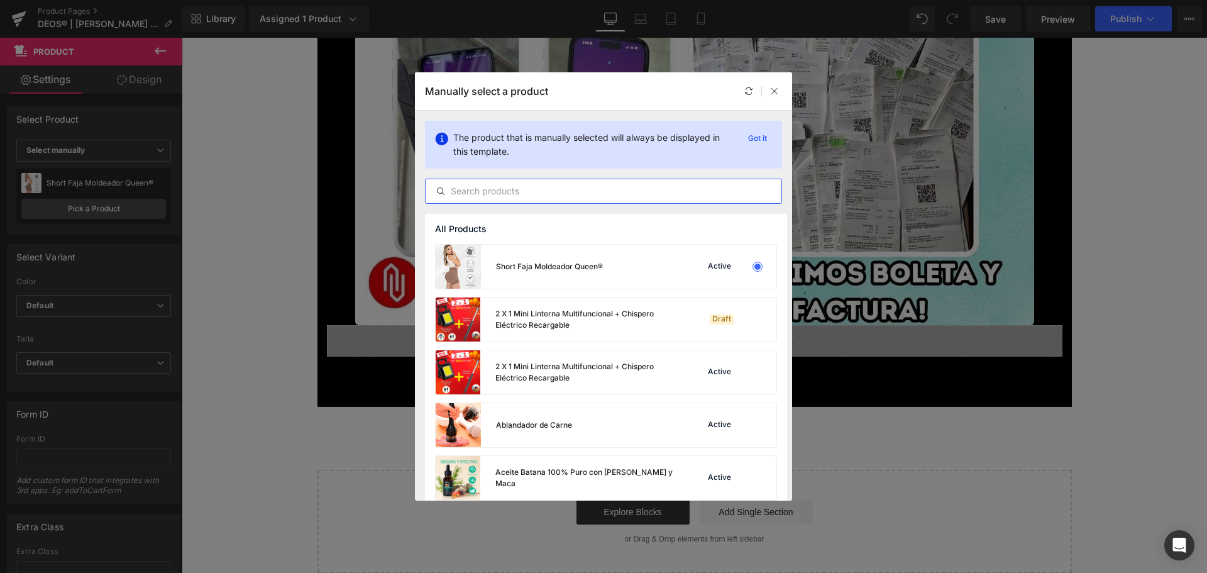
click at [497, 192] on input "text" at bounding box center [604, 191] width 356 height 15
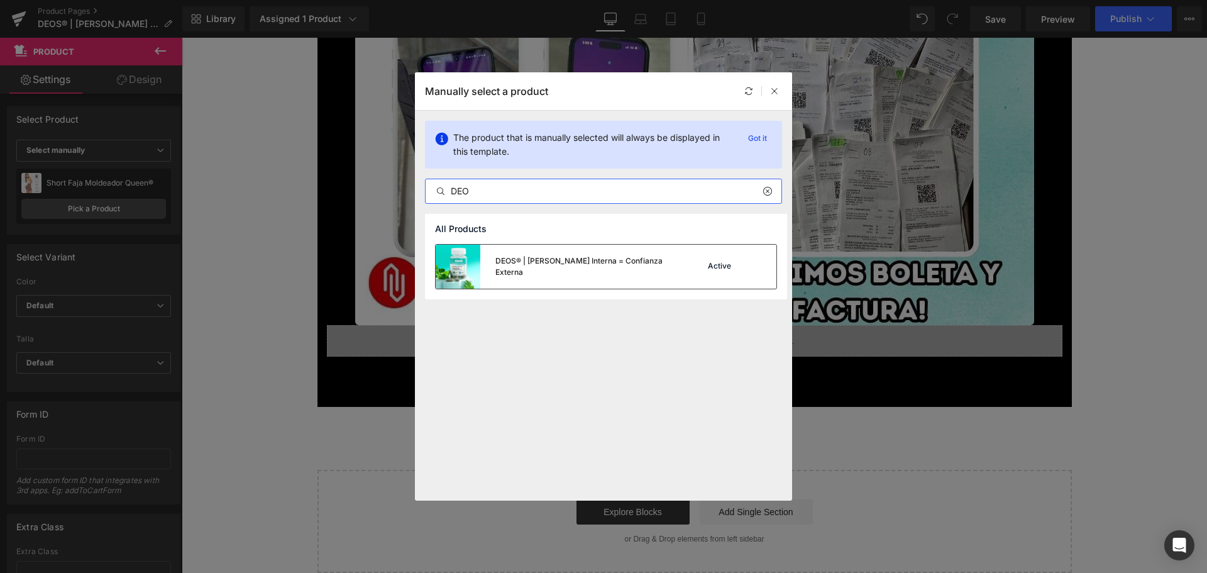
type input "DEO"
click at [756, 266] on div at bounding box center [758, 267] width 18 height 18
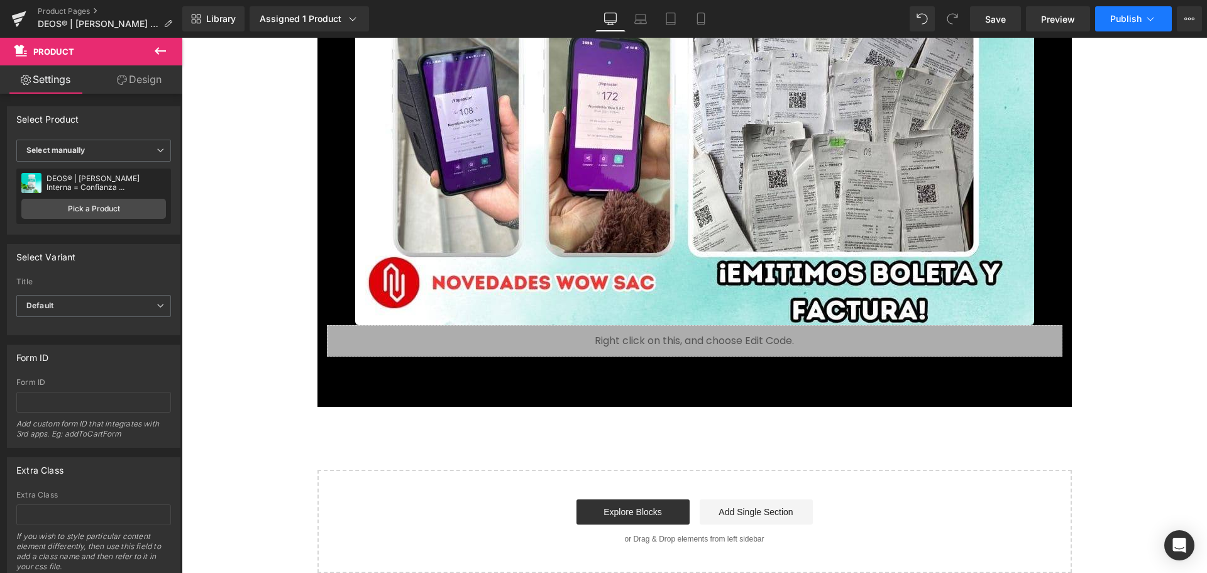
click at [1140, 21] on span "Publish" at bounding box center [1125, 19] width 31 height 10
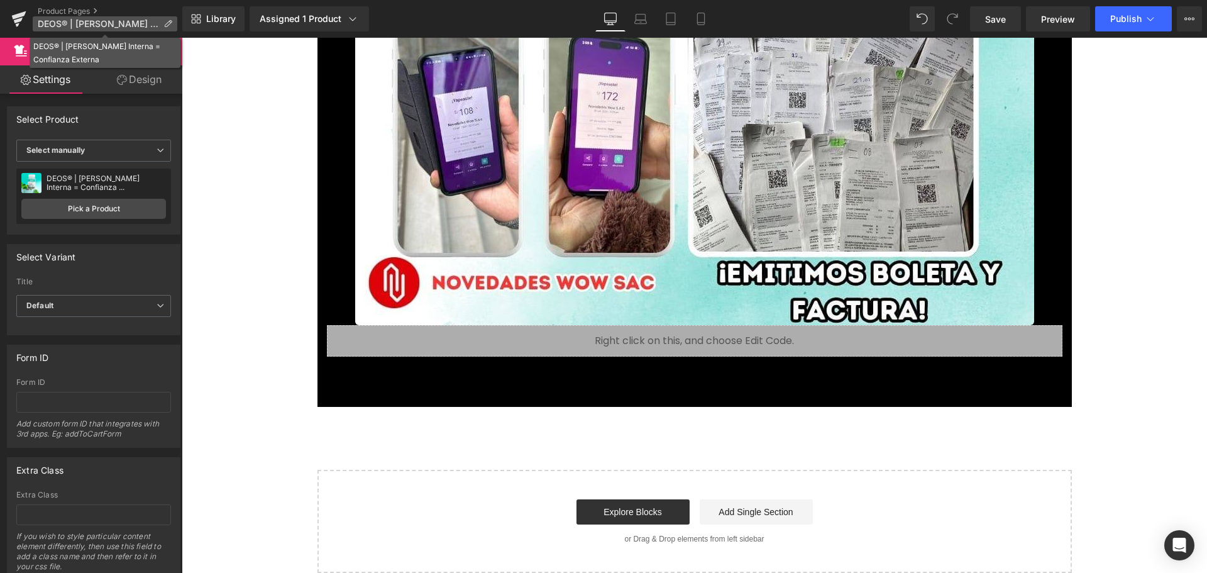
click at [159, 28] on p "DEOS® | [PERSON_NAME] Interna = Confianza Externa" at bounding box center [105, 23] width 145 height 15
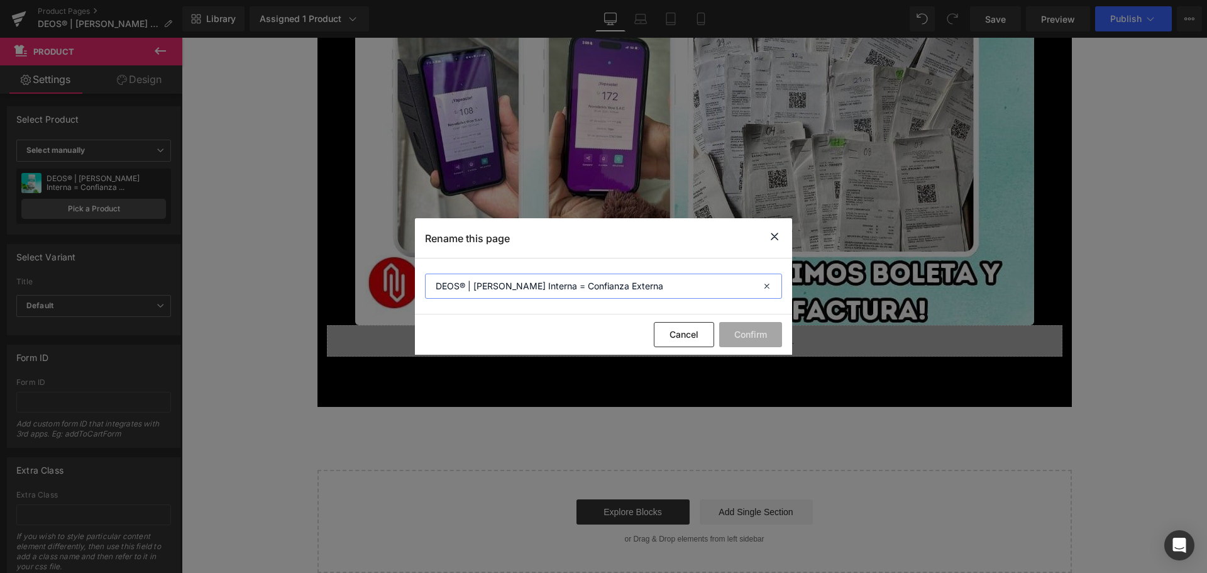
drag, startPoint x: 637, startPoint y: 288, endPoint x: 475, endPoint y: 303, distance: 162.9
click at [475, 303] on section "DEOS® | [PERSON_NAME] Interna = Confianza Externa" at bounding box center [603, 286] width 377 height 56
type input "DEOS® | Desodorante interno"
click at [763, 332] on button "Confirm" at bounding box center [750, 334] width 63 height 25
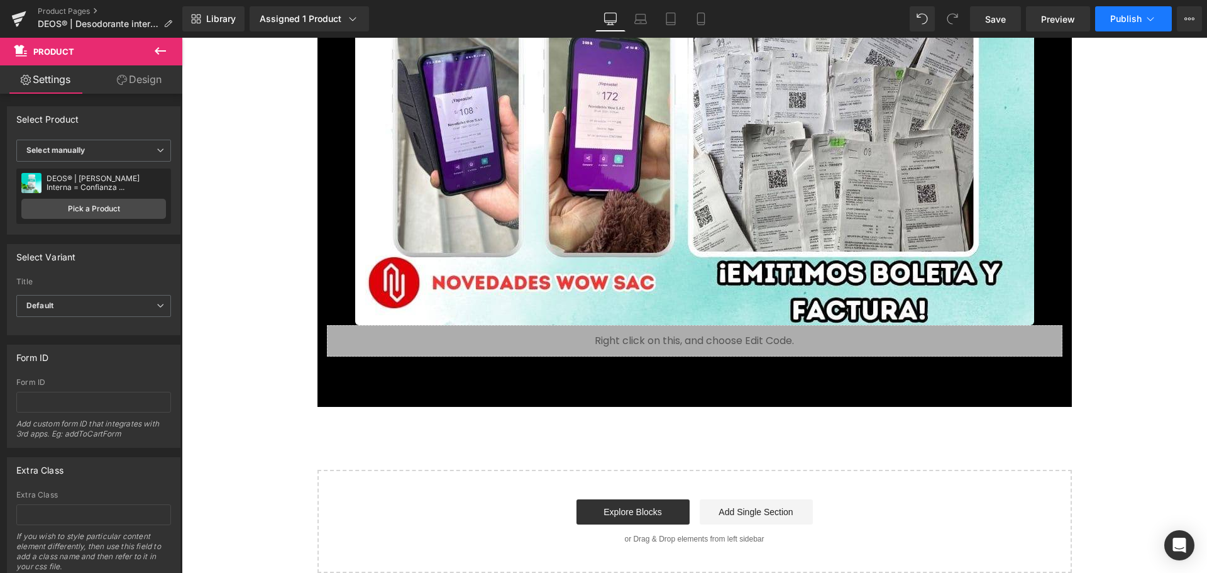
click at [1131, 26] on button "Publish" at bounding box center [1133, 18] width 77 height 25
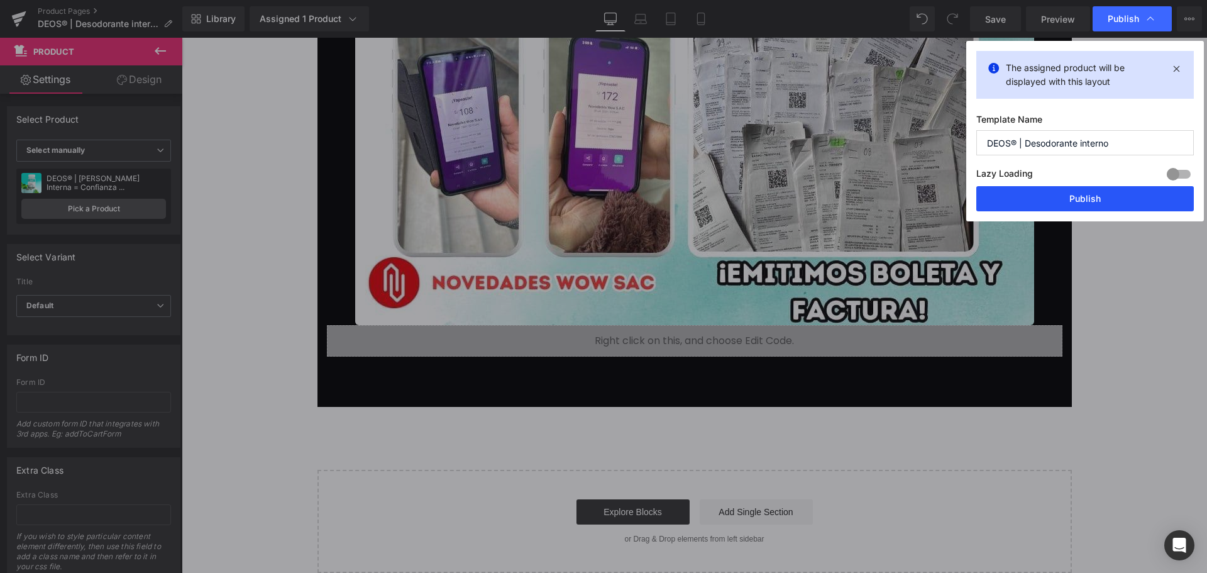
click at [1125, 194] on button "Publish" at bounding box center [1084, 198] width 217 height 25
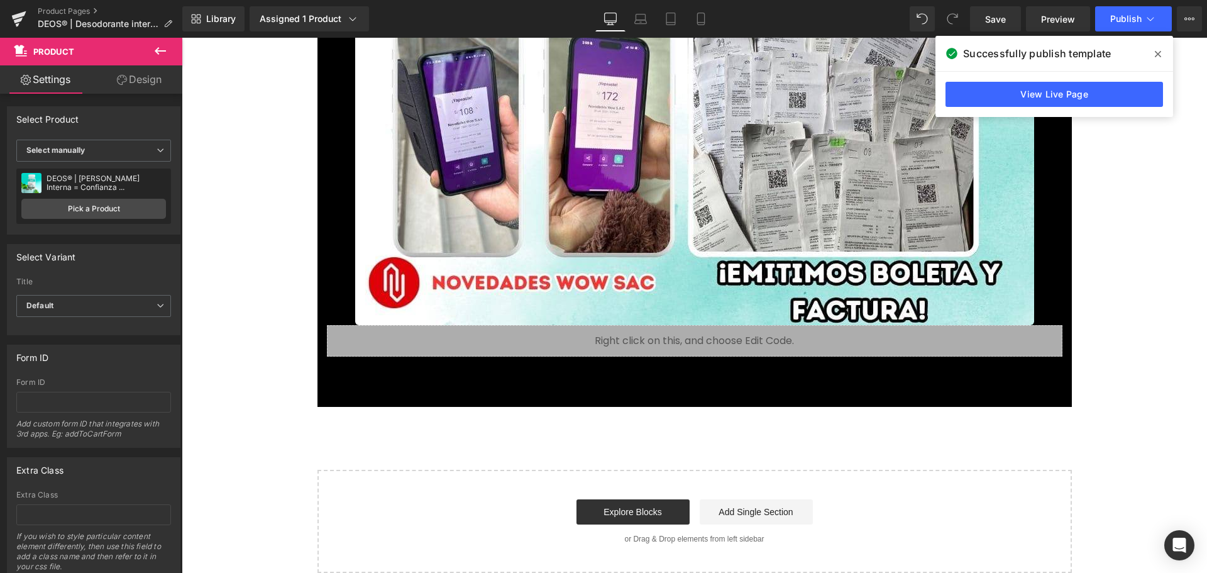
click at [1156, 55] on icon at bounding box center [1158, 54] width 6 height 6
